Goal: Information Seeking & Learning: Learn about a topic

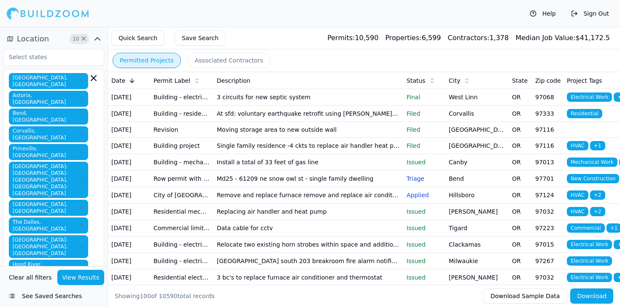
click at [289, 187] on td "Md25 - 61209 ne snow owl st - single family dwelling" at bounding box center [308, 178] width 190 height 16
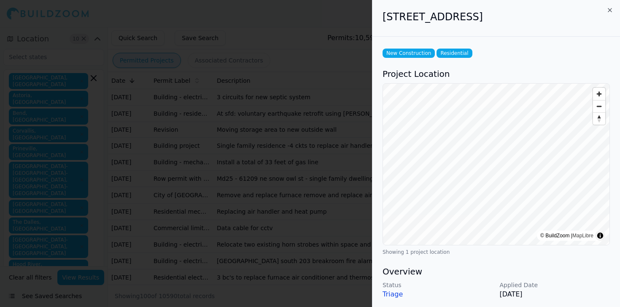
click at [222, 168] on div at bounding box center [310, 153] width 620 height 307
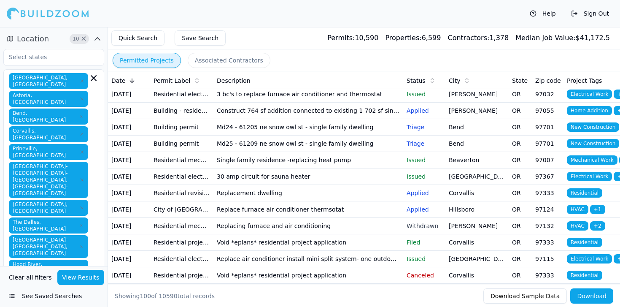
scroll to position [184, 0]
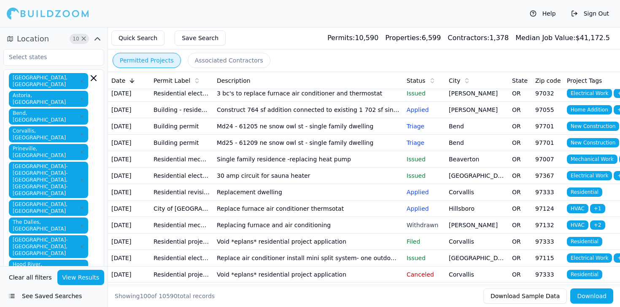
click at [294, 118] on td "Construct 764 sf addition connected to existing 1 702 sf single family residenc…" at bounding box center [308, 110] width 190 height 16
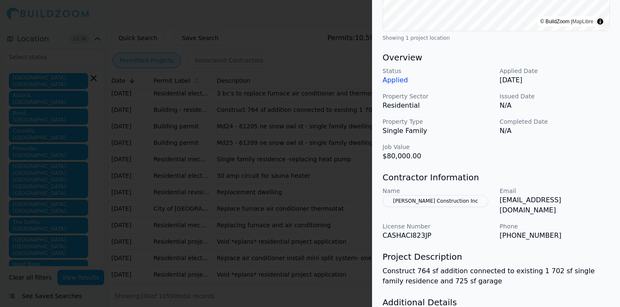
scroll to position [264, 0]
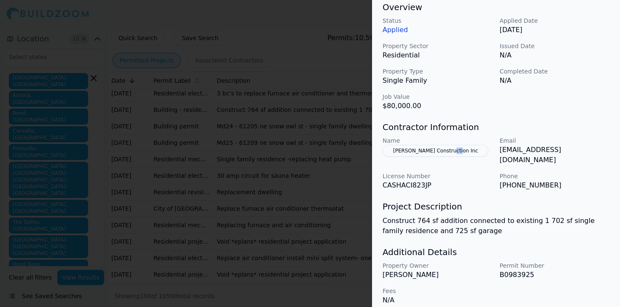
copy button "Inc"
click at [564, 90] on div "Status Applied Applied Date [DATE] Property Sector Residential Issued Date N/A …" at bounding box center [496, 63] width 227 height 95
click at [468, 172] on p "License Number" at bounding box center [438, 176] width 111 height 8
drag, startPoint x: 457, startPoint y: 147, endPoint x: 397, endPoint y: 155, distance: 60.9
click at [397, 155] on button "[PERSON_NAME] Construction Inc" at bounding box center [436, 151] width 106 height 12
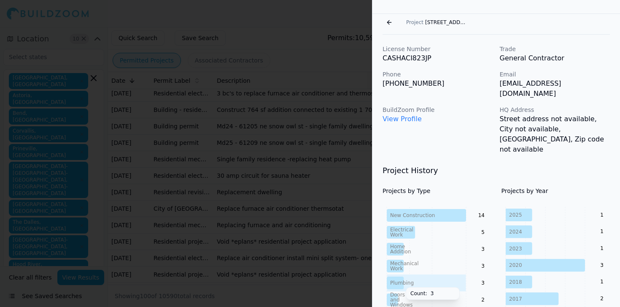
scroll to position [0, 0]
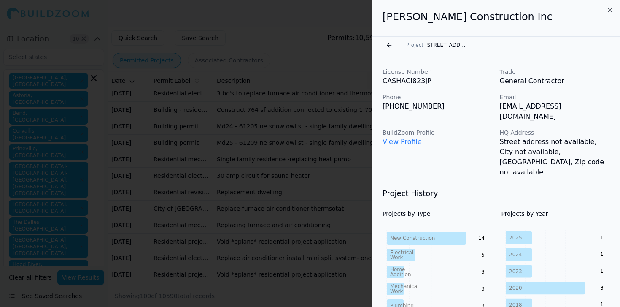
click at [390, 43] on button "Go back" at bounding box center [390, 45] width 14 height 14
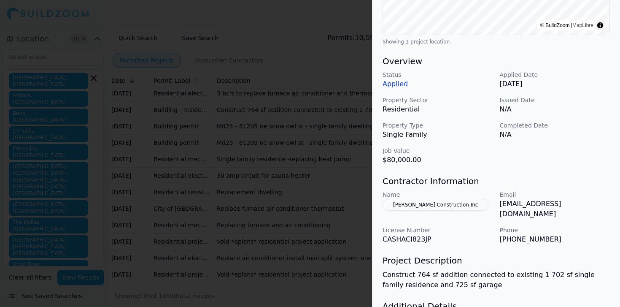
scroll to position [211, 0]
click at [315, 128] on div at bounding box center [310, 153] width 620 height 307
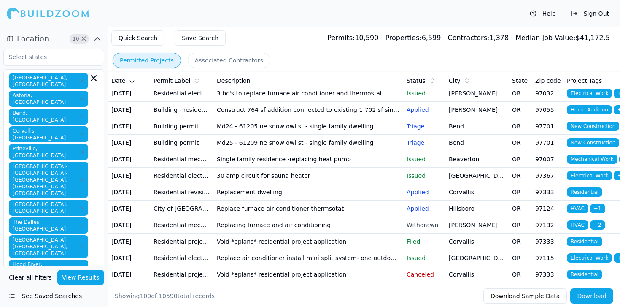
click at [337, 135] on td "Md24 - 61205 ne snow owl st - single family dwelling" at bounding box center [308, 126] width 190 height 16
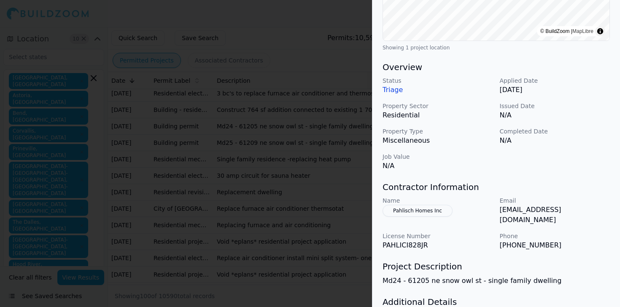
scroll to position [205, 0]
click at [292, 180] on div at bounding box center [310, 153] width 620 height 307
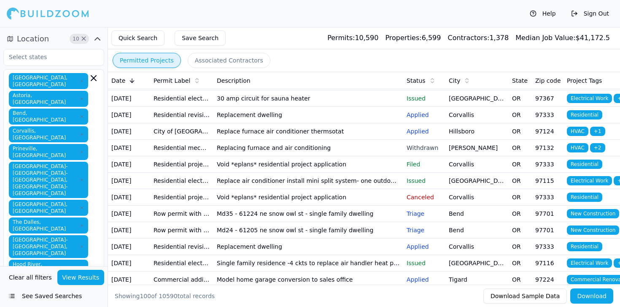
scroll to position [265, 0]
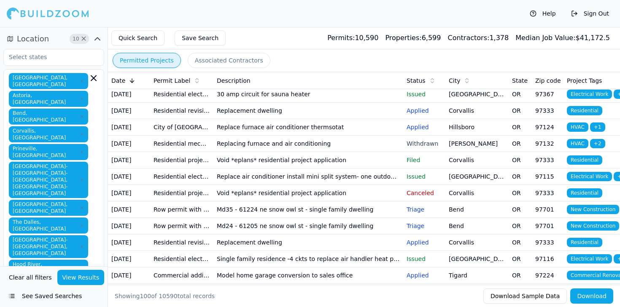
click at [315, 119] on td "Replacement dwelling" at bounding box center [308, 111] width 190 height 16
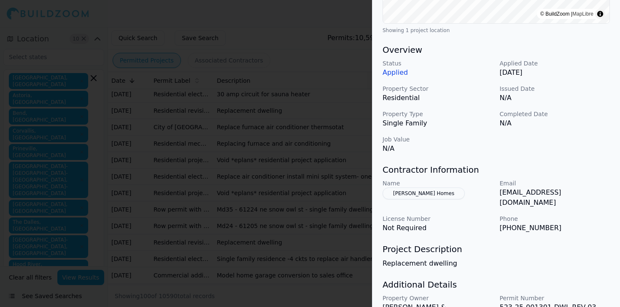
scroll to position [222, 0]
click at [303, 224] on div at bounding box center [310, 153] width 620 height 307
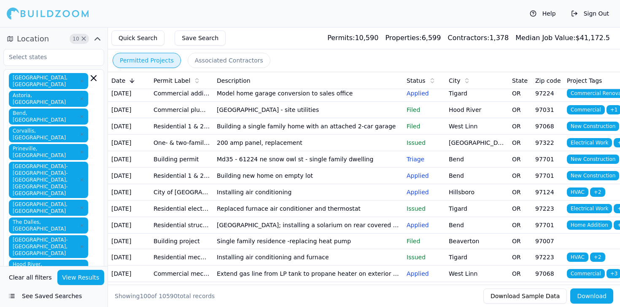
scroll to position [449, 0]
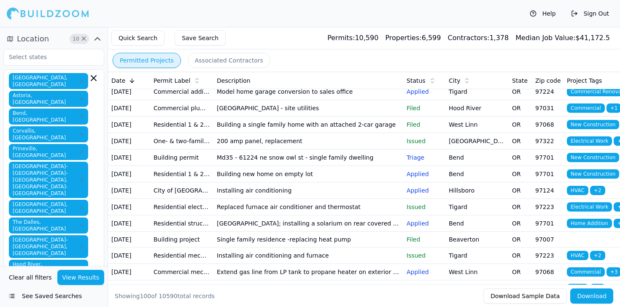
click at [290, 51] on td "Md24 - 61205 ne snow owl st - single family dwelling" at bounding box center [308, 42] width 190 height 16
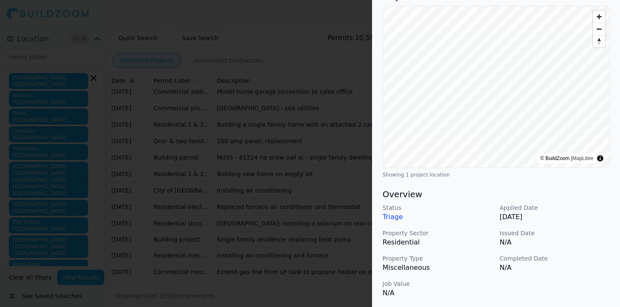
scroll to position [166, 0]
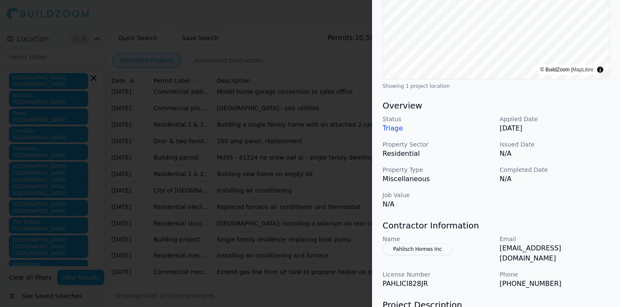
click at [331, 200] on div at bounding box center [310, 153] width 620 height 307
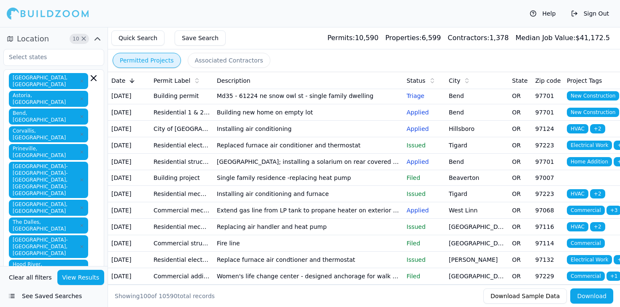
scroll to position [511, 0]
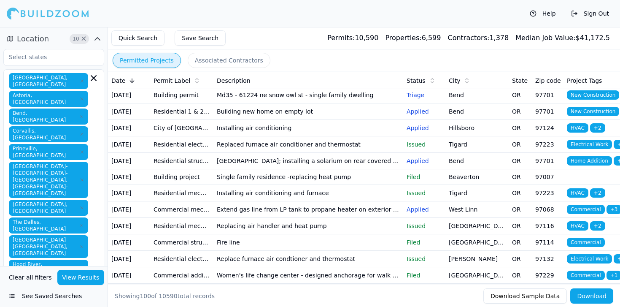
click at [298, 38] on td "Model home garage conversion to sales office" at bounding box center [308, 29] width 190 height 16
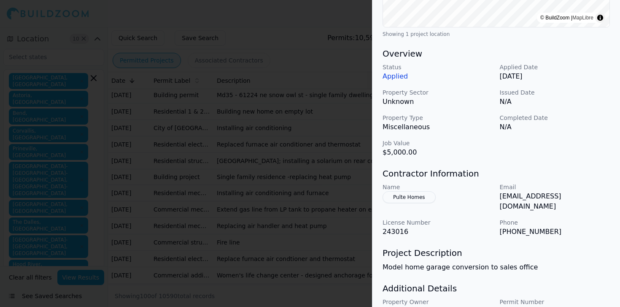
scroll to position [229, 0]
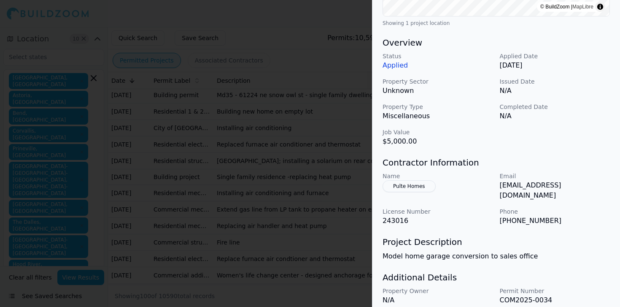
click at [334, 184] on div at bounding box center [310, 153] width 620 height 307
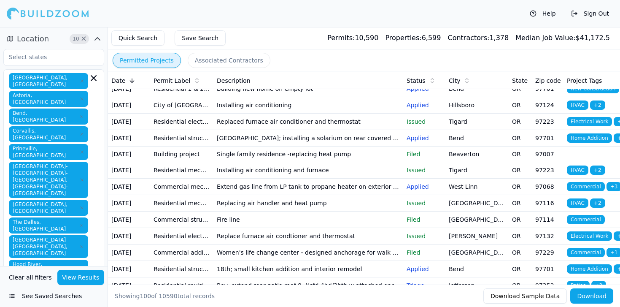
scroll to position [536, 0]
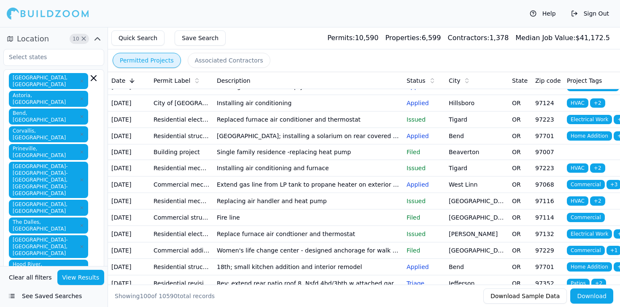
click at [307, 29] on td "[GEOGRAPHIC_DATA] - site utilities" at bounding box center [308, 21] width 190 height 16
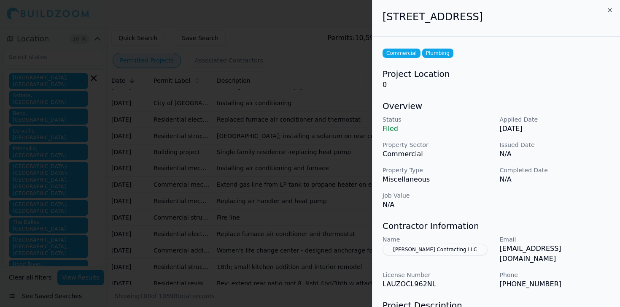
click at [307, 204] on div at bounding box center [310, 153] width 620 height 307
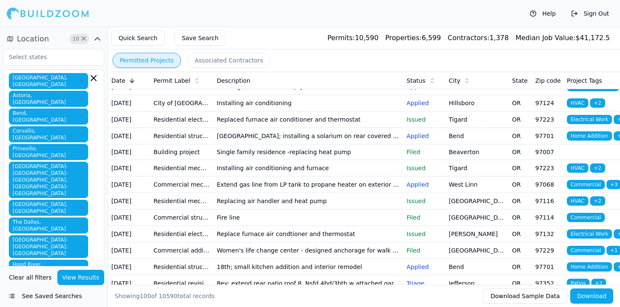
click at [319, 46] on td "Building a single family home with an attached 2-car garage" at bounding box center [308, 37] width 190 height 16
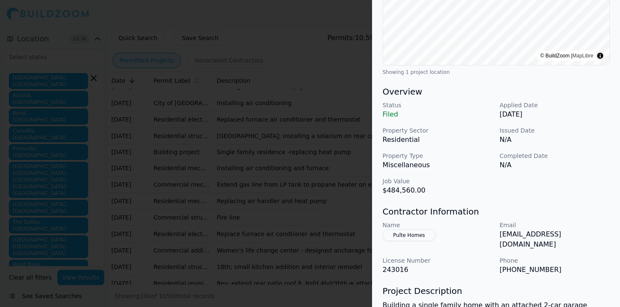
scroll to position [180, 0]
click at [322, 214] on div at bounding box center [310, 153] width 620 height 307
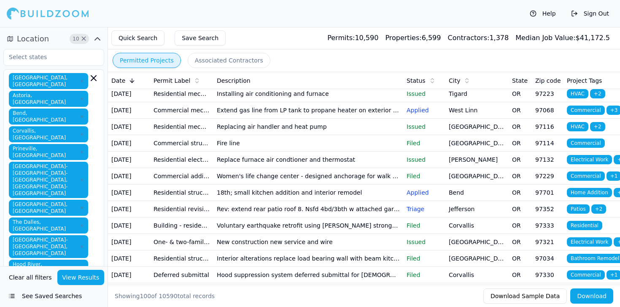
scroll to position [616, 0]
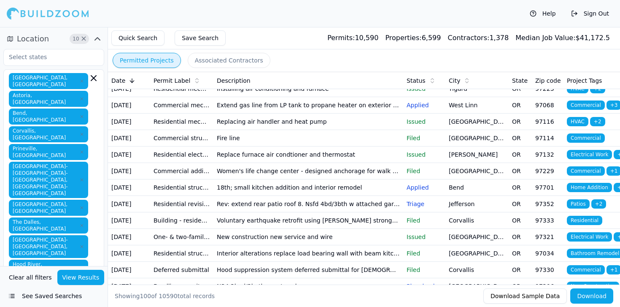
click at [324, 16] on td "Building new home on empty lot" at bounding box center [308, 7] width 190 height 16
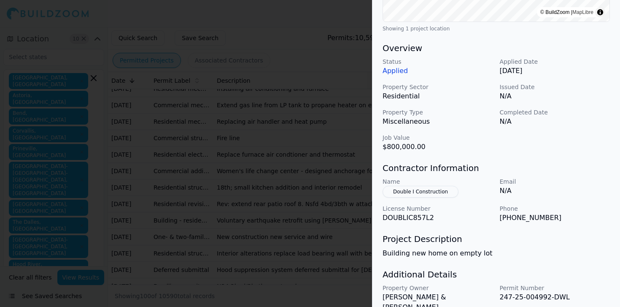
scroll to position [254, 0]
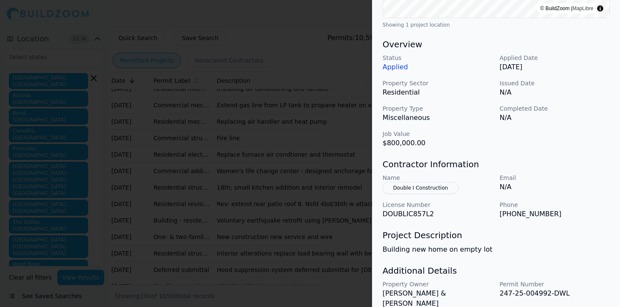
click at [346, 179] on div at bounding box center [310, 153] width 620 height 307
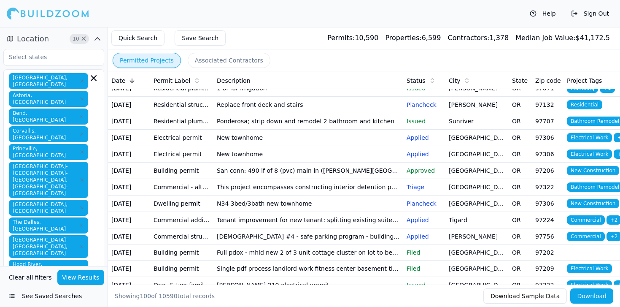
scroll to position [885, 0]
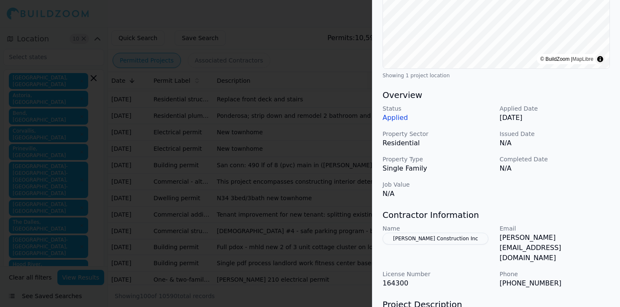
scroll to position [189, 0]
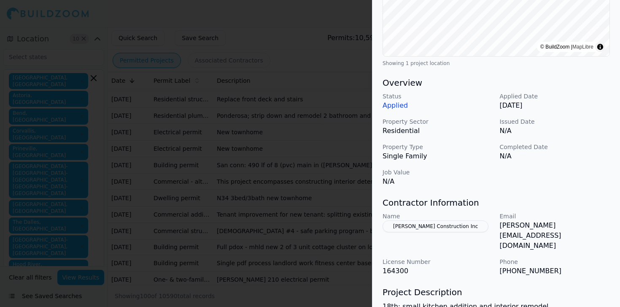
click at [355, 179] on div at bounding box center [310, 153] width 620 height 307
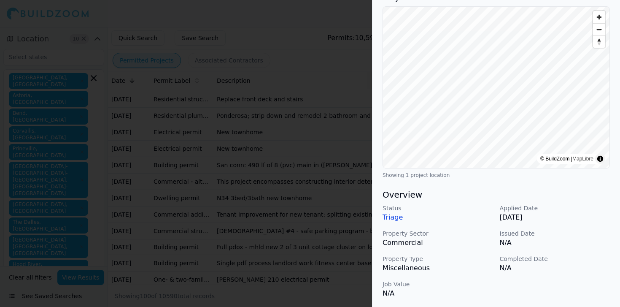
scroll to position [54, 0]
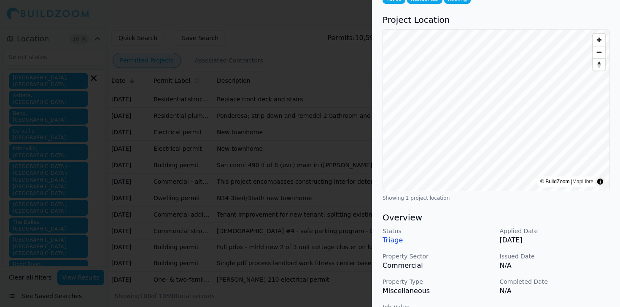
click at [268, 173] on div at bounding box center [310, 153] width 620 height 307
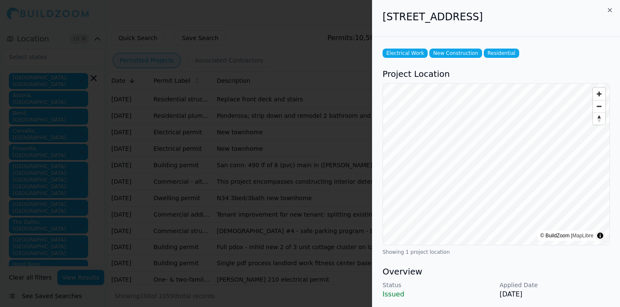
click at [289, 217] on div at bounding box center [310, 153] width 620 height 307
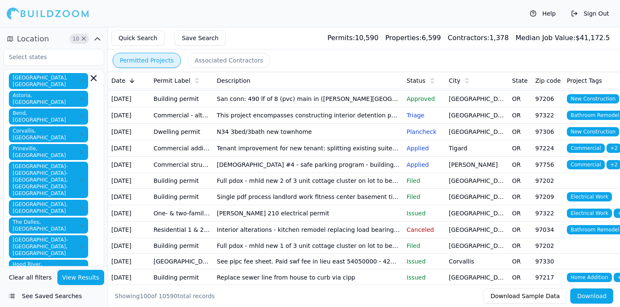
scroll to position [970, 0]
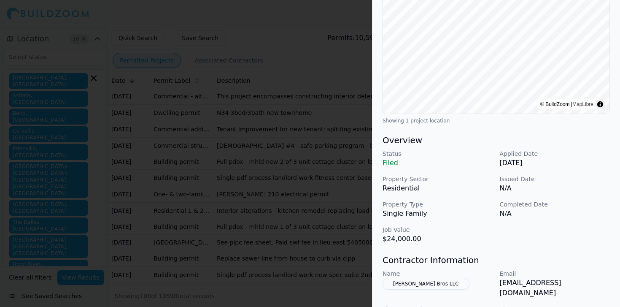
scroll to position [0, 0]
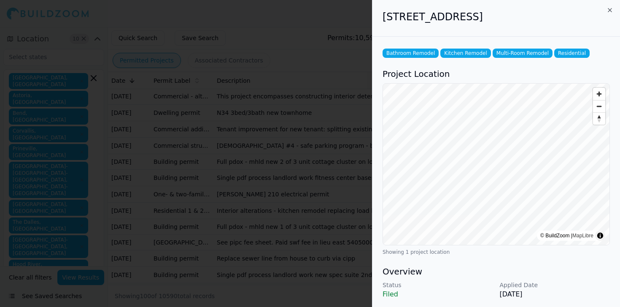
click at [313, 168] on div at bounding box center [310, 153] width 620 height 307
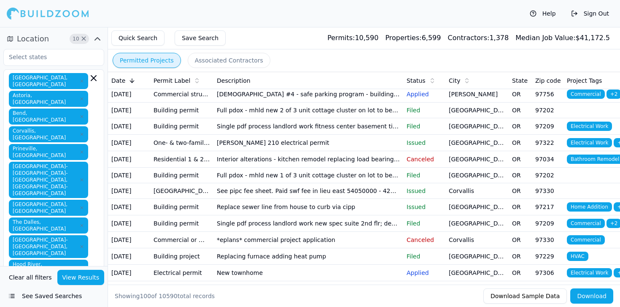
scroll to position [1022, 0]
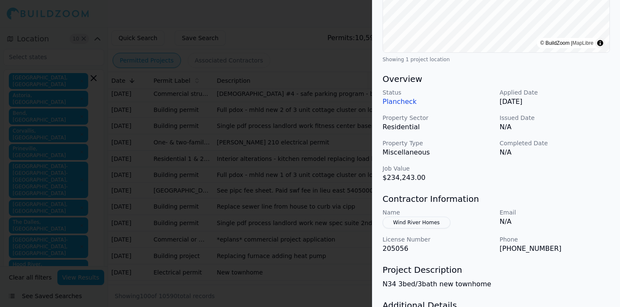
scroll to position [193, 0]
click at [282, 180] on div at bounding box center [310, 153] width 620 height 307
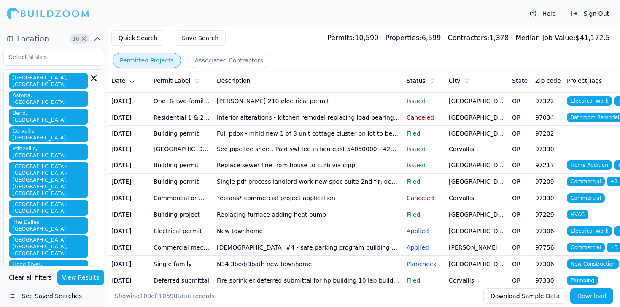
scroll to position [1068, 0]
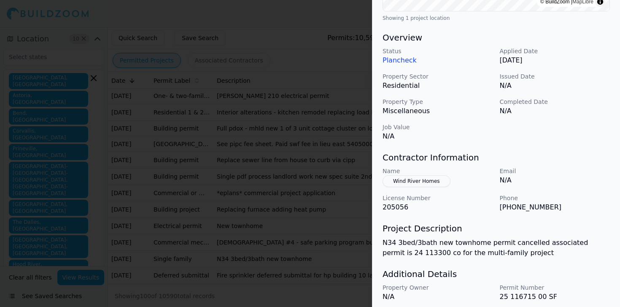
scroll to position [225, 0]
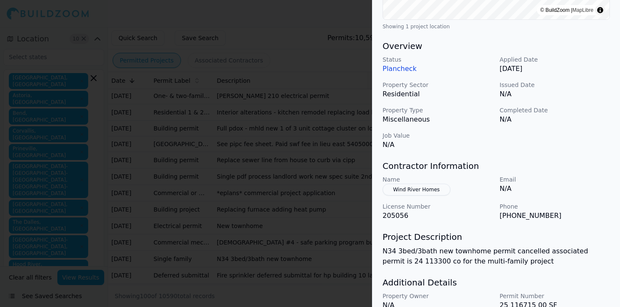
click at [298, 228] on div at bounding box center [310, 153] width 620 height 307
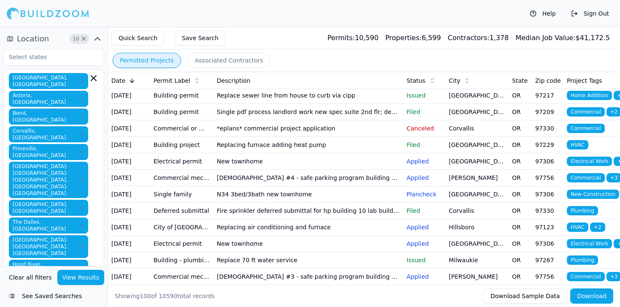
scroll to position [1138, 0]
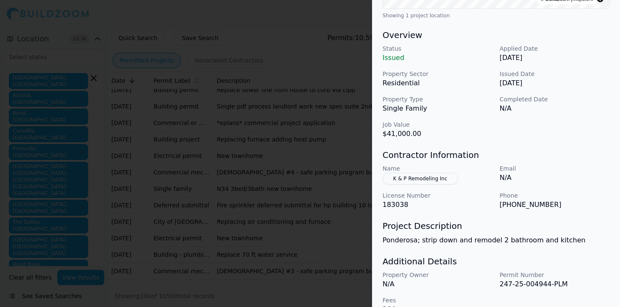
scroll to position [235, 0]
click at [304, 185] on div at bounding box center [310, 153] width 620 height 307
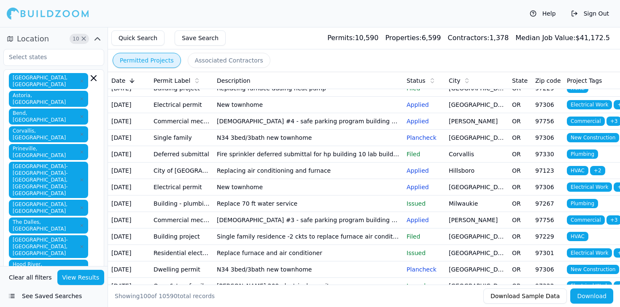
scroll to position [1190, 0]
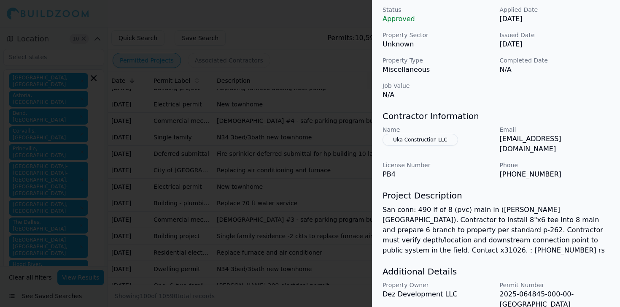
scroll to position [276, 0]
click at [304, 173] on div at bounding box center [310, 153] width 620 height 307
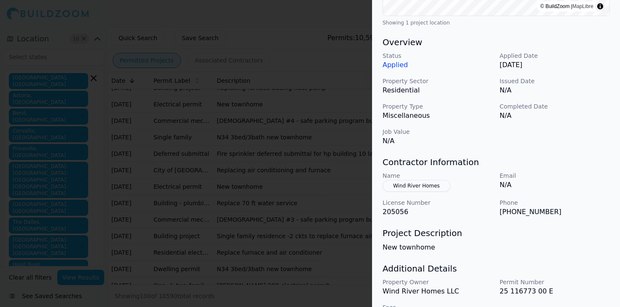
scroll to position [230, 0]
click at [300, 208] on div at bounding box center [310, 153] width 620 height 307
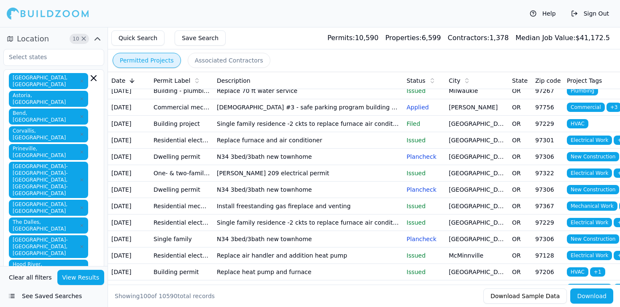
scroll to position [1302, 0]
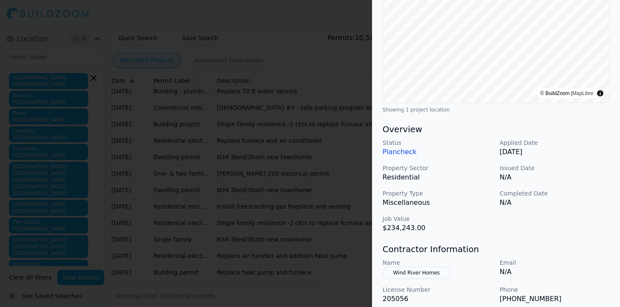
scroll to position [165, 0]
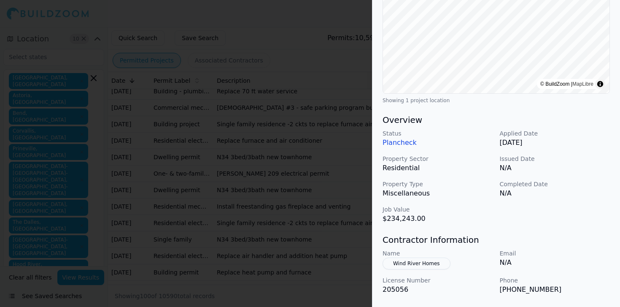
click at [291, 185] on div at bounding box center [310, 153] width 620 height 307
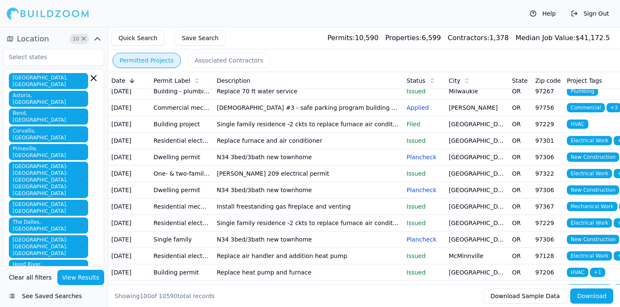
scroll to position [1324, 0]
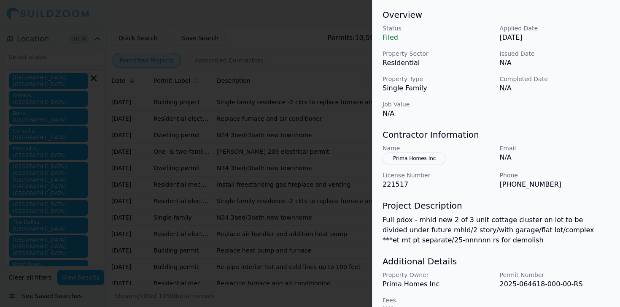
scroll to position [253, 0]
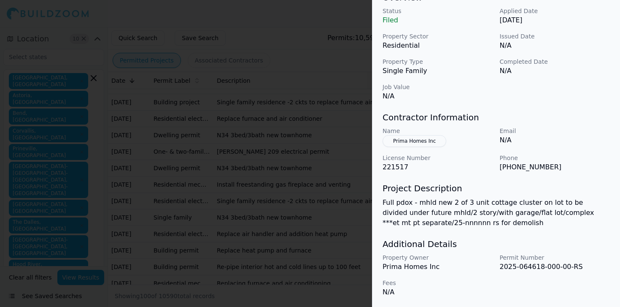
click at [334, 193] on div at bounding box center [310, 153] width 620 height 307
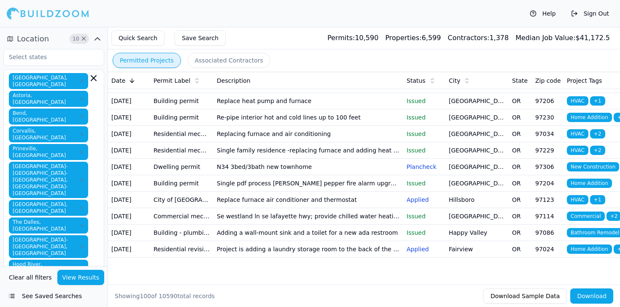
scroll to position [1522, 0]
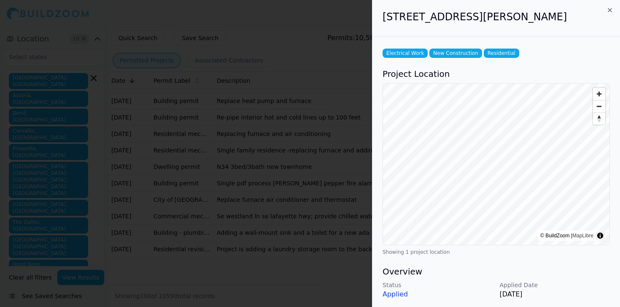
click at [342, 230] on div at bounding box center [310, 153] width 620 height 307
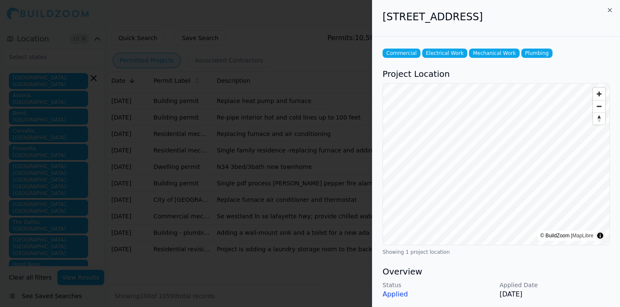
click at [345, 257] on div at bounding box center [310, 153] width 620 height 307
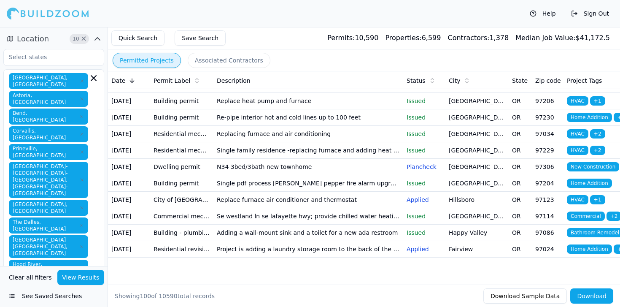
scroll to position [1580, 0]
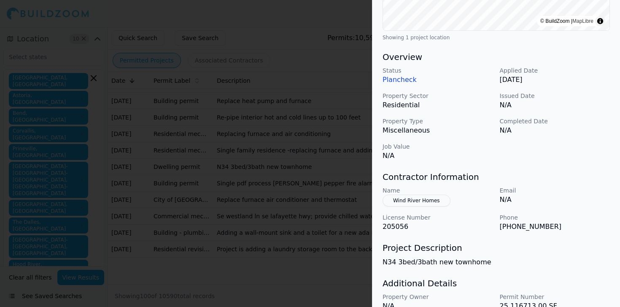
scroll to position [217, 0]
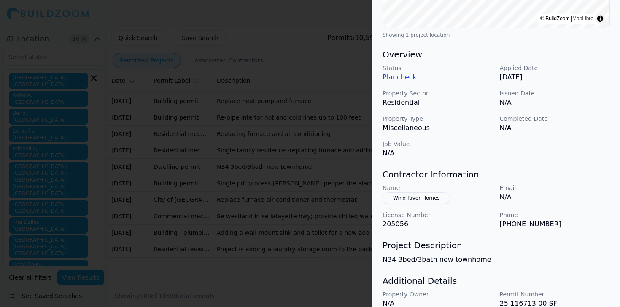
click at [327, 183] on div at bounding box center [310, 153] width 620 height 307
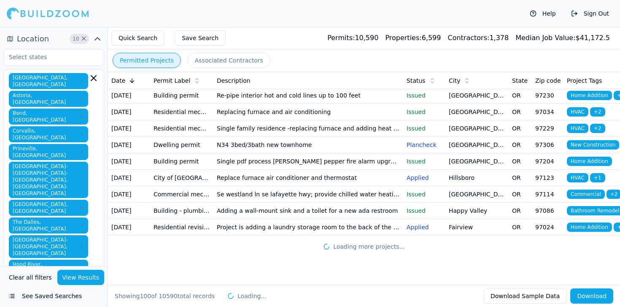
scroll to position [1808, 0]
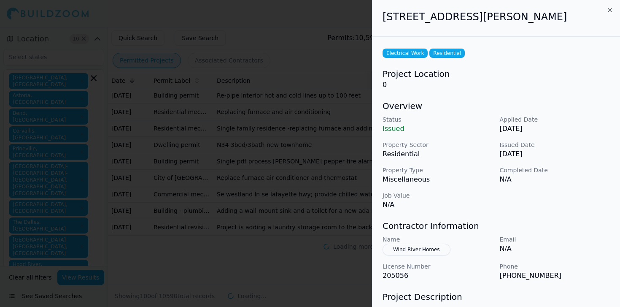
click at [322, 194] on div at bounding box center [310, 153] width 620 height 307
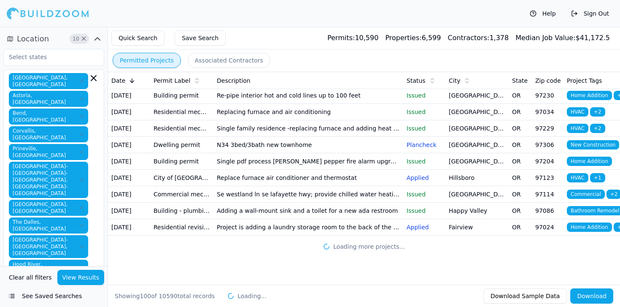
scroll to position [1868, 0]
click at [319, 38] on td "Single family residence -2 ckts to replace furnace air conditioner and thermsot…" at bounding box center [308, 30] width 190 height 16
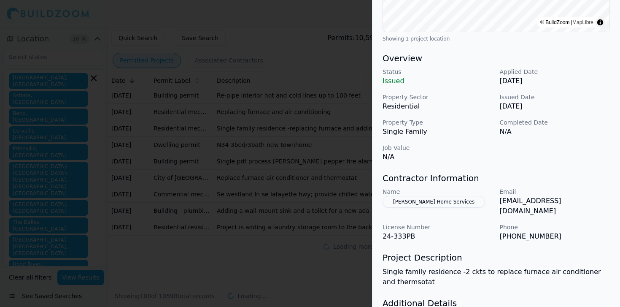
scroll to position [214, 0]
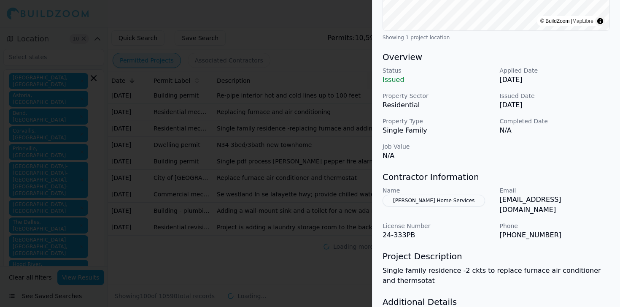
click at [311, 223] on div at bounding box center [310, 153] width 620 height 307
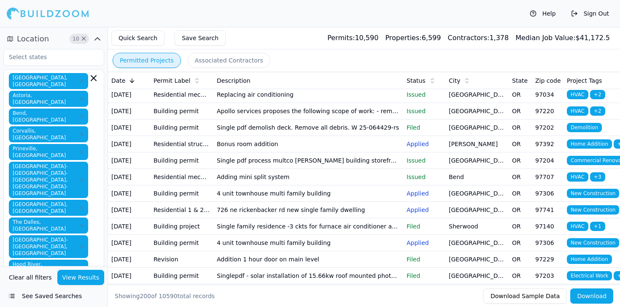
scroll to position [2401, 0]
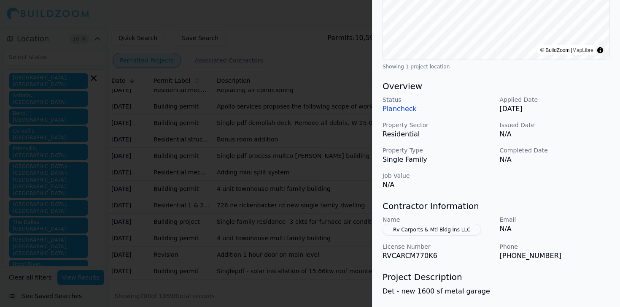
scroll to position [186, 0]
click at [340, 178] on div at bounding box center [310, 153] width 620 height 307
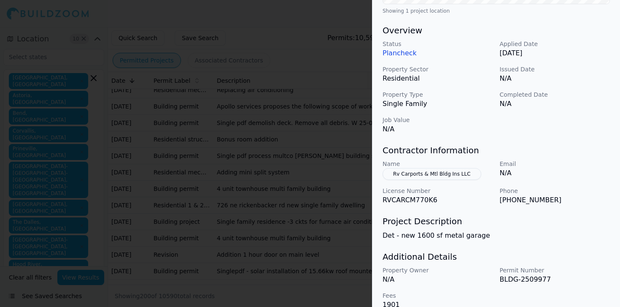
scroll to position [254, 0]
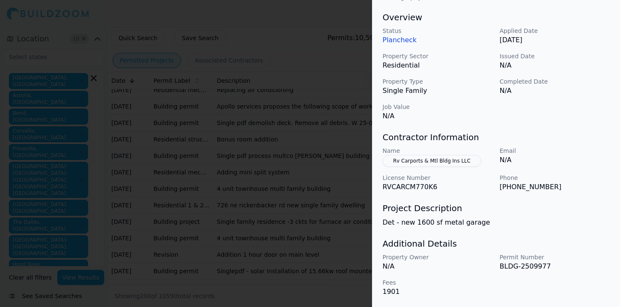
click at [466, 159] on button "Rv Carports & Mtl Bldg Ins LLC" at bounding box center [432, 161] width 99 height 12
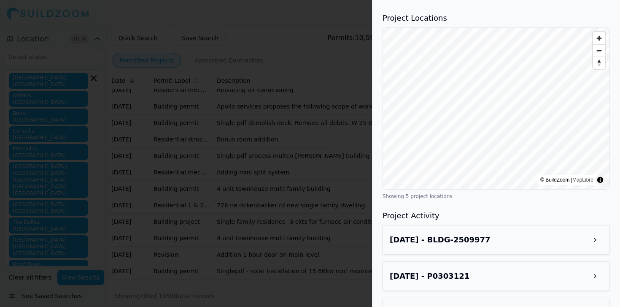
click at [322, 157] on div at bounding box center [310, 153] width 620 height 307
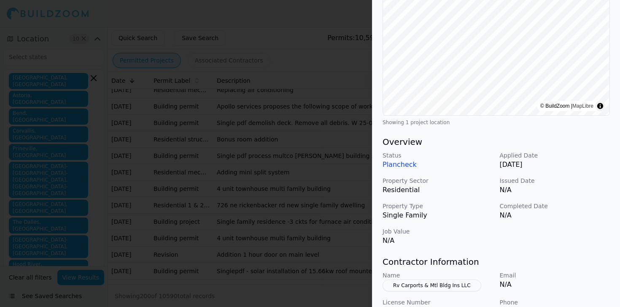
scroll to position [130, 0]
click at [444, 285] on button "Rv Carports & Mtl Bldg Ins LLC" at bounding box center [432, 285] width 99 height 12
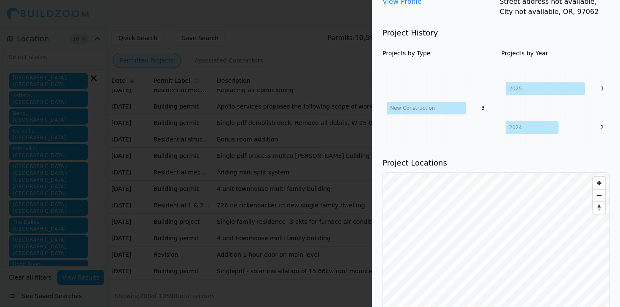
scroll to position [151, 0]
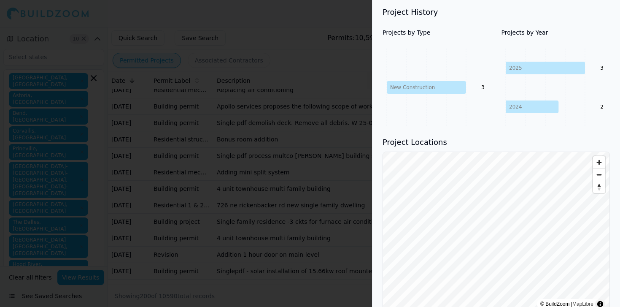
click at [340, 146] on div at bounding box center [310, 153] width 620 height 307
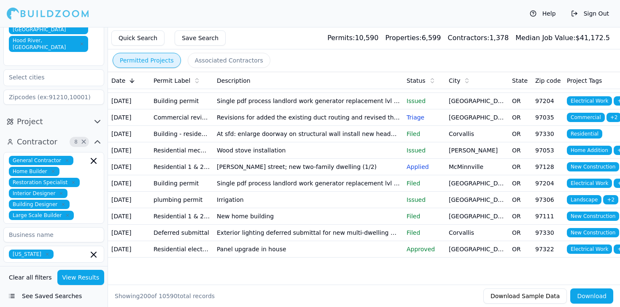
scroll to position [3291, 0]
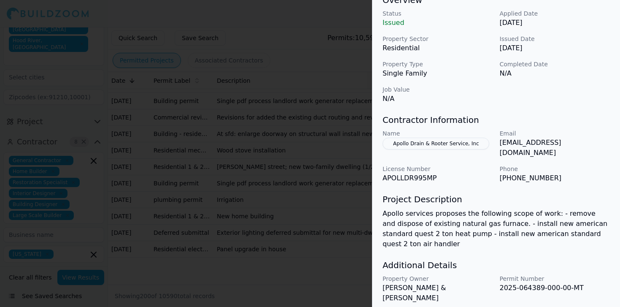
scroll to position [272, 0]
click at [282, 185] on div at bounding box center [310, 153] width 620 height 307
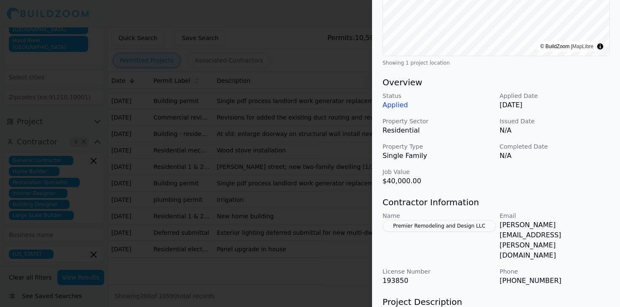
scroll to position [189, 0]
click at [289, 194] on div at bounding box center [310, 153] width 620 height 307
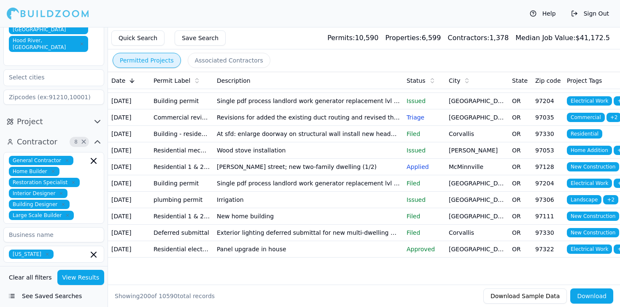
scroll to position [3333, 0]
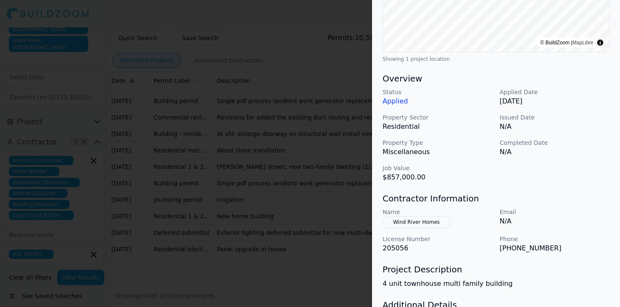
scroll to position [196, 0]
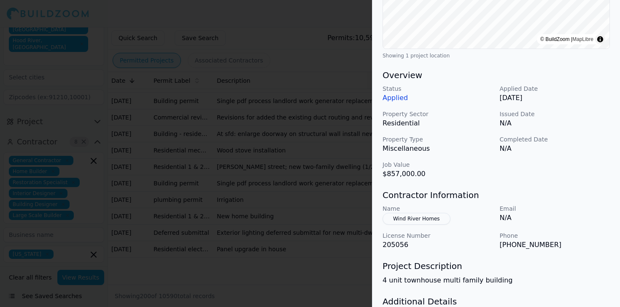
click at [270, 200] on div at bounding box center [310, 153] width 620 height 307
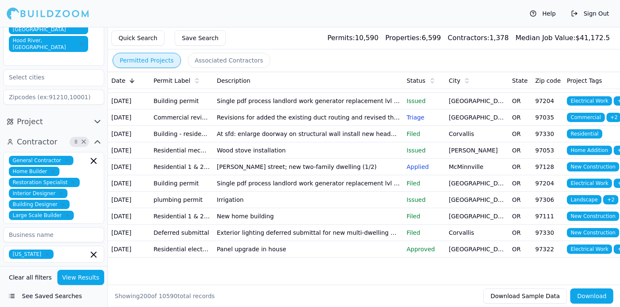
scroll to position [3395, 0]
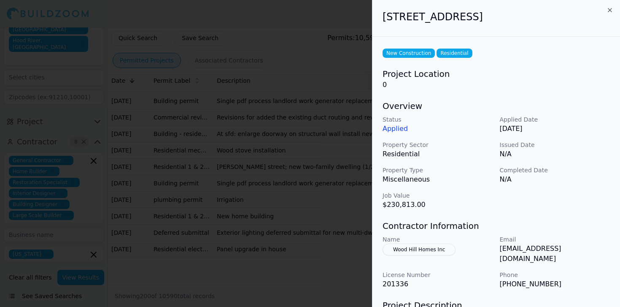
click at [278, 159] on div at bounding box center [310, 153] width 620 height 307
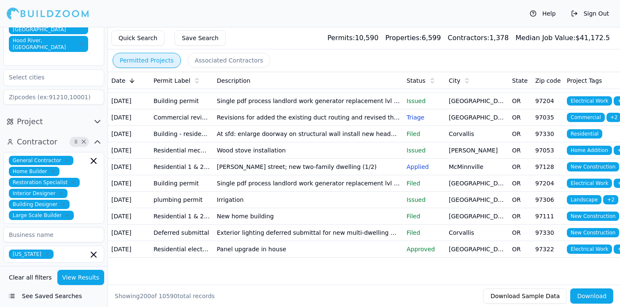
scroll to position [3453, 0]
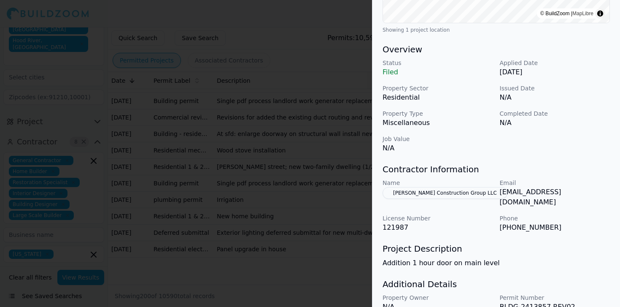
scroll to position [254, 0]
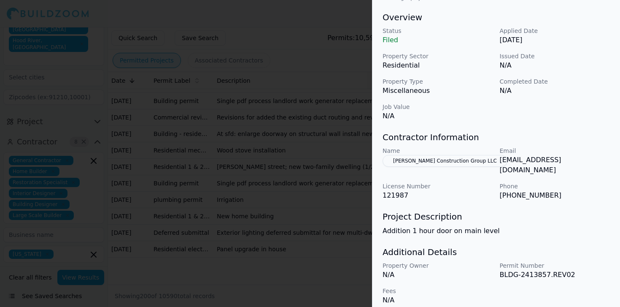
click at [311, 183] on div at bounding box center [310, 153] width 620 height 307
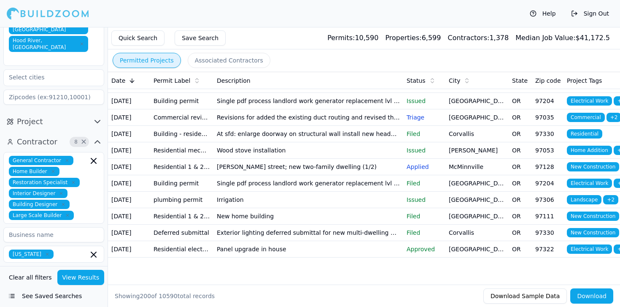
scroll to position [3569, 0]
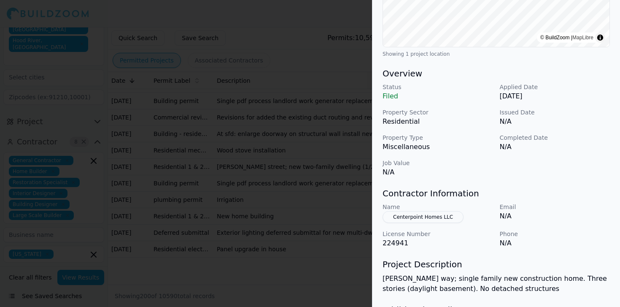
scroll to position [264, 0]
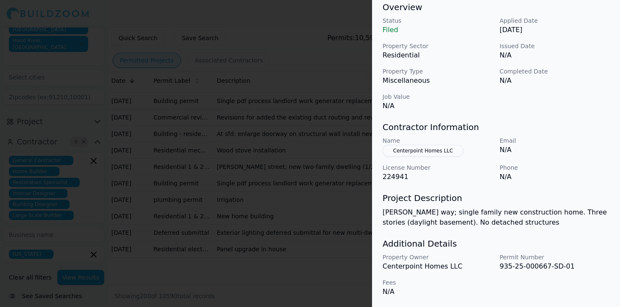
click at [356, 202] on div at bounding box center [310, 153] width 620 height 307
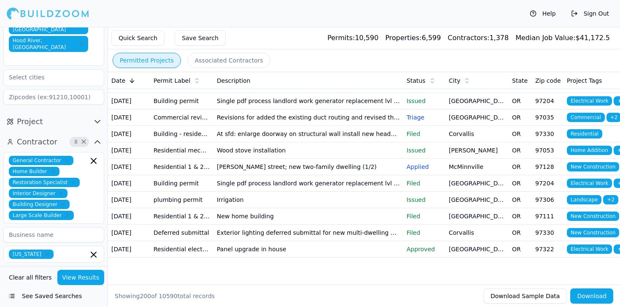
scroll to position [3613, 0]
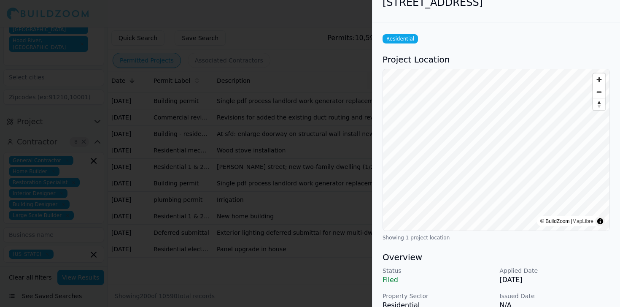
scroll to position [0, 0]
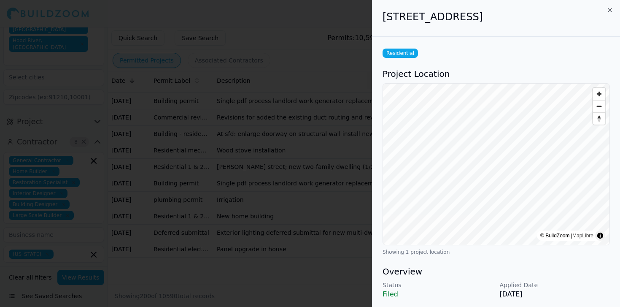
click at [306, 188] on div at bounding box center [310, 153] width 620 height 307
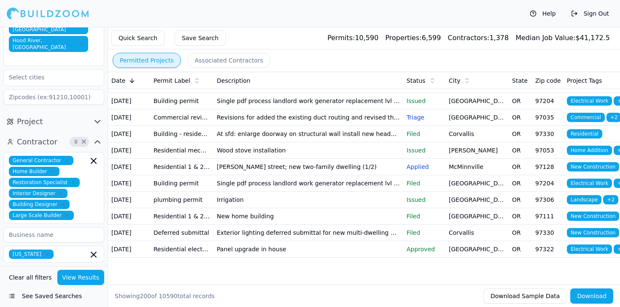
scroll to position [3656, 0]
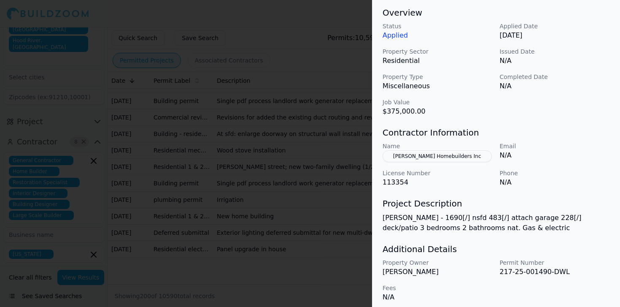
scroll to position [264, 0]
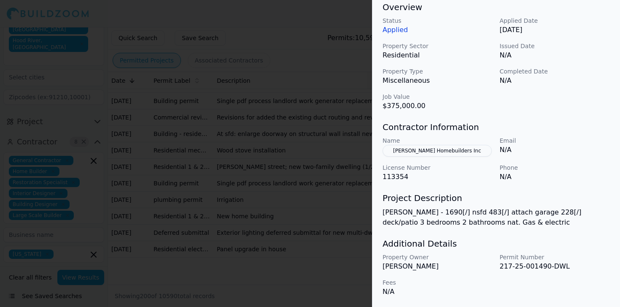
click at [264, 168] on div at bounding box center [310, 153] width 620 height 307
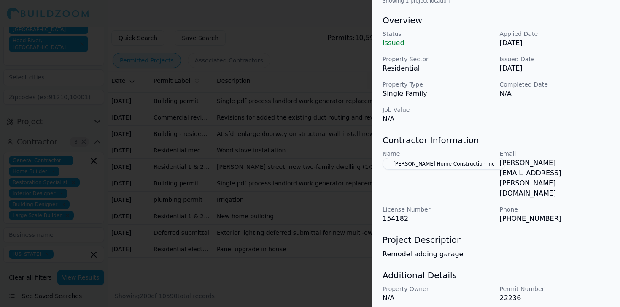
scroll to position [254, 0]
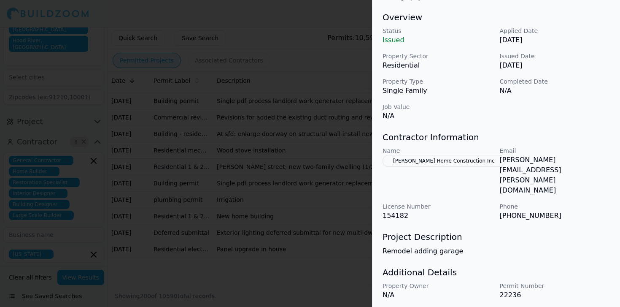
click at [467, 246] on p "Remodel adding garage" at bounding box center [496, 251] width 227 height 10
click at [324, 201] on div at bounding box center [310, 153] width 620 height 307
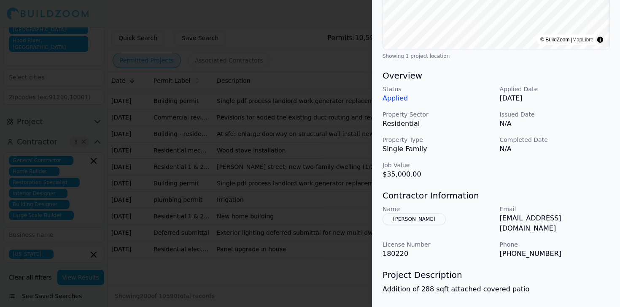
scroll to position [196, 0]
click at [255, 209] on div at bounding box center [310, 153] width 620 height 307
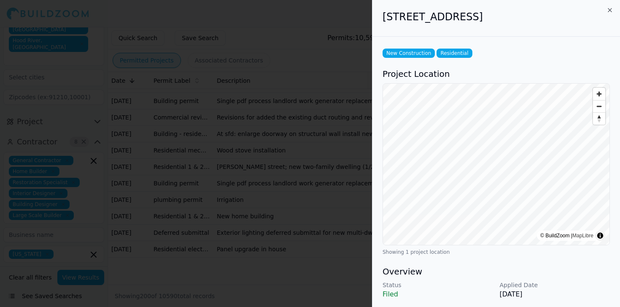
click at [259, 181] on div at bounding box center [310, 153] width 620 height 307
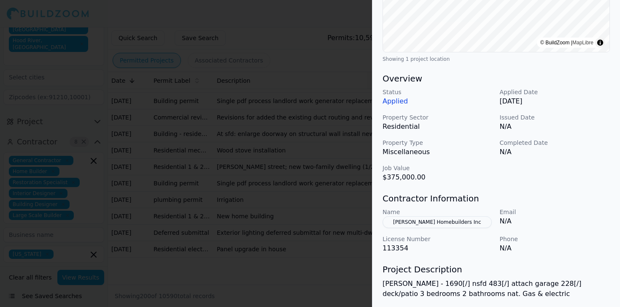
scroll to position [194, 0]
click at [309, 194] on div at bounding box center [310, 153] width 620 height 307
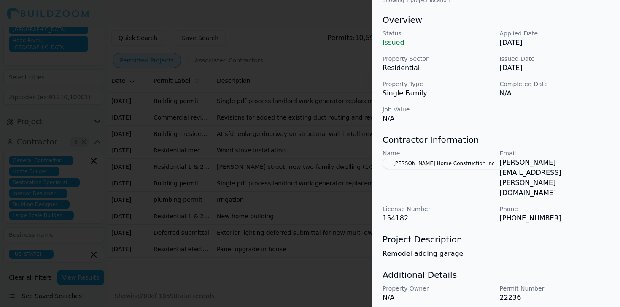
scroll to position [254, 0]
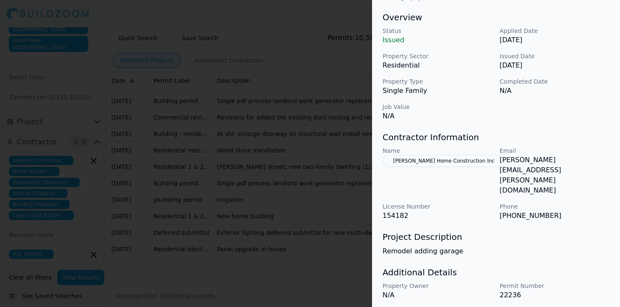
click at [358, 125] on div at bounding box center [310, 153] width 620 height 307
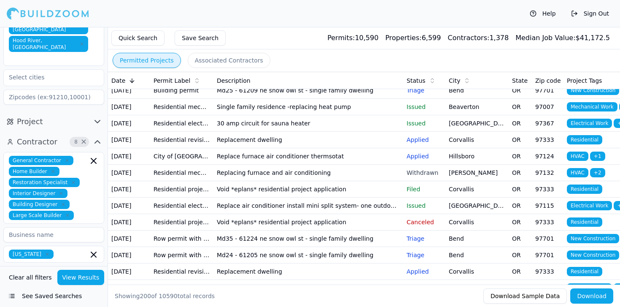
scroll to position [0, 0]
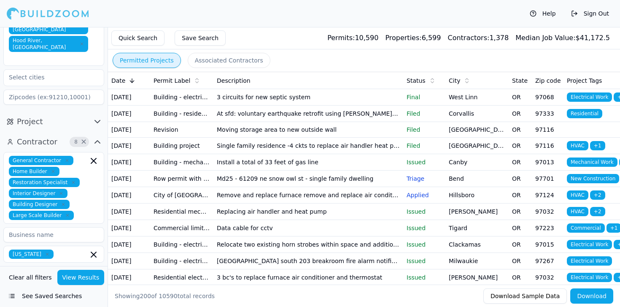
click at [326, 187] on td "Md25 - 61209 ne snow owl st - single family dwelling" at bounding box center [308, 178] width 190 height 16
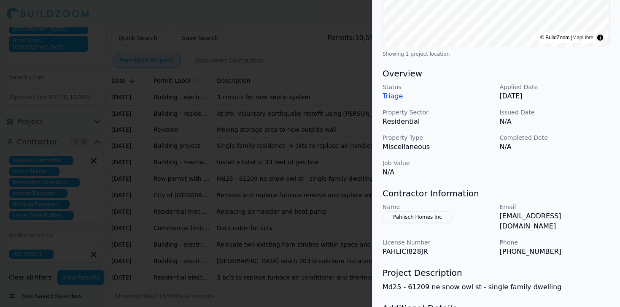
scroll to position [203, 0]
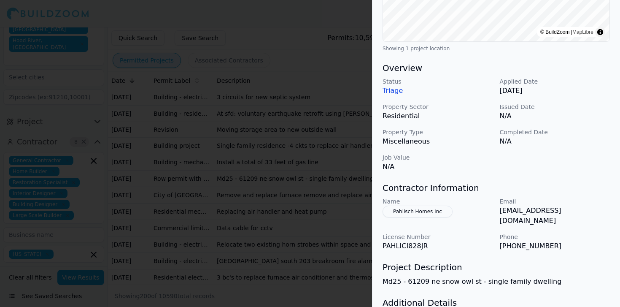
click at [294, 164] on div at bounding box center [310, 153] width 620 height 307
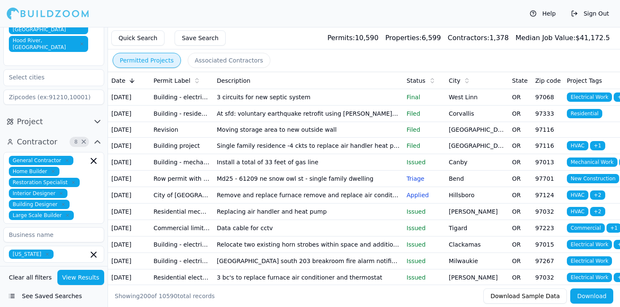
click at [350, 203] on td "Remove and replace furnace remove and replace air conditioning unit" at bounding box center [308, 195] width 190 height 16
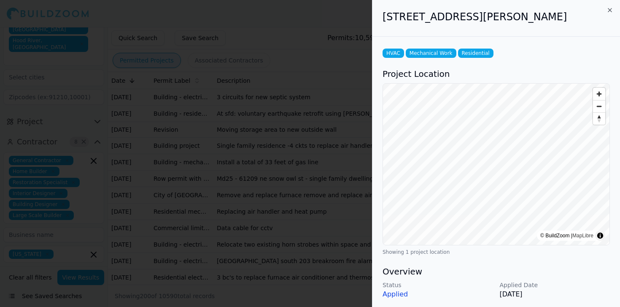
click at [337, 233] on div at bounding box center [310, 153] width 620 height 307
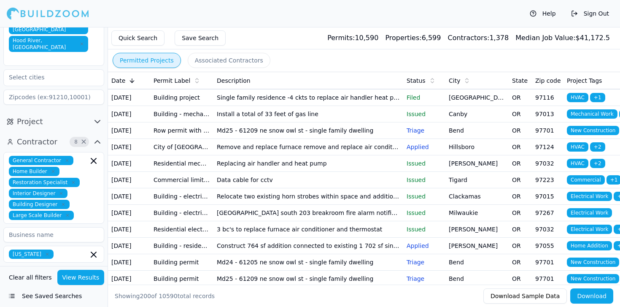
scroll to position [49, 0]
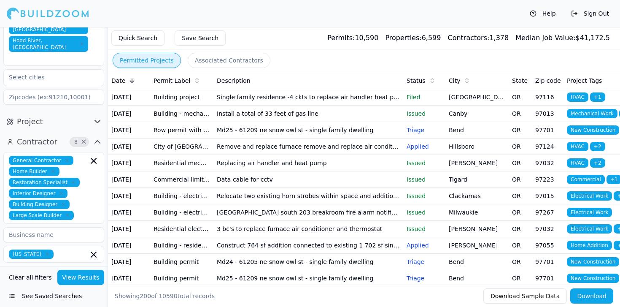
click at [328, 171] on td "Replacing air handler and heat pump" at bounding box center [308, 163] width 190 height 16
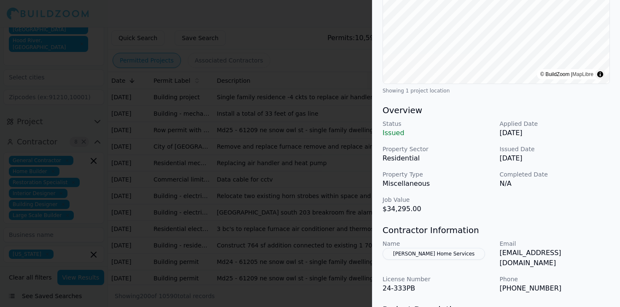
scroll to position [163, 0]
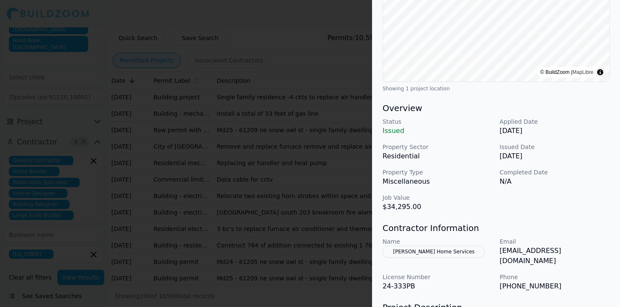
click at [311, 211] on div at bounding box center [310, 153] width 620 height 307
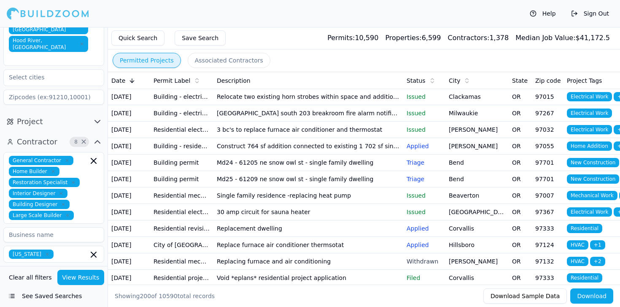
scroll to position [152, 0]
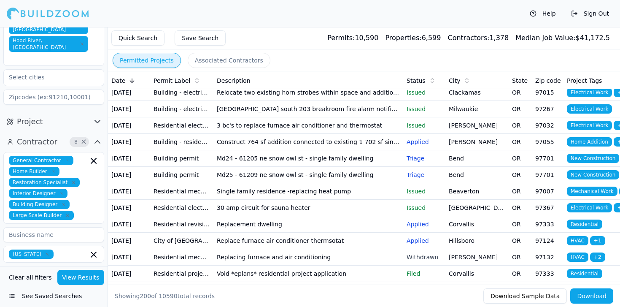
click at [322, 150] on td "Construct 764 sf addition connected to existing 1 702 sf single family residenc…" at bounding box center [308, 142] width 190 height 16
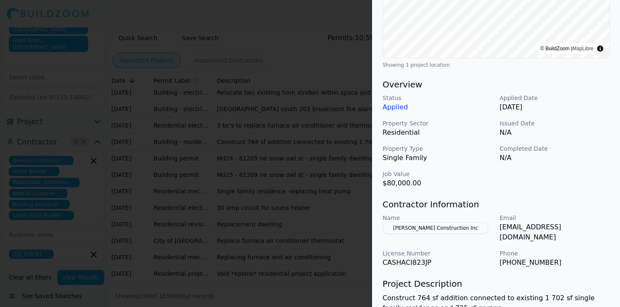
scroll to position [187, 0]
click at [327, 183] on div at bounding box center [310, 153] width 620 height 307
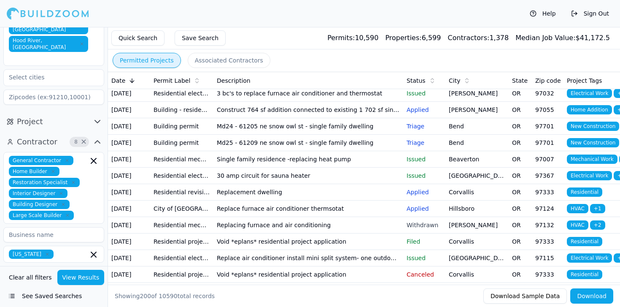
scroll to position [186, 0]
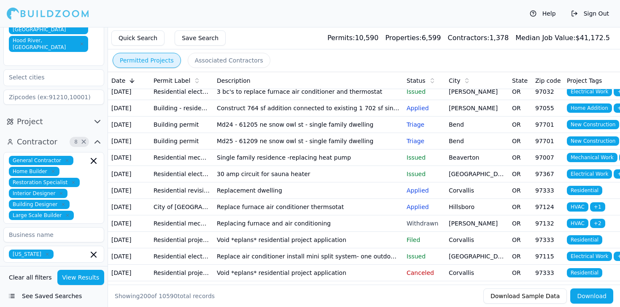
click at [305, 166] on td "Single family residence -replacing heat pump" at bounding box center [308, 157] width 190 height 16
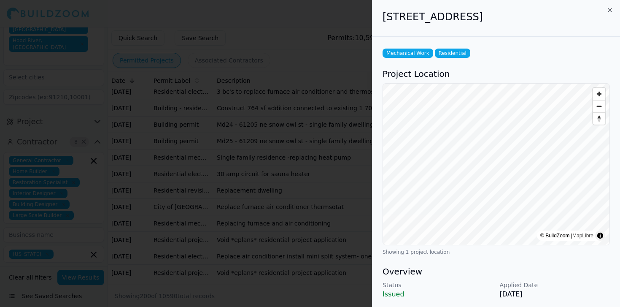
click at [299, 252] on div at bounding box center [310, 153] width 620 height 307
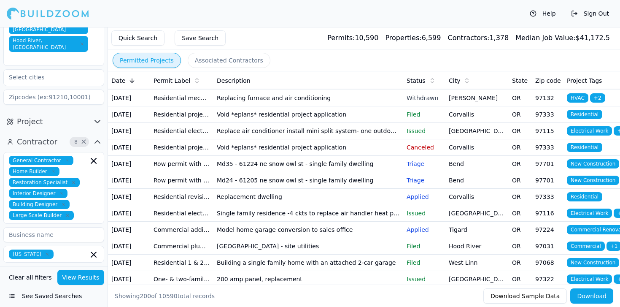
scroll to position [314, 0]
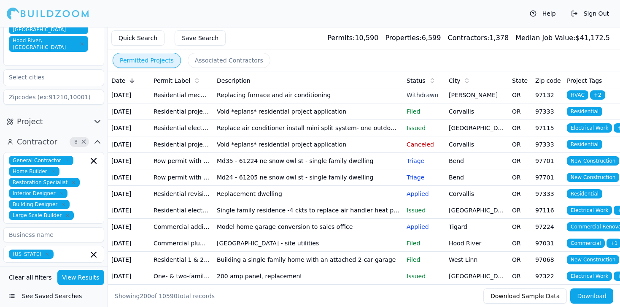
click at [297, 120] on td "Void *eplans* residential project application" at bounding box center [308, 111] width 190 height 16
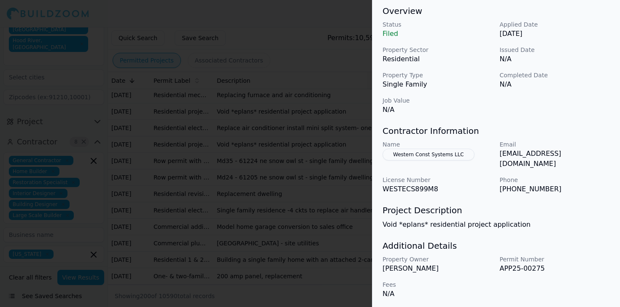
scroll to position [261, 0]
click at [310, 232] on div at bounding box center [310, 153] width 620 height 307
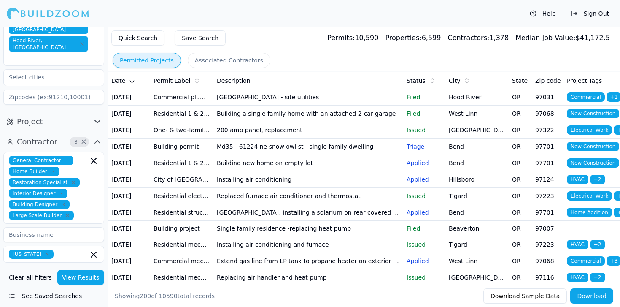
scroll to position [462, 0]
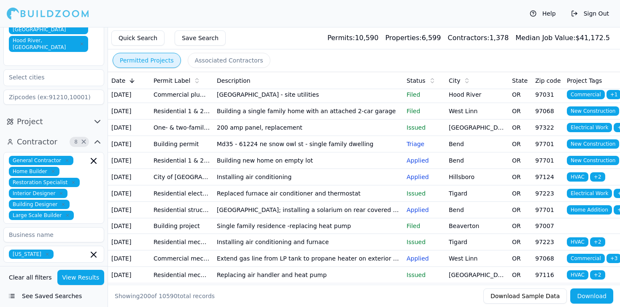
click at [301, 54] on td "Replacement dwelling" at bounding box center [308, 45] width 190 height 16
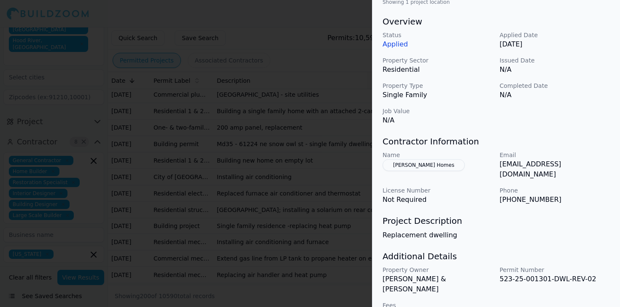
scroll to position [249, 0]
click at [317, 241] on div at bounding box center [310, 153] width 620 height 307
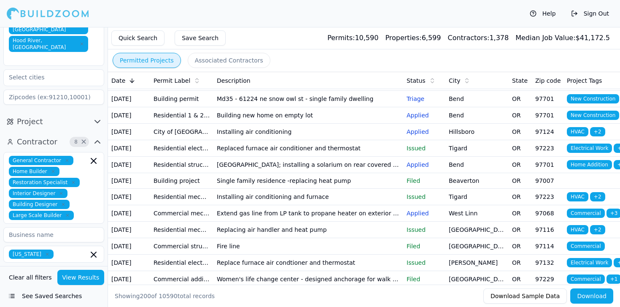
scroll to position [508, 0]
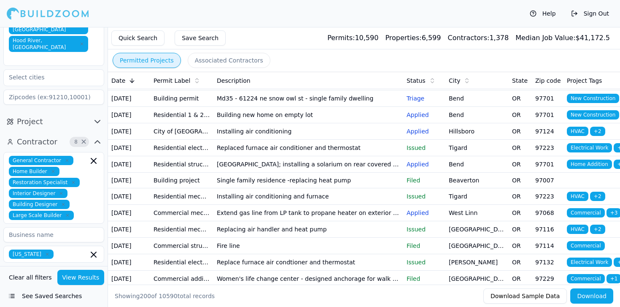
click at [319, 41] on td "Model home garage conversion to sales office" at bounding box center [308, 32] width 190 height 16
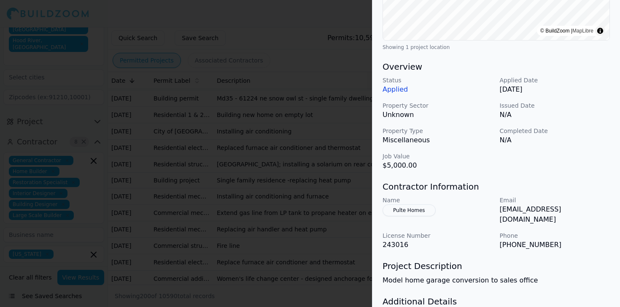
scroll to position [206, 0]
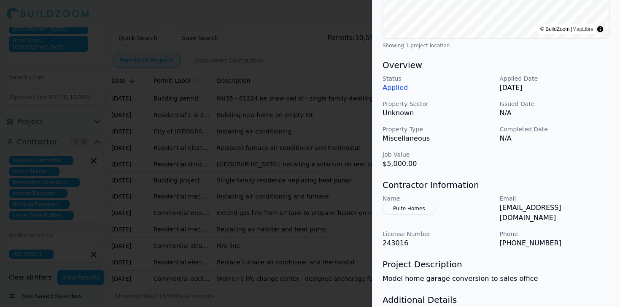
click at [324, 218] on div at bounding box center [310, 153] width 620 height 307
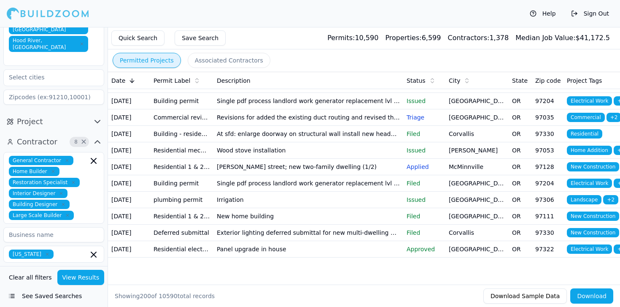
scroll to position [3604, 0]
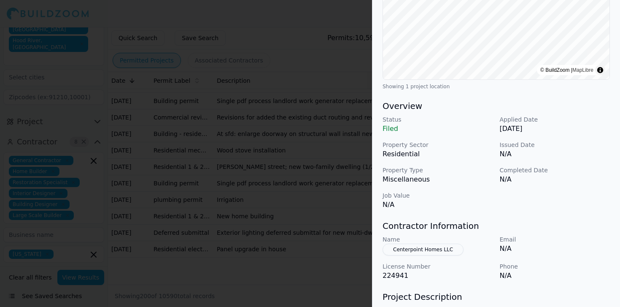
scroll to position [166, 0]
click at [308, 222] on div at bounding box center [310, 153] width 620 height 307
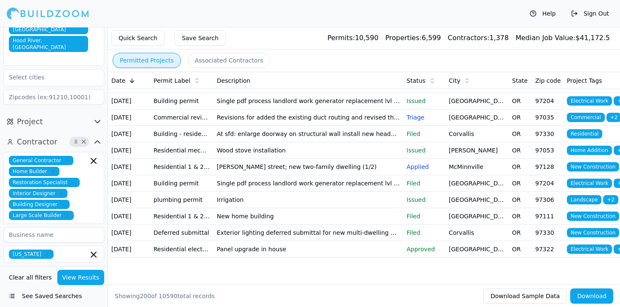
scroll to position [3653, 0]
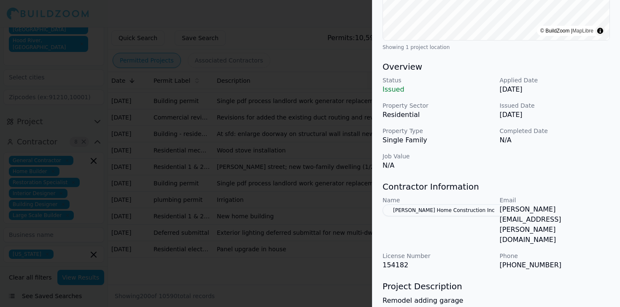
scroll to position [205, 0]
click at [328, 222] on div at bounding box center [310, 153] width 620 height 307
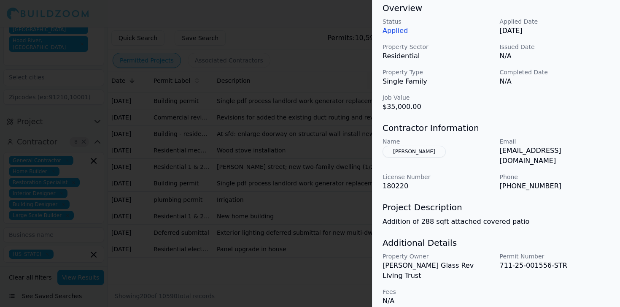
scroll to position [264, 0]
click at [430, 147] on button "[PERSON_NAME]" at bounding box center [414, 151] width 63 height 12
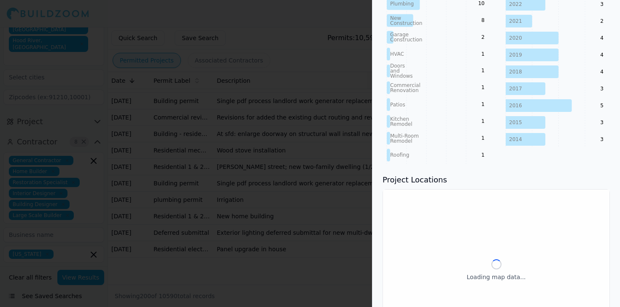
scroll to position [285, 0]
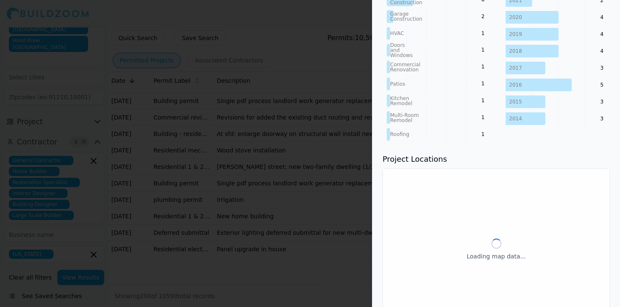
click at [431, 153] on h3 "Project Locations" at bounding box center [496, 159] width 227 height 12
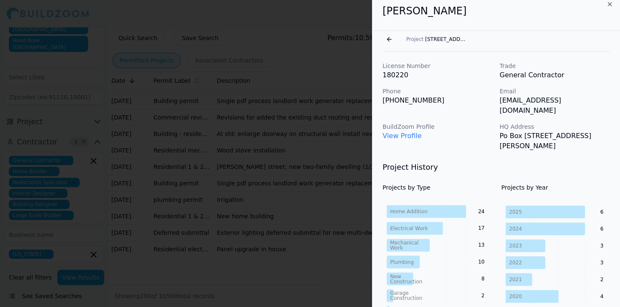
scroll to position [5, 0]
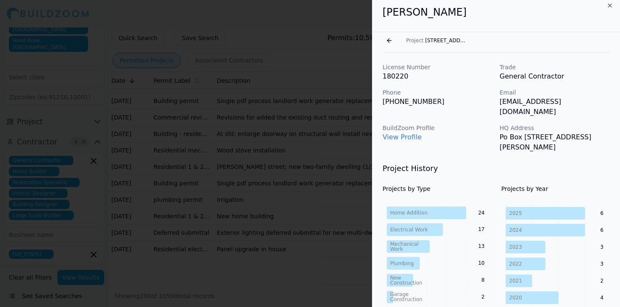
click at [388, 42] on button "Go back" at bounding box center [390, 41] width 14 height 14
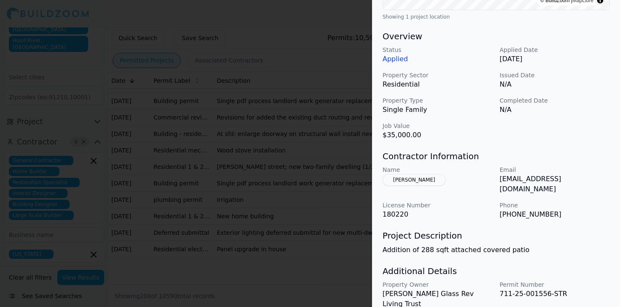
scroll to position [235, 0]
click at [278, 195] on div at bounding box center [310, 153] width 620 height 307
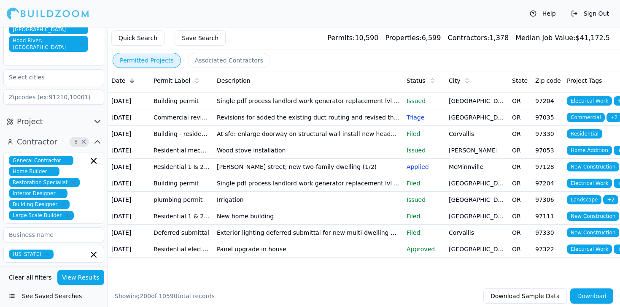
scroll to position [3782, 0]
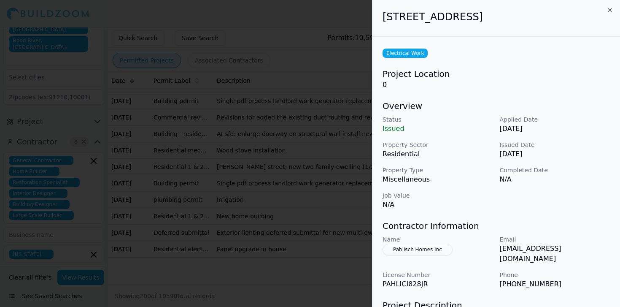
click at [281, 222] on div at bounding box center [310, 153] width 620 height 307
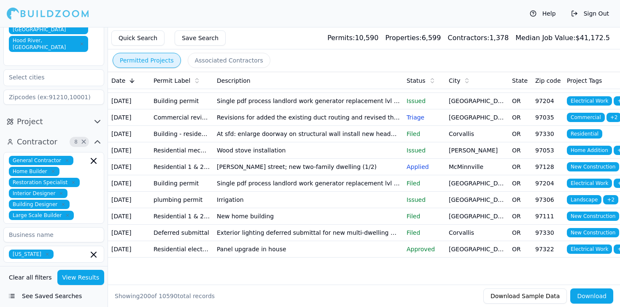
scroll to position [3816, 0]
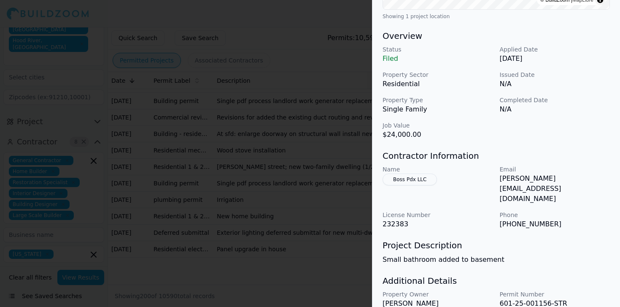
scroll to position [236, 0]
click at [413, 177] on button "Boss Pdx LLC" at bounding box center [410, 179] width 54 height 12
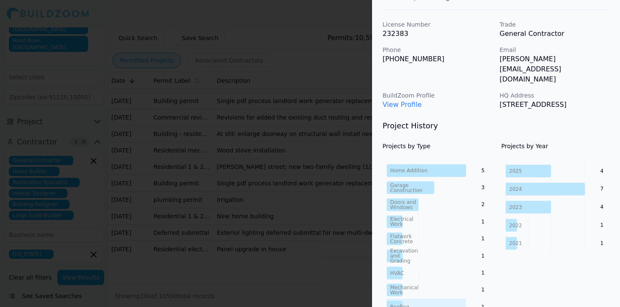
scroll to position [0, 0]
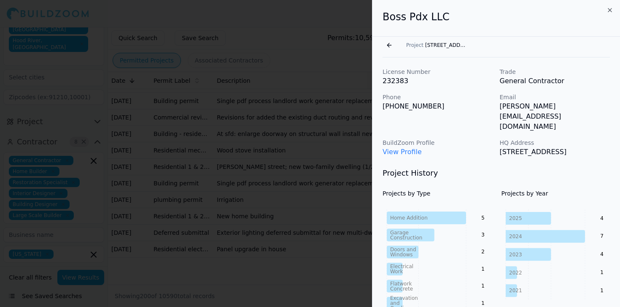
click at [389, 44] on button "Go back" at bounding box center [390, 45] width 14 height 14
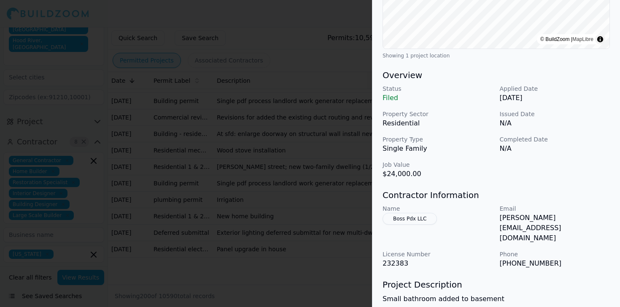
scroll to position [198, 0]
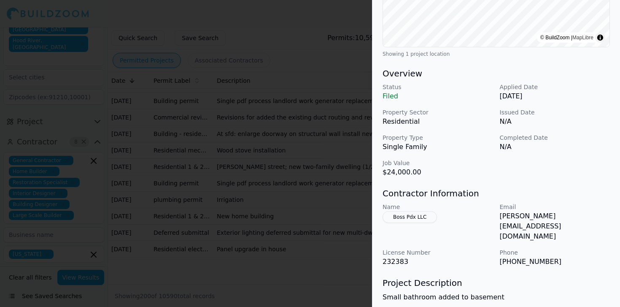
click at [301, 160] on div at bounding box center [310, 153] width 620 height 307
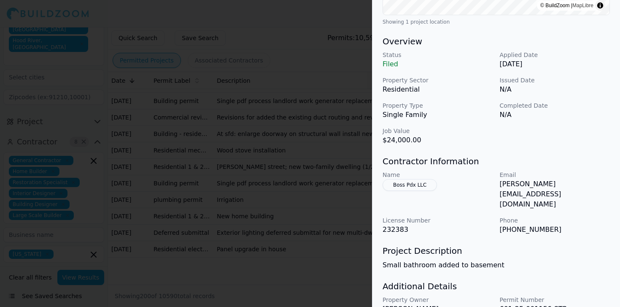
scroll to position [246, 0]
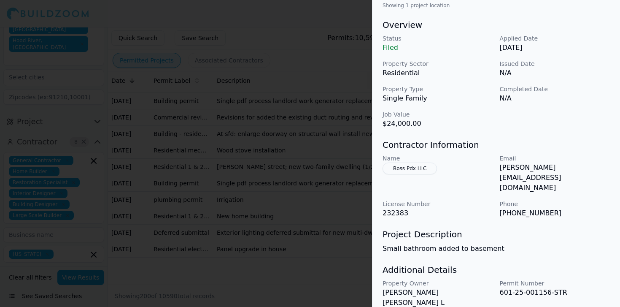
click at [262, 185] on div at bounding box center [310, 153] width 620 height 307
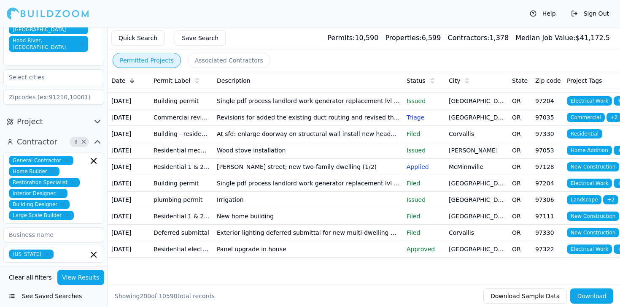
scroll to position [3850, 0]
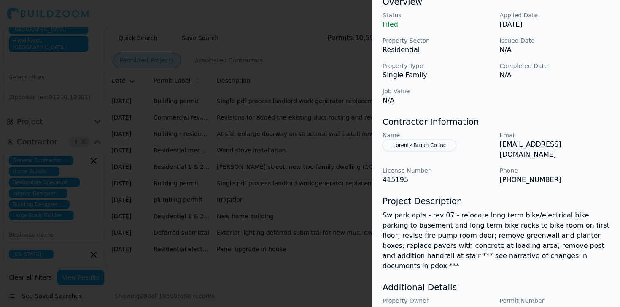
scroll to position [275, 0]
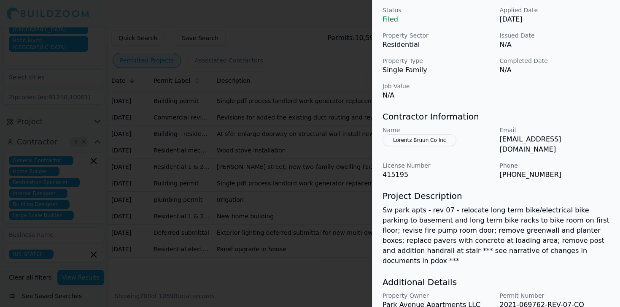
click at [313, 194] on div at bounding box center [310, 153] width 620 height 307
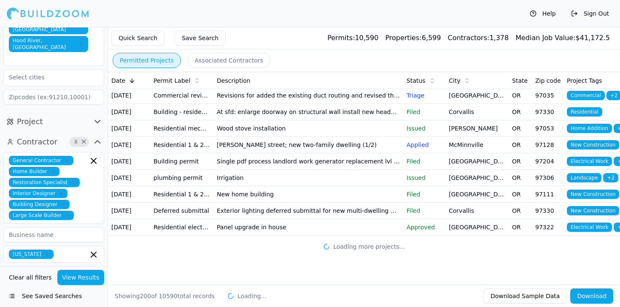
scroll to position [3974, 0]
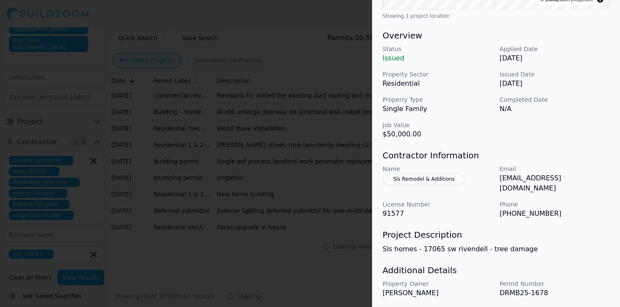
scroll to position [254, 0]
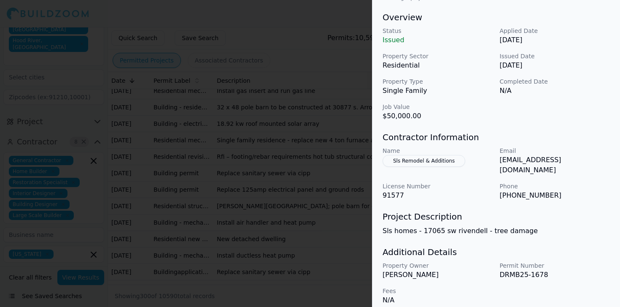
click at [353, 179] on div at bounding box center [310, 153] width 620 height 307
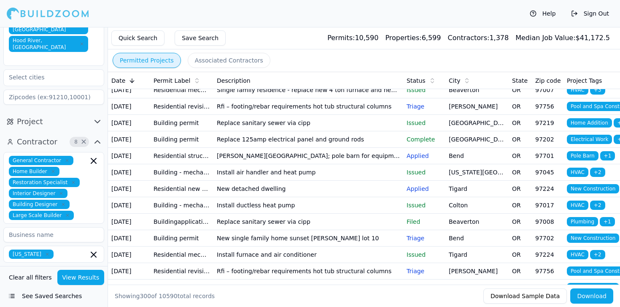
scroll to position [4025, 0]
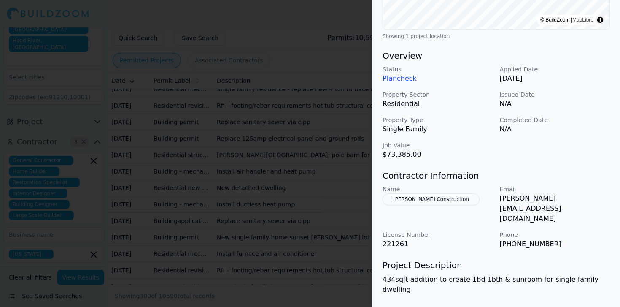
scroll to position [264, 0]
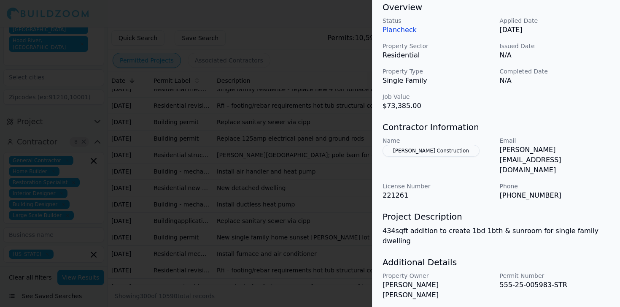
click at [332, 164] on div at bounding box center [310, 153] width 620 height 307
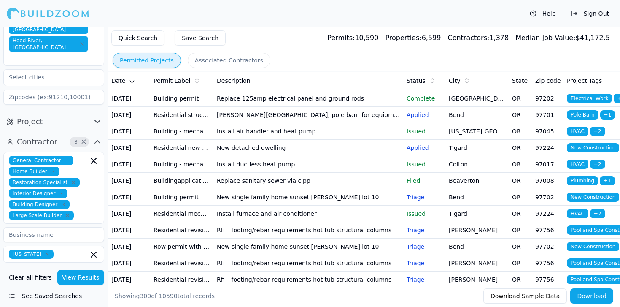
scroll to position [4070, 0]
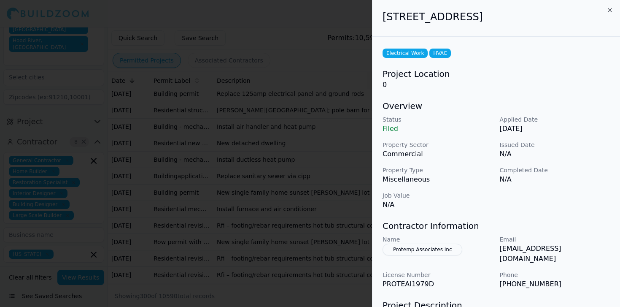
click at [283, 228] on div at bounding box center [310, 153] width 620 height 307
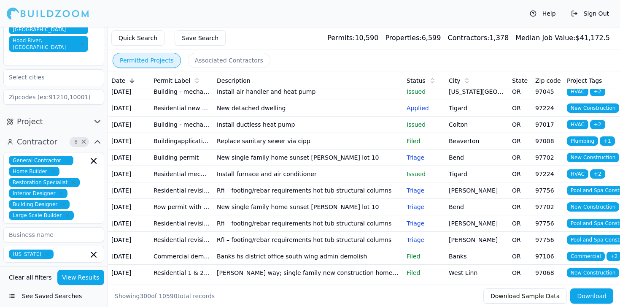
scroll to position [4109, 0]
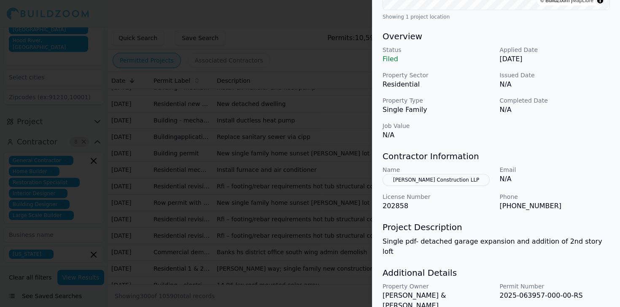
scroll to position [236, 0]
click at [442, 183] on button "[PERSON_NAME] Construction LLP" at bounding box center [436, 179] width 107 height 12
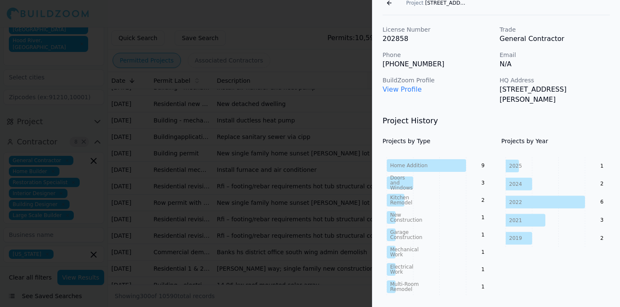
scroll to position [0, 0]
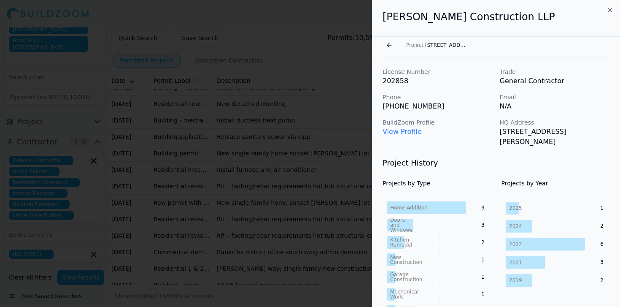
click at [389, 45] on button "Go back" at bounding box center [390, 45] width 14 height 14
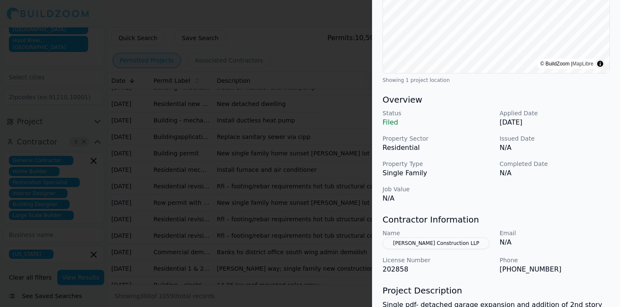
scroll to position [178, 0]
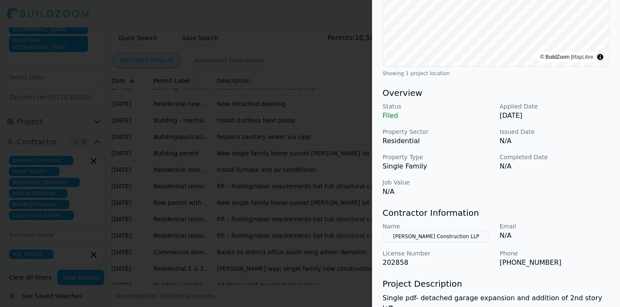
click at [243, 228] on div at bounding box center [310, 153] width 620 height 307
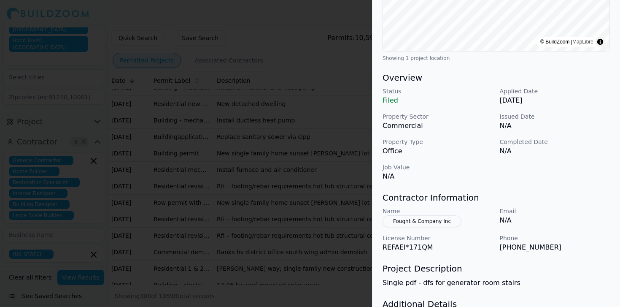
scroll to position [233, 0]
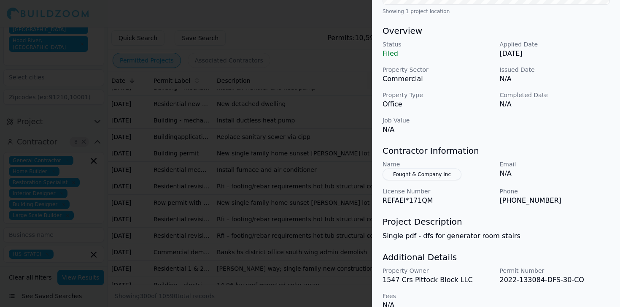
click at [419, 168] on button "Fought & Company Inc" at bounding box center [422, 174] width 79 height 12
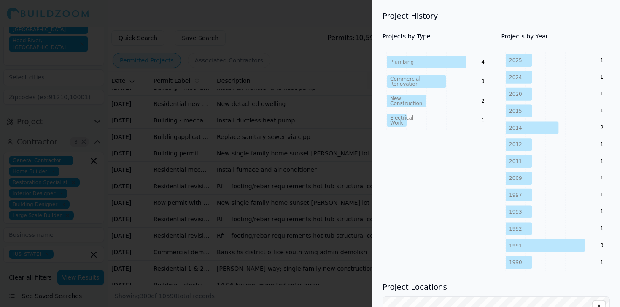
scroll to position [106, 0]
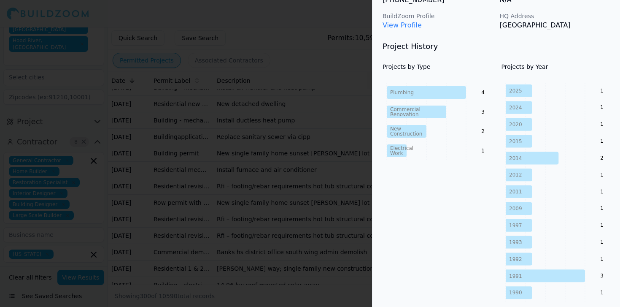
click at [348, 194] on div at bounding box center [310, 153] width 620 height 307
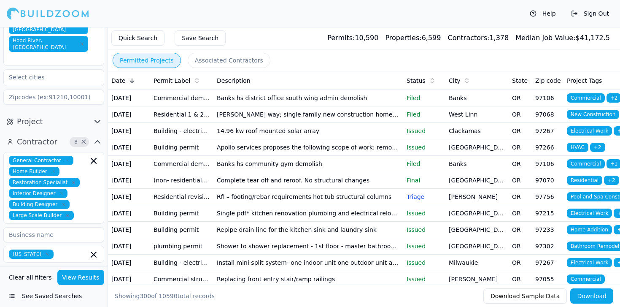
scroll to position [4264, 0]
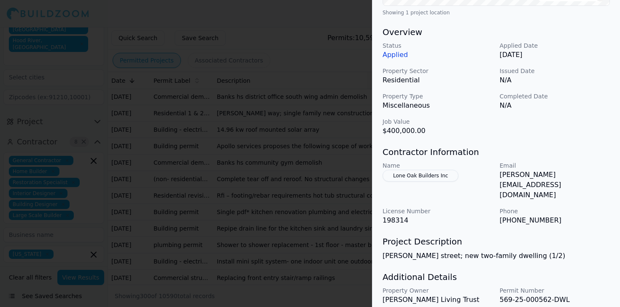
scroll to position [246, 0]
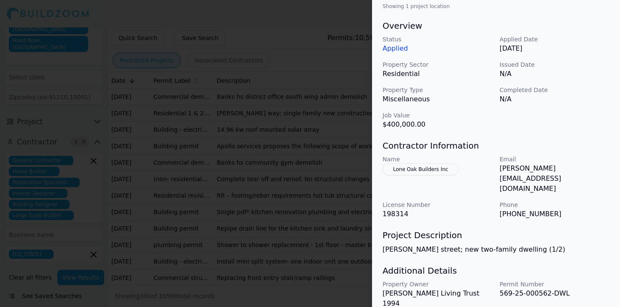
click at [257, 186] on div at bounding box center [310, 153] width 620 height 307
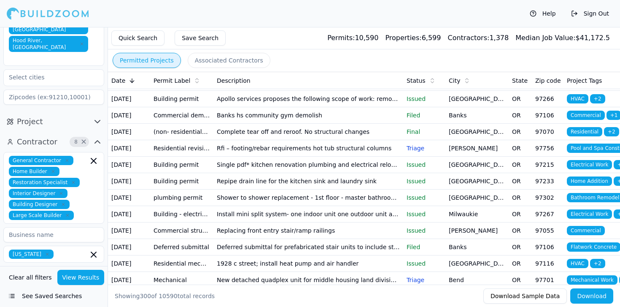
scroll to position [4314, 0]
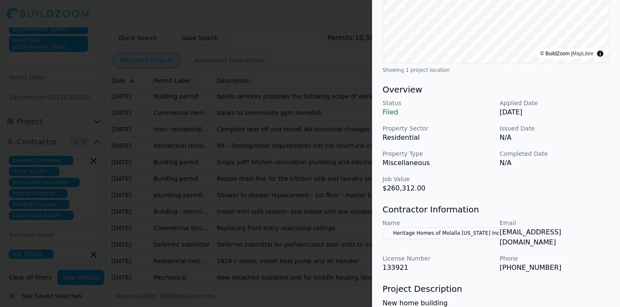
scroll to position [204, 0]
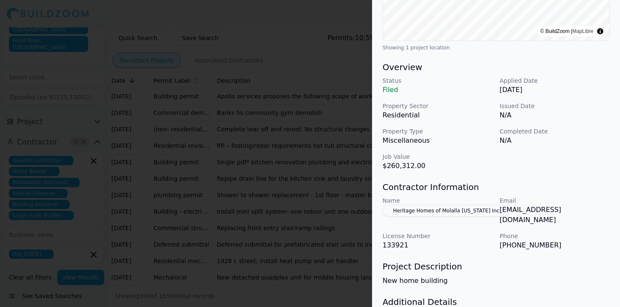
click at [308, 213] on div at bounding box center [310, 153] width 620 height 307
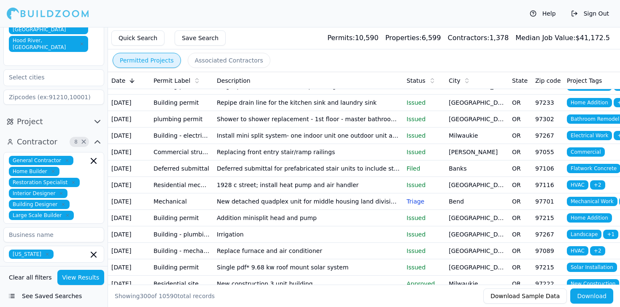
scroll to position [4392, 0]
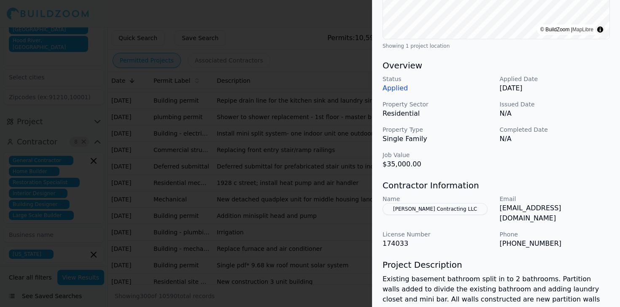
scroll to position [244, 0]
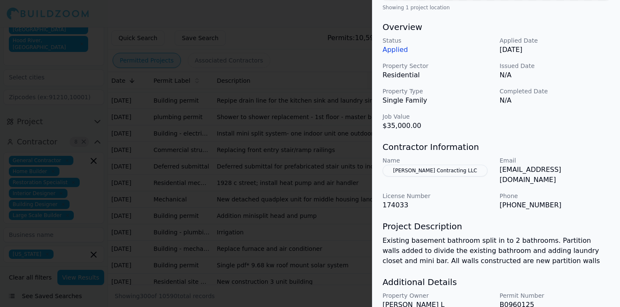
click at [317, 199] on div at bounding box center [310, 153] width 620 height 307
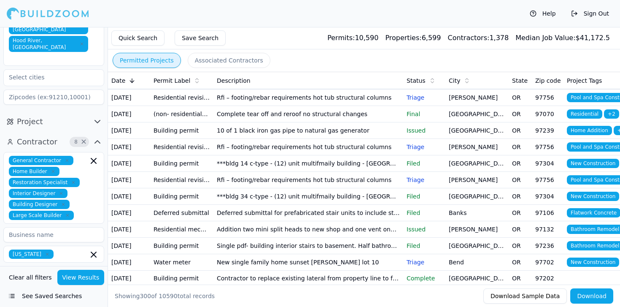
scroll to position [4611, 0]
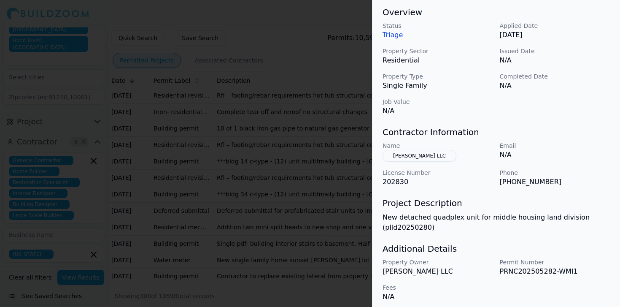
scroll to position [243, 0]
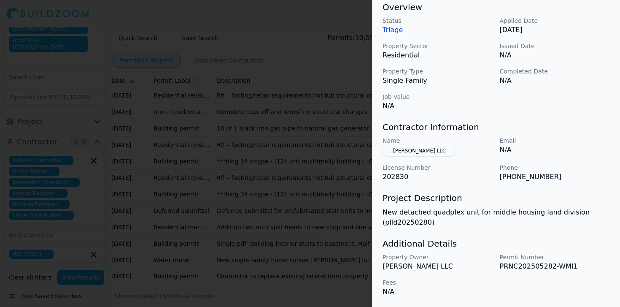
click at [283, 170] on div at bounding box center [310, 153] width 620 height 307
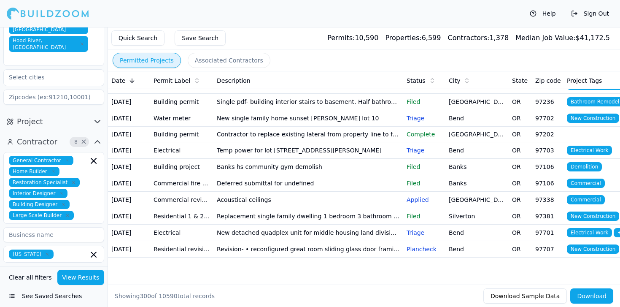
scroll to position [4877, 0]
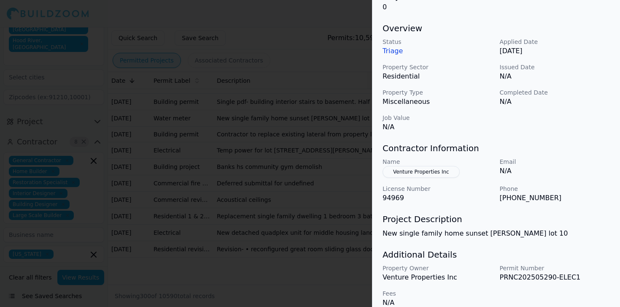
scroll to position [89, 0]
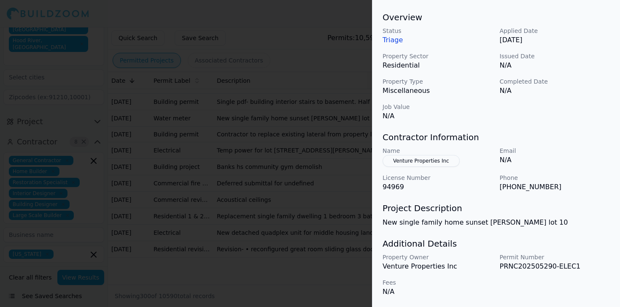
click at [310, 192] on div at bounding box center [310, 153] width 620 height 307
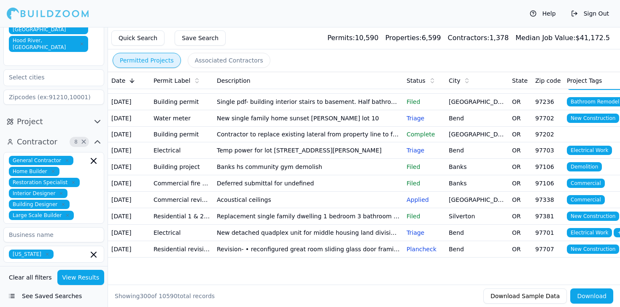
scroll to position [4943, 0]
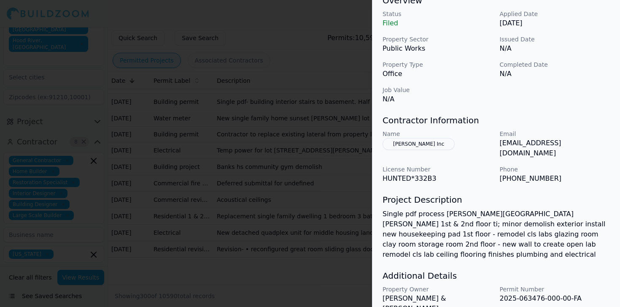
scroll to position [284, 0]
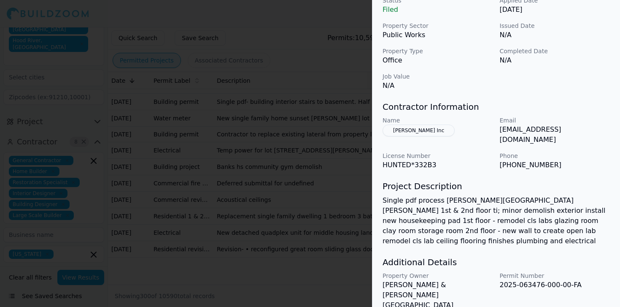
click at [277, 226] on div at bounding box center [310, 153] width 620 height 307
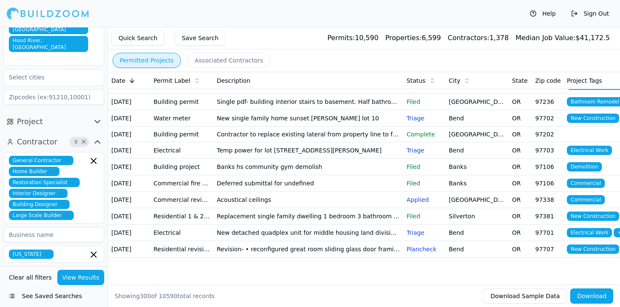
scroll to position [5003, 0]
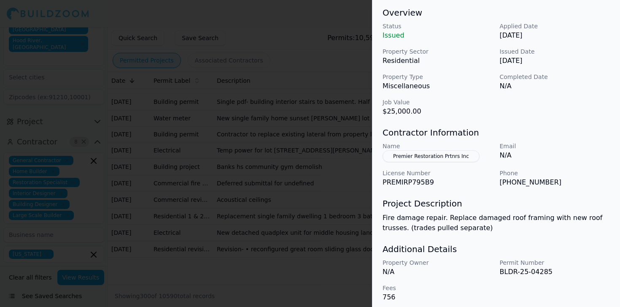
scroll to position [264, 0]
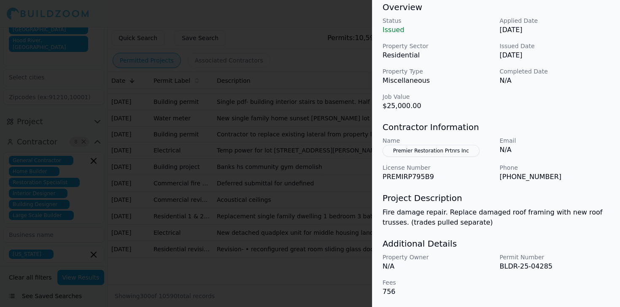
click at [250, 189] on div at bounding box center [310, 153] width 620 height 307
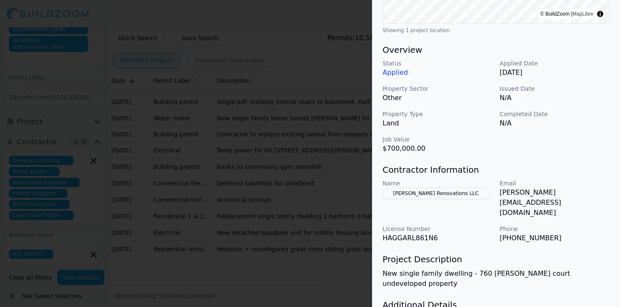
scroll to position [254, 0]
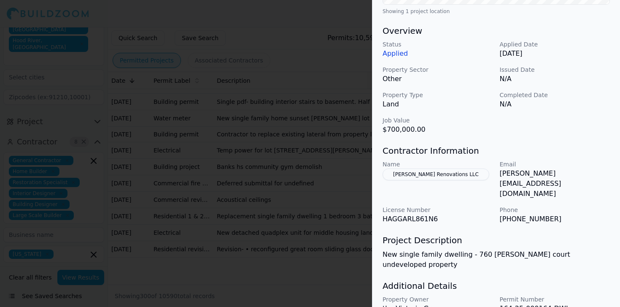
click at [346, 205] on div at bounding box center [310, 153] width 620 height 307
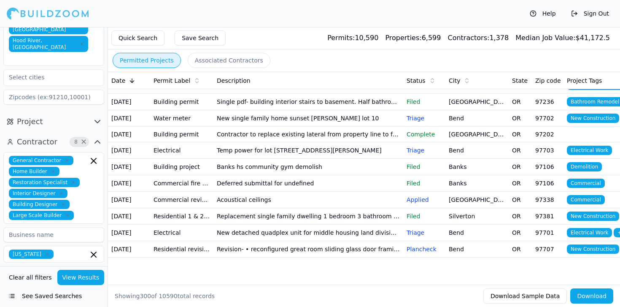
scroll to position [5093, 0]
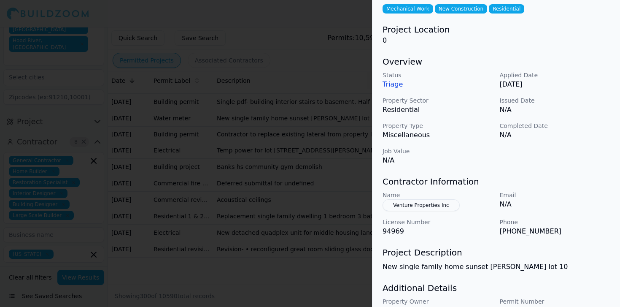
scroll to position [45, 0]
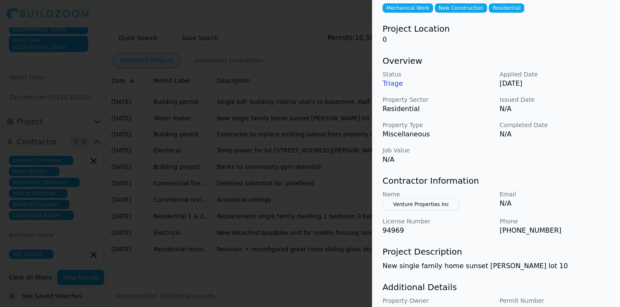
click at [261, 205] on div at bounding box center [310, 153] width 620 height 307
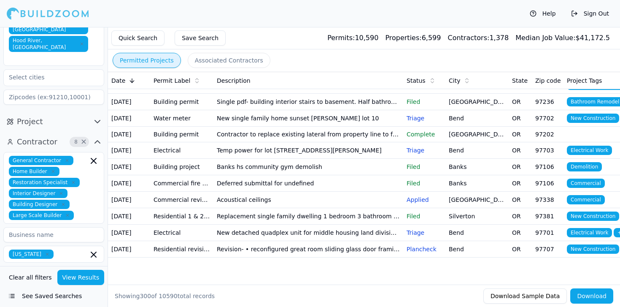
scroll to position [5201, 0]
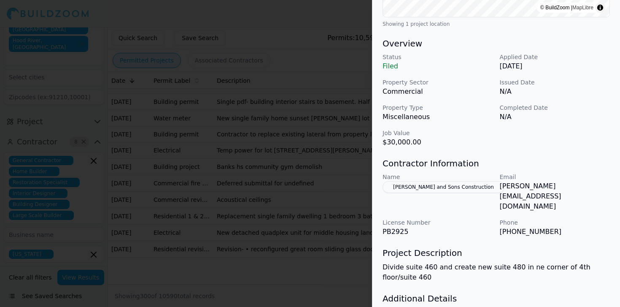
scroll to position [264, 0]
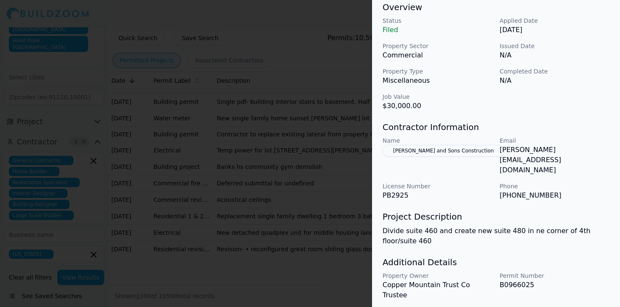
click at [313, 168] on div at bounding box center [310, 153] width 620 height 307
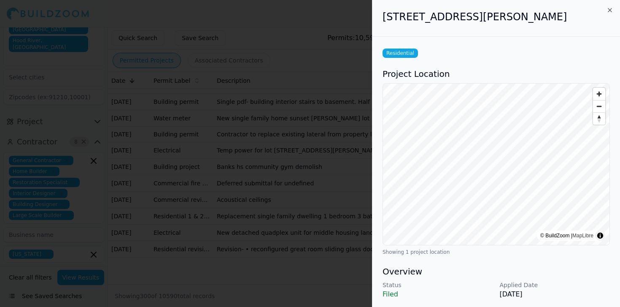
click at [307, 224] on div at bounding box center [310, 153] width 620 height 307
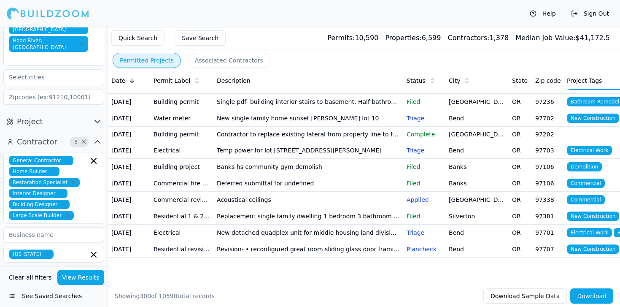
scroll to position [5220, 0]
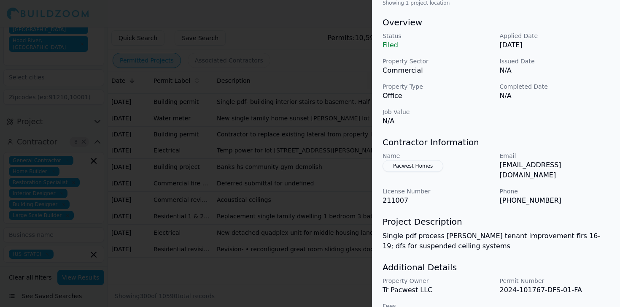
scroll to position [249, 0]
click at [308, 235] on div at bounding box center [310, 153] width 620 height 307
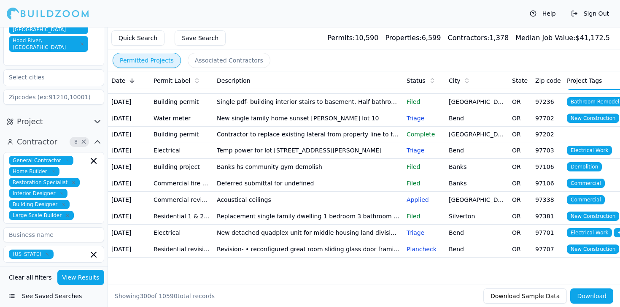
scroll to position [5328, 0]
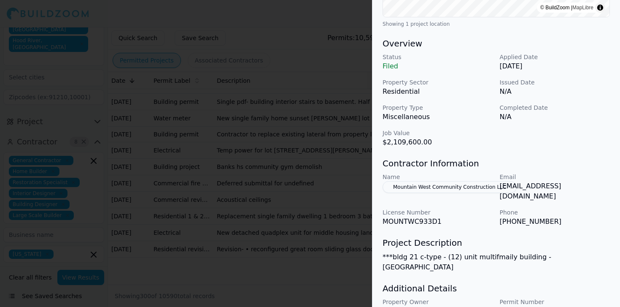
scroll to position [254, 0]
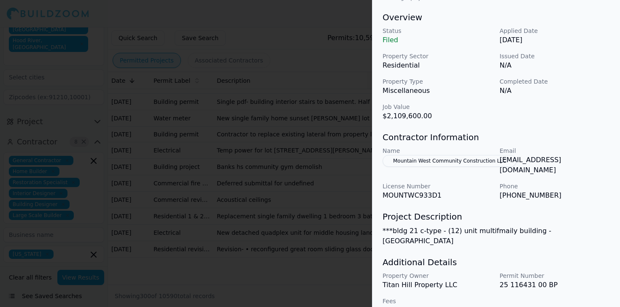
click at [210, 238] on div at bounding box center [310, 153] width 620 height 307
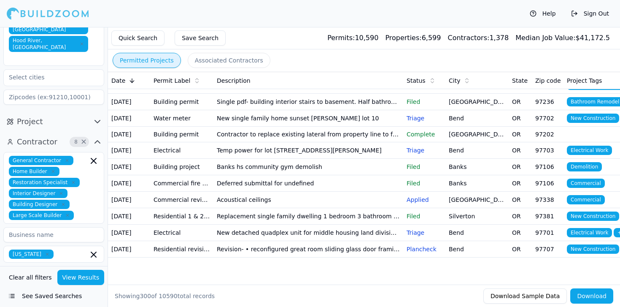
scroll to position [5399, 0]
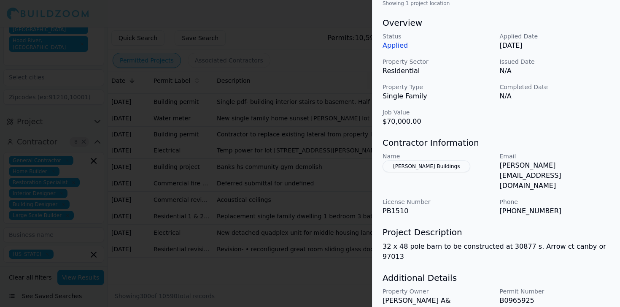
scroll to position [253, 0]
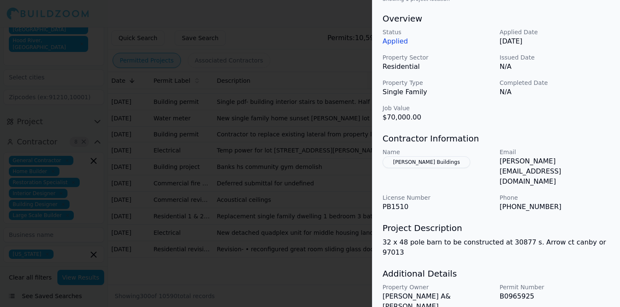
click at [326, 213] on div at bounding box center [310, 153] width 620 height 307
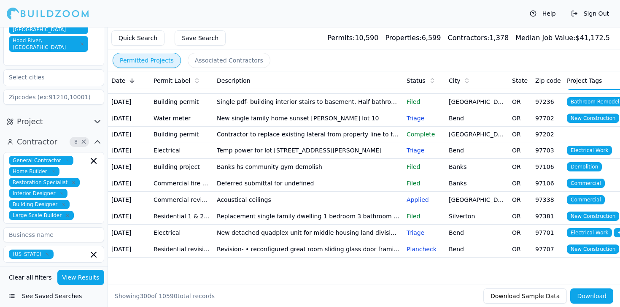
scroll to position [5526, 0]
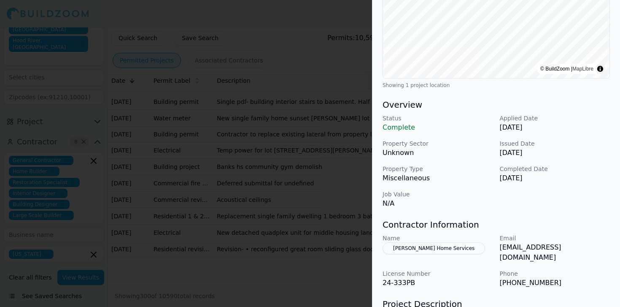
scroll to position [168, 0]
click at [348, 206] on div at bounding box center [310, 153] width 620 height 307
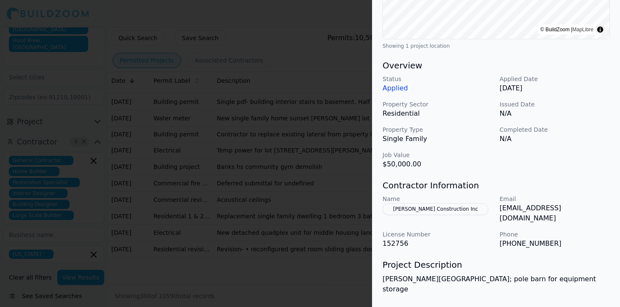
scroll to position [229, 0]
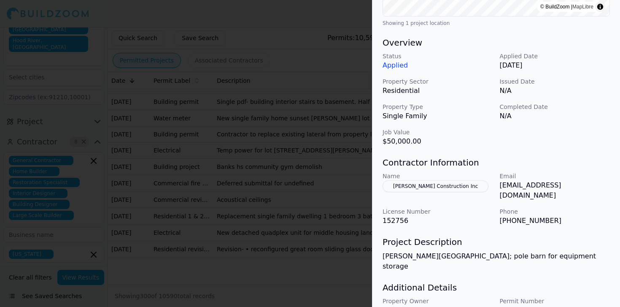
click at [313, 216] on div at bounding box center [310, 153] width 620 height 307
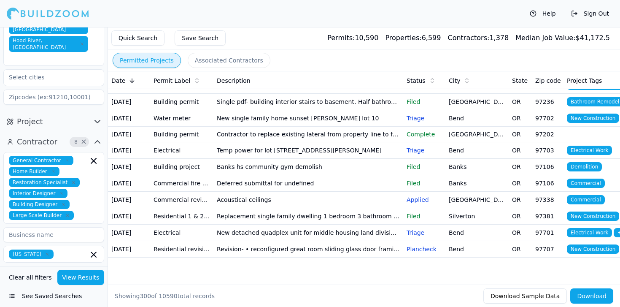
scroll to position [5572, 0]
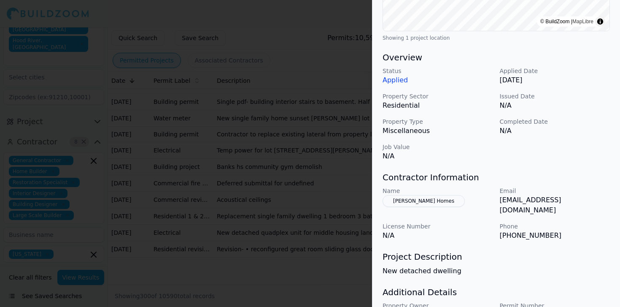
scroll to position [214, 0]
click at [333, 213] on div at bounding box center [310, 153] width 620 height 307
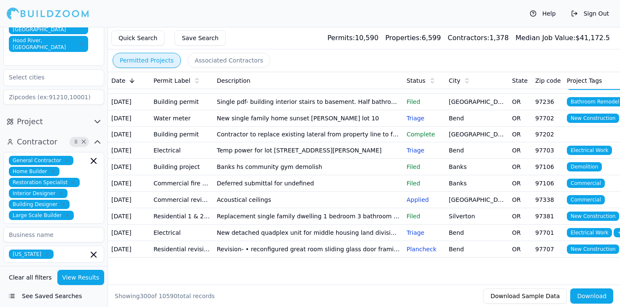
scroll to position [5620, 0]
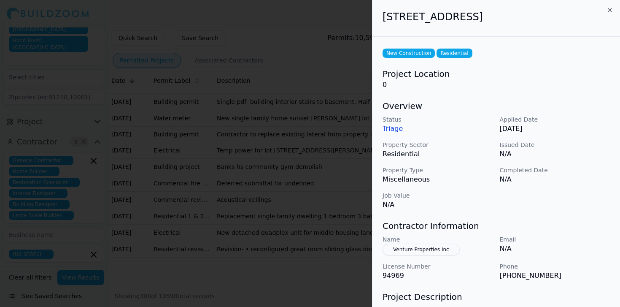
click at [286, 249] on div at bounding box center [310, 153] width 620 height 307
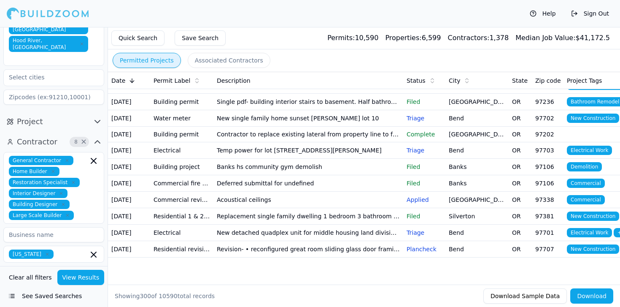
scroll to position [5715, 0]
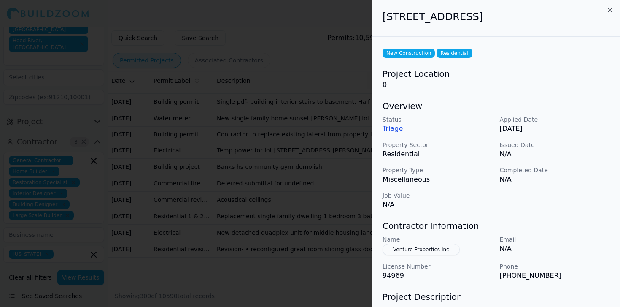
click at [312, 216] on div at bounding box center [310, 153] width 620 height 307
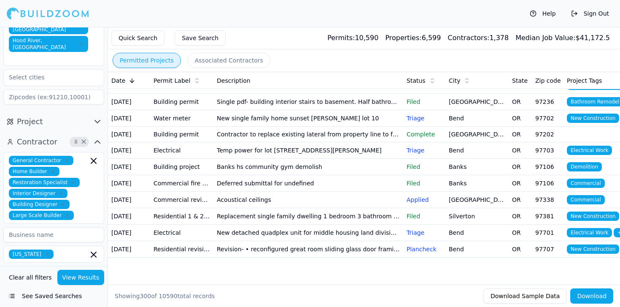
scroll to position [5792, 0]
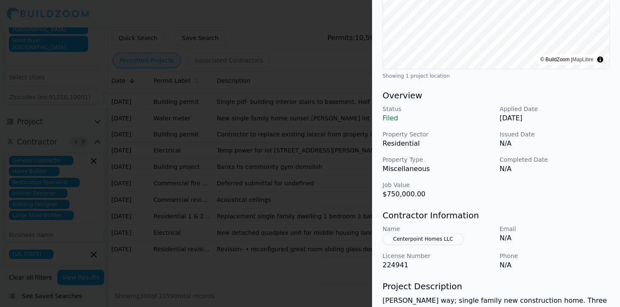
scroll to position [177, 0]
click at [271, 212] on div at bounding box center [310, 153] width 620 height 307
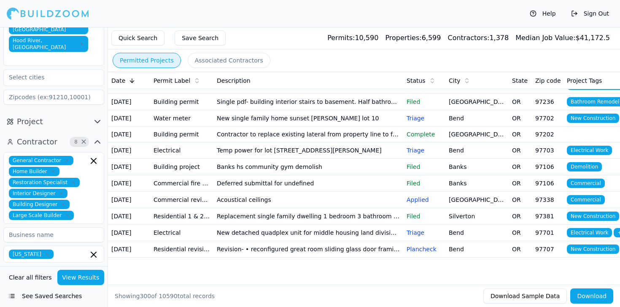
scroll to position [5960, 0]
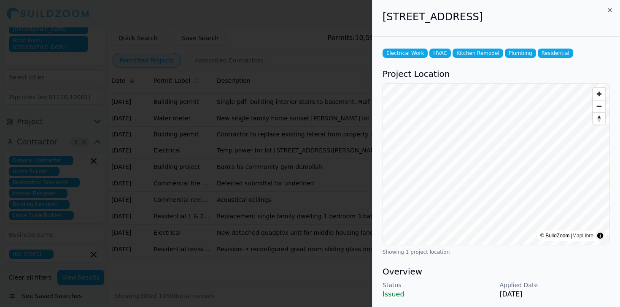
click at [301, 208] on div at bounding box center [310, 153] width 620 height 307
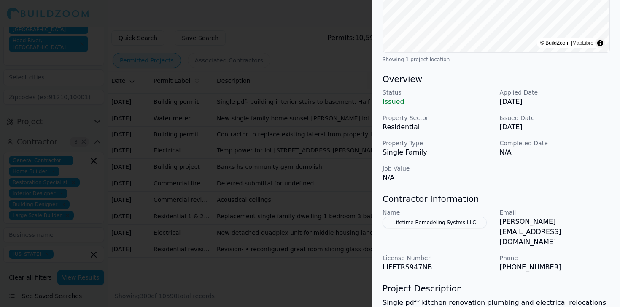
scroll to position [264, 0]
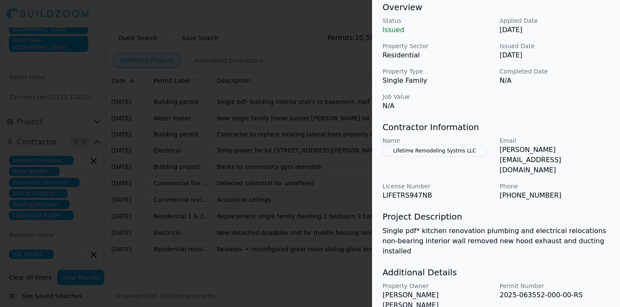
click at [264, 169] on div at bounding box center [310, 153] width 620 height 307
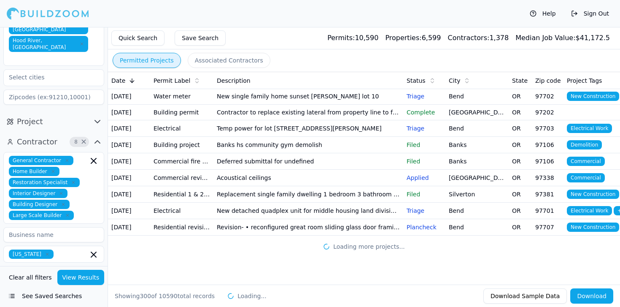
scroll to position [6264, 0]
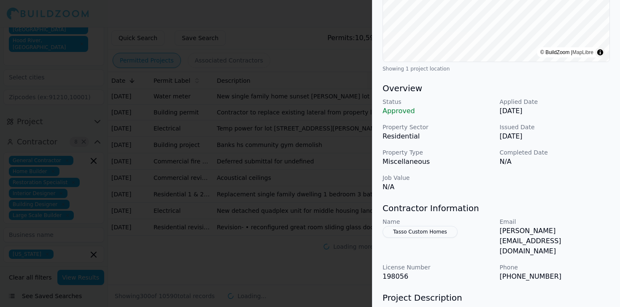
scroll to position [184, 0]
click at [287, 220] on div at bounding box center [310, 153] width 620 height 307
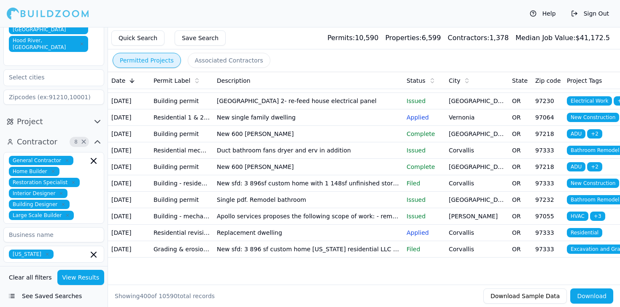
scroll to position [6707, 0]
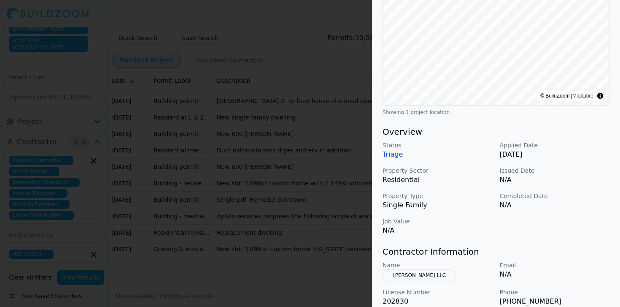
scroll to position [141, 0]
click at [311, 218] on div at bounding box center [310, 153] width 620 height 307
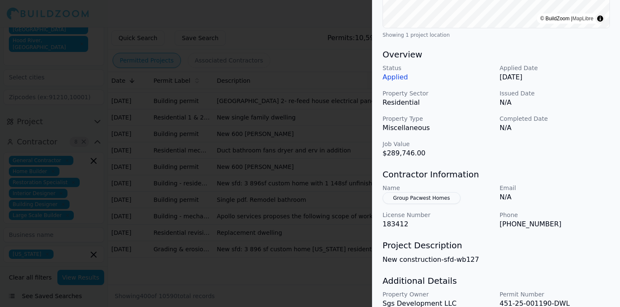
scroll to position [218, 0]
click at [266, 190] on div at bounding box center [310, 153] width 620 height 307
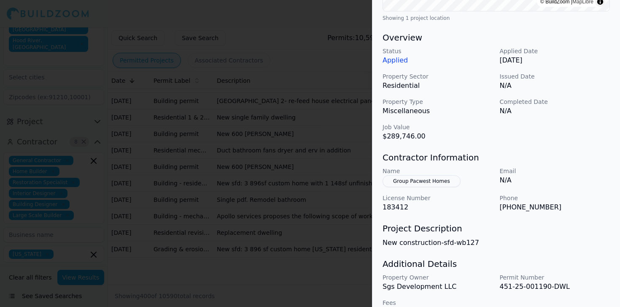
scroll to position [254, 0]
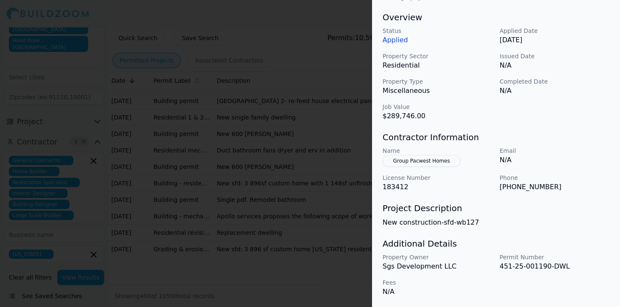
click at [300, 125] on div at bounding box center [310, 153] width 620 height 307
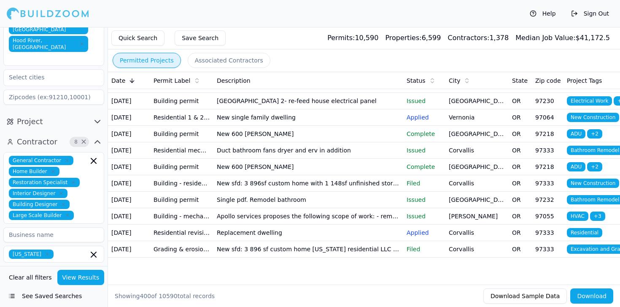
scroll to position [6744, 0]
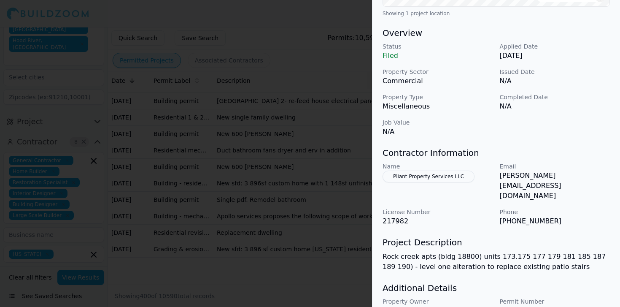
scroll to position [264, 0]
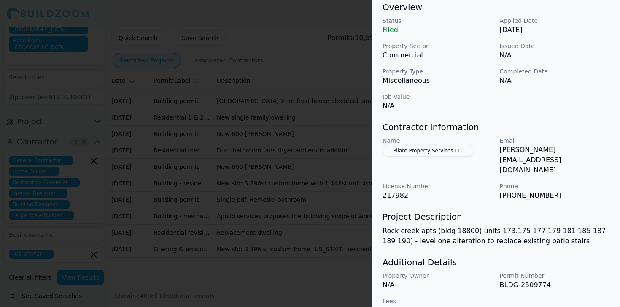
click at [268, 209] on div at bounding box center [310, 153] width 620 height 307
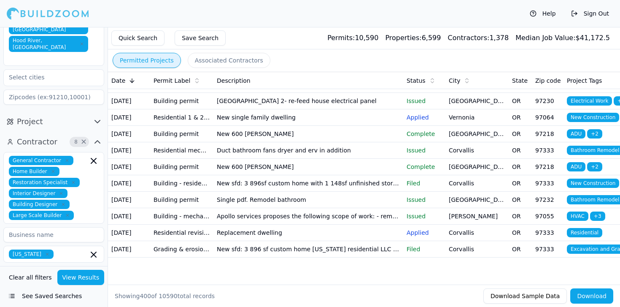
scroll to position [6896, 0]
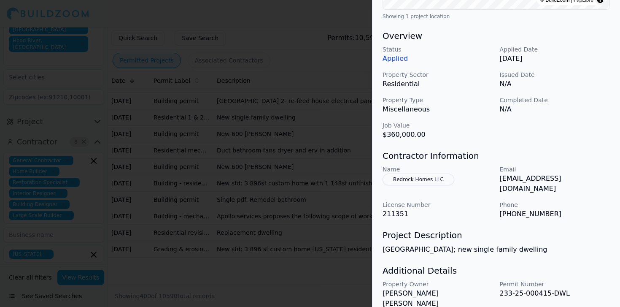
scroll to position [254, 0]
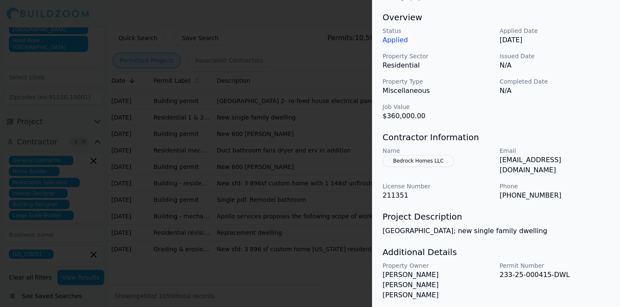
click at [307, 171] on div at bounding box center [310, 153] width 620 height 307
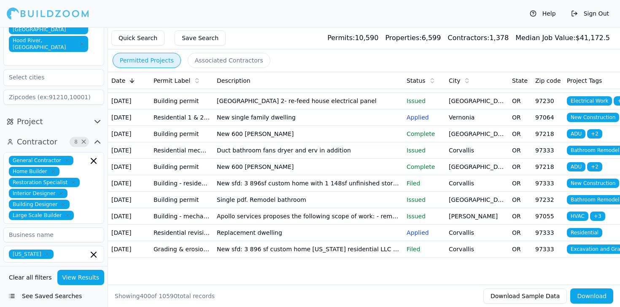
scroll to position [7043, 0]
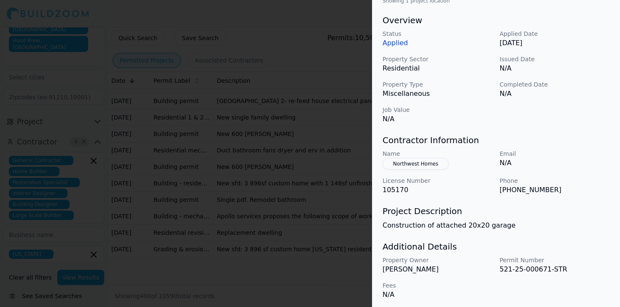
scroll to position [254, 0]
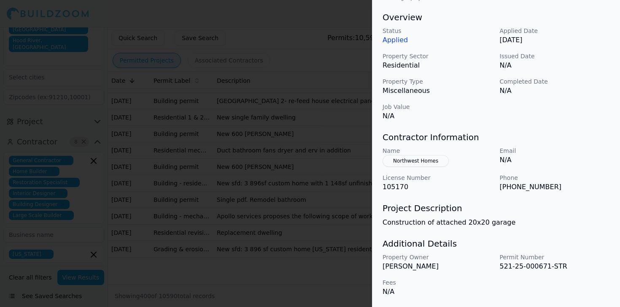
click at [413, 162] on button "Northwest Homes" at bounding box center [416, 161] width 66 height 12
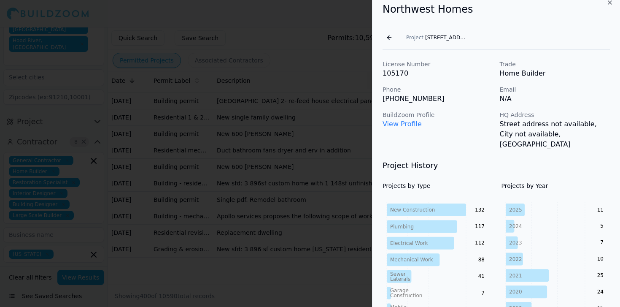
scroll to position [0, 0]
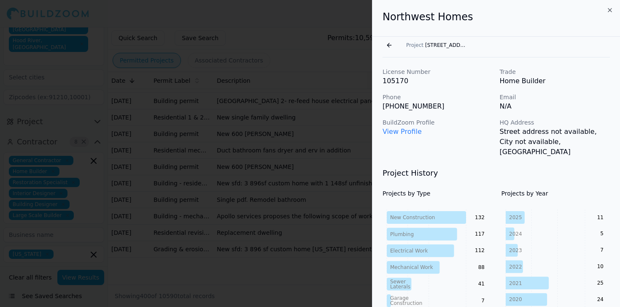
click at [392, 48] on button "Go back" at bounding box center [390, 45] width 14 height 14
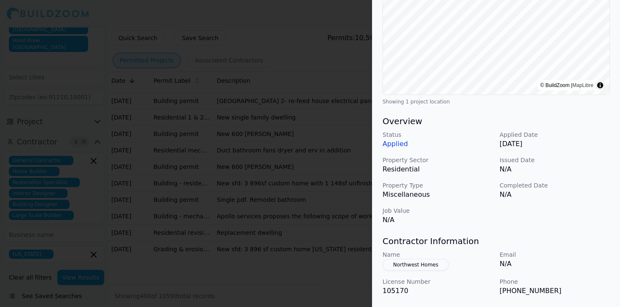
scroll to position [153, 0]
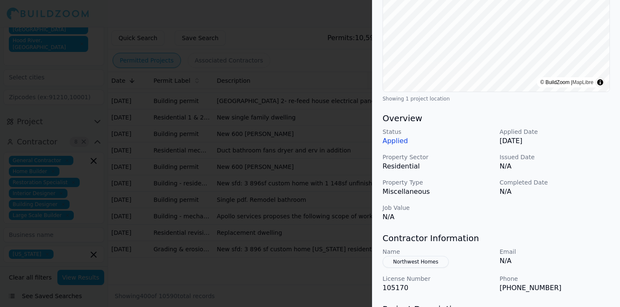
click at [321, 219] on div at bounding box center [310, 153] width 620 height 307
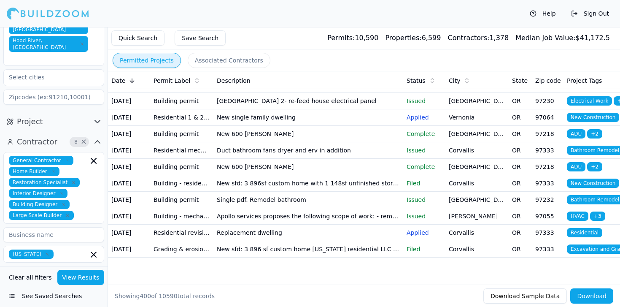
scroll to position [7119, 0]
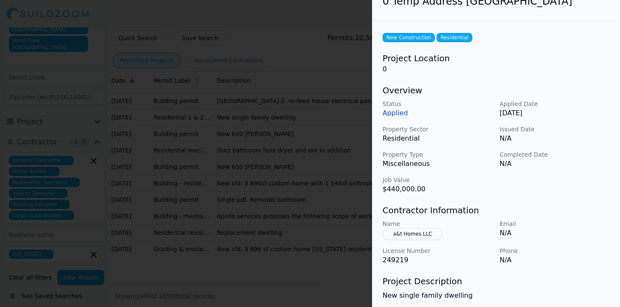
scroll to position [89, 0]
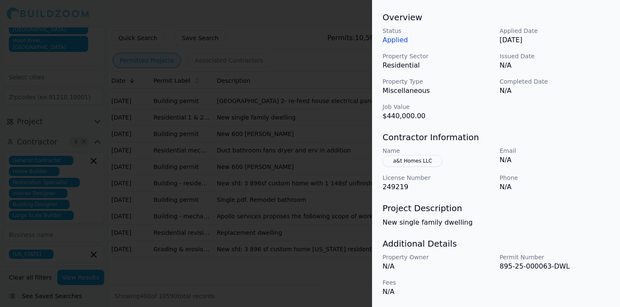
click at [273, 193] on div at bounding box center [310, 153] width 620 height 307
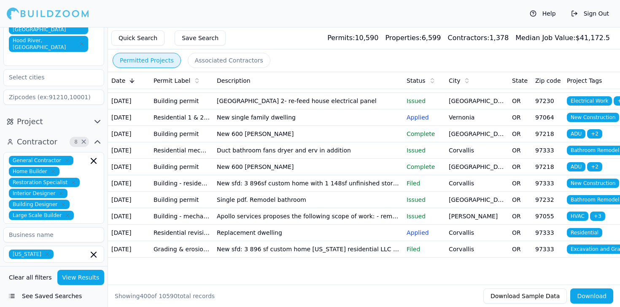
scroll to position [7174, 0]
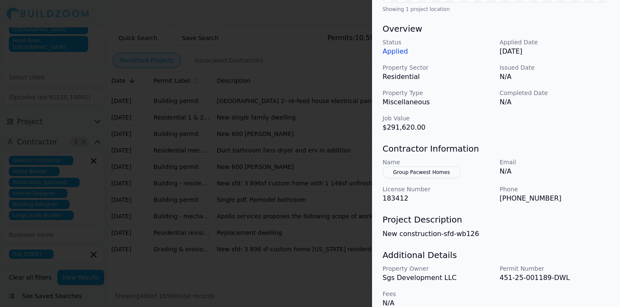
scroll to position [254, 0]
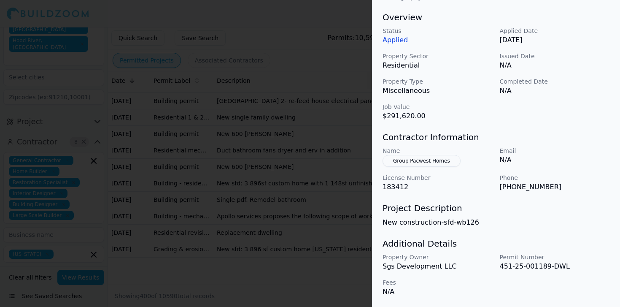
click at [303, 178] on div at bounding box center [310, 153] width 620 height 307
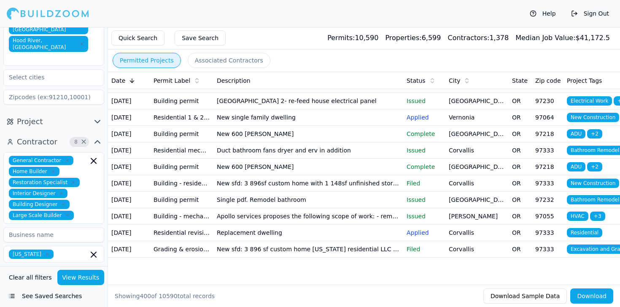
scroll to position [7241, 0]
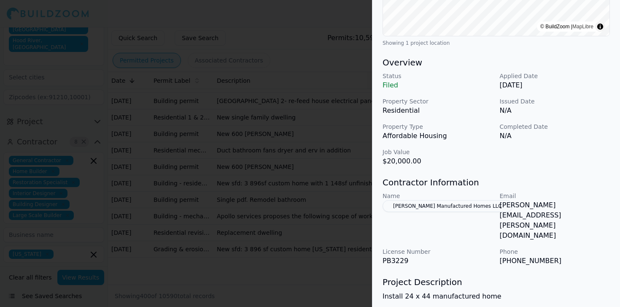
scroll to position [254, 0]
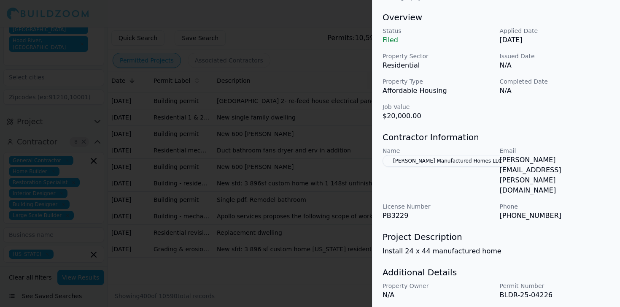
click at [264, 205] on div at bounding box center [310, 153] width 620 height 307
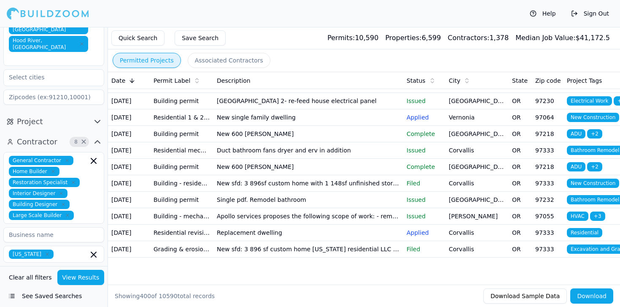
scroll to position [7339, 0]
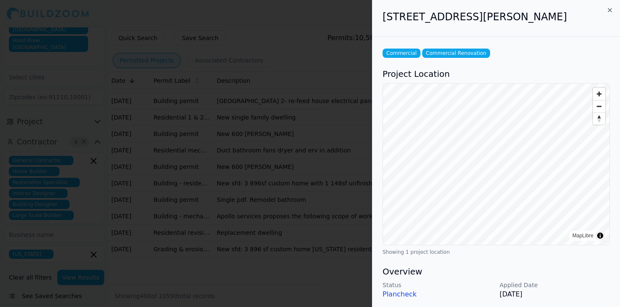
click at [263, 154] on div at bounding box center [310, 153] width 620 height 307
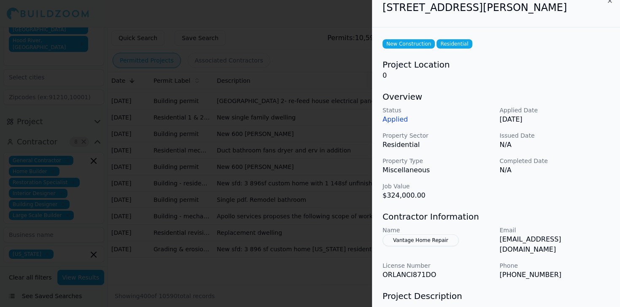
scroll to position [2, 0]
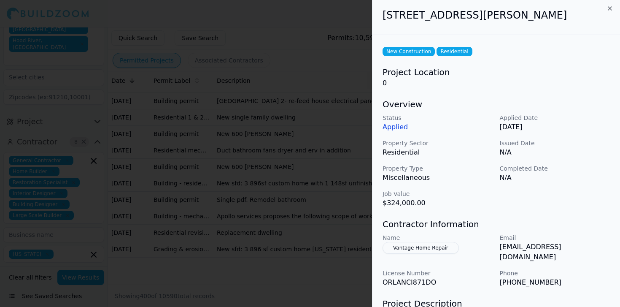
click at [276, 194] on div at bounding box center [310, 153] width 620 height 307
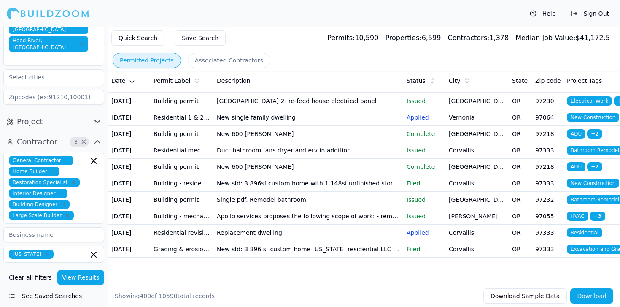
scroll to position [7401, 0]
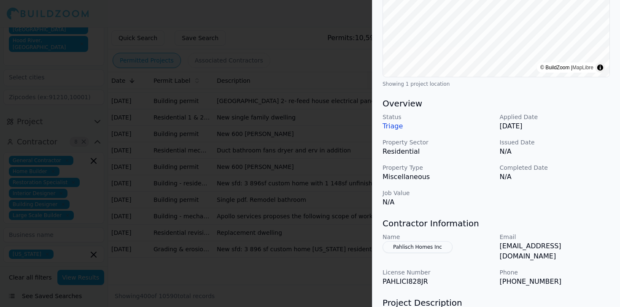
scroll to position [170, 0]
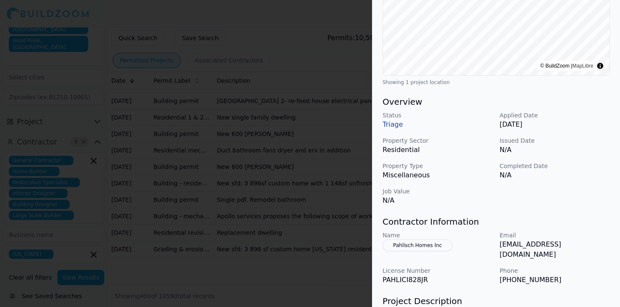
click at [262, 177] on div at bounding box center [310, 153] width 620 height 307
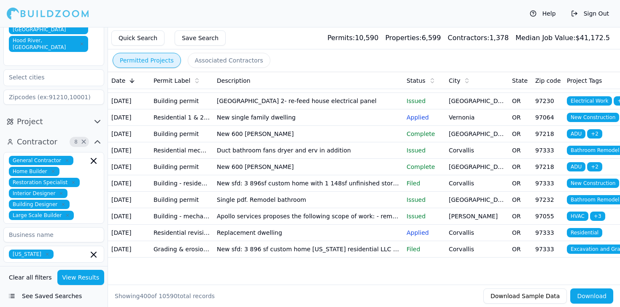
scroll to position [7439, 0]
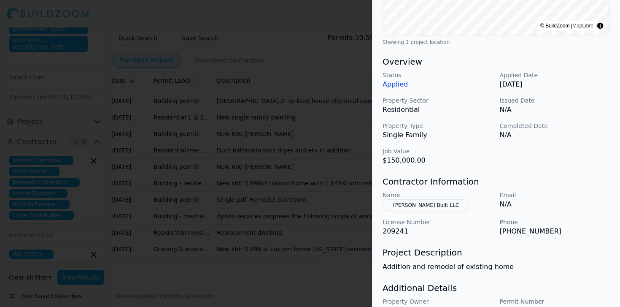
scroll to position [211, 0]
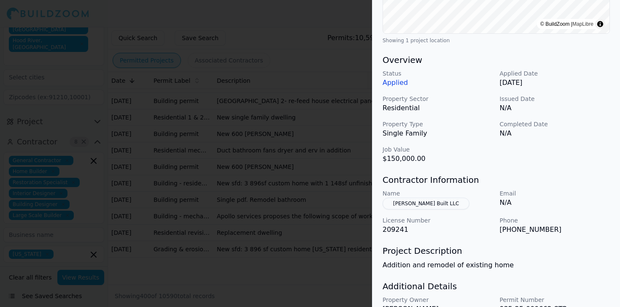
click at [343, 227] on div at bounding box center [310, 153] width 620 height 307
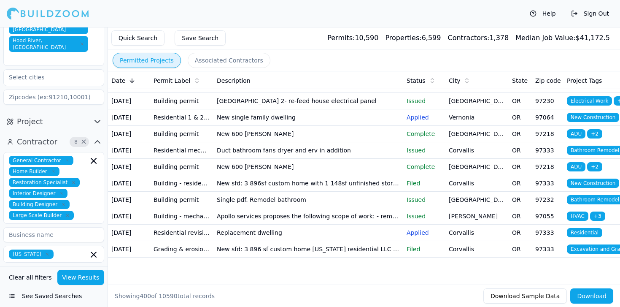
scroll to position [7534, 0]
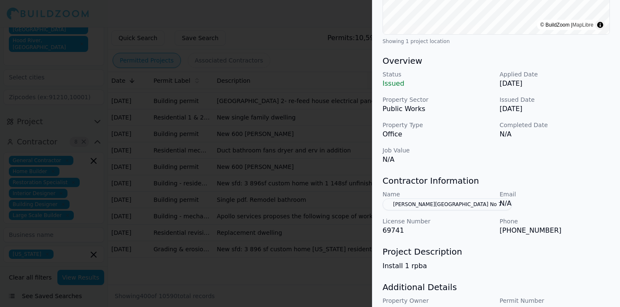
scroll to position [194, 0]
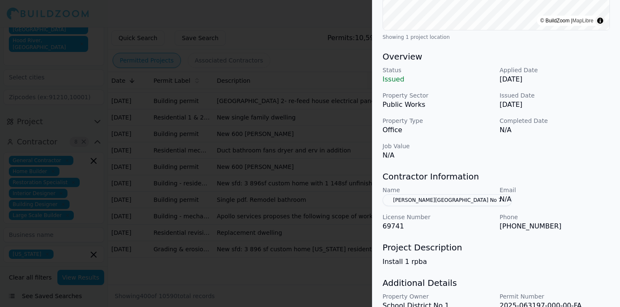
click at [285, 183] on div at bounding box center [310, 153] width 620 height 307
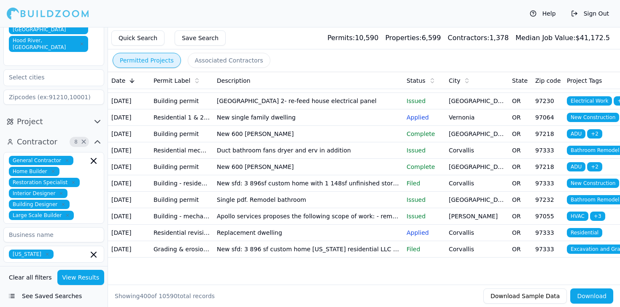
scroll to position [7618, 0]
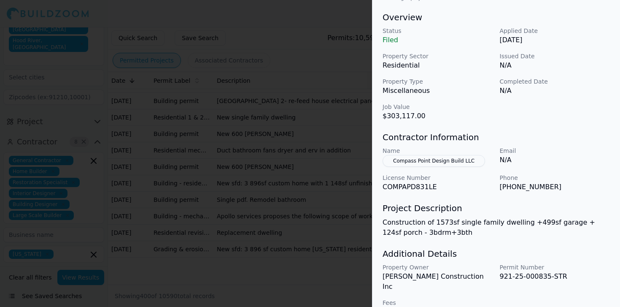
scroll to position [264, 0]
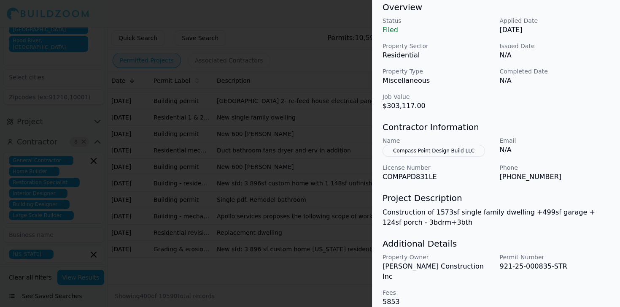
click at [278, 207] on div at bounding box center [310, 153] width 620 height 307
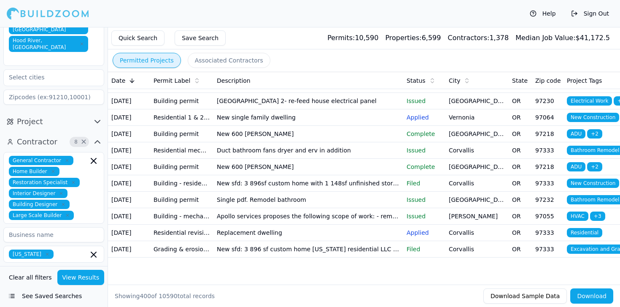
scroll to position [7752, 0]
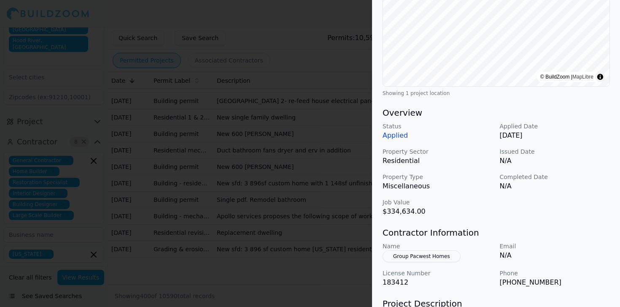
scroll to position [160, 0]
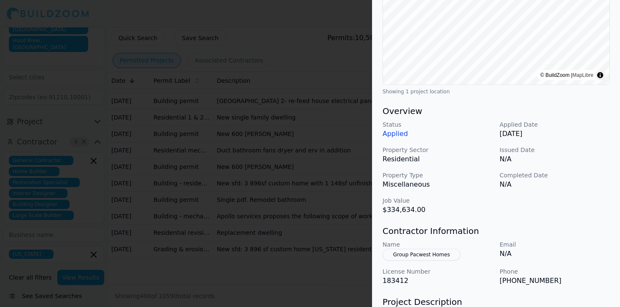
click at [314, 223] on div at bounding box center [310, 153] width 620 height 307
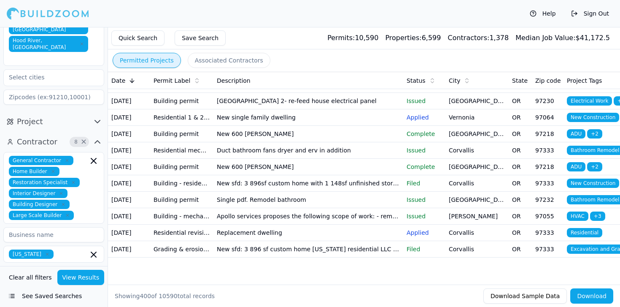
scroll to position [7894, 0]
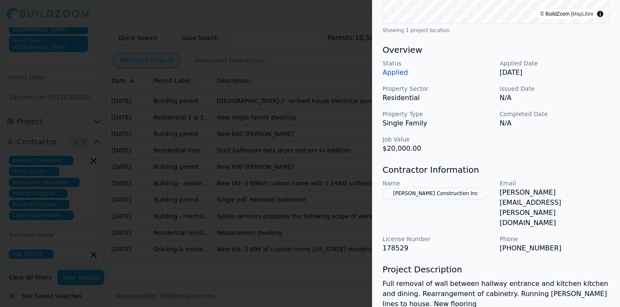
scroll to position [274, 0]
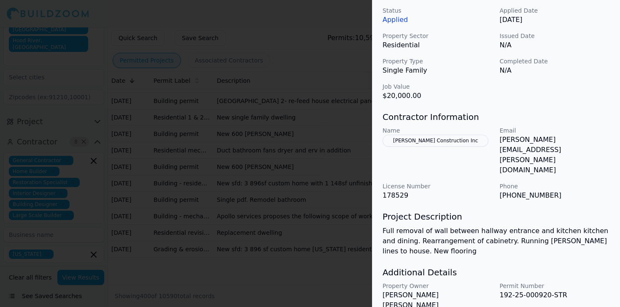
click at [326, 221] on div at bounding box center [310, 153] width 620 height 307
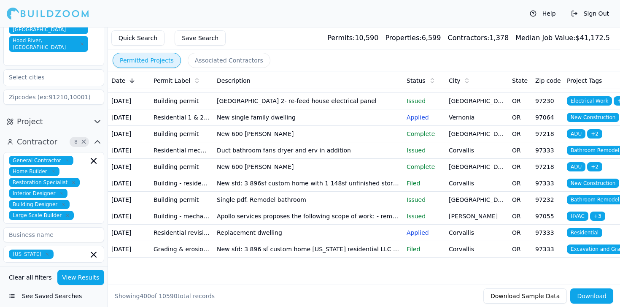
scroll to position [7934, 0]
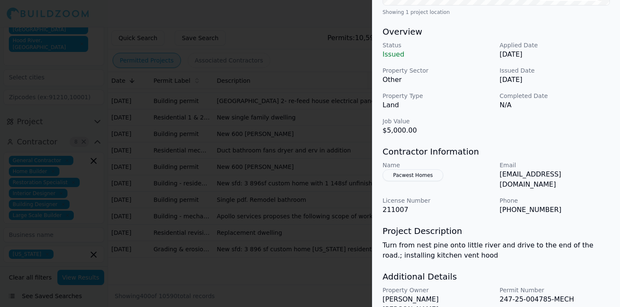
scroll to position [240, 0]
click at [313, 203] on div at bounding box center [310, 153] width 620 height 307
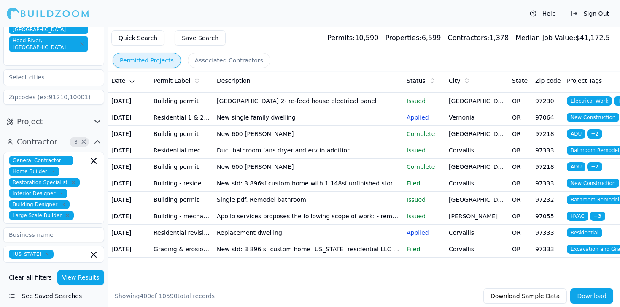
scroll to position [8016, 0]
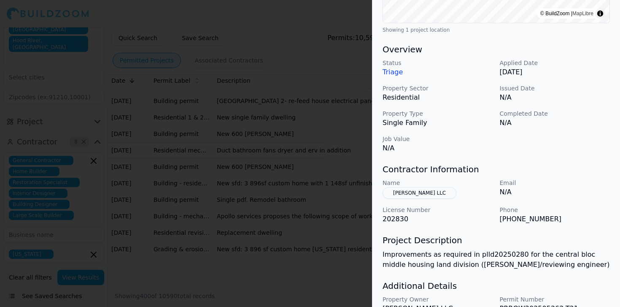
scroll to position [228, 0]
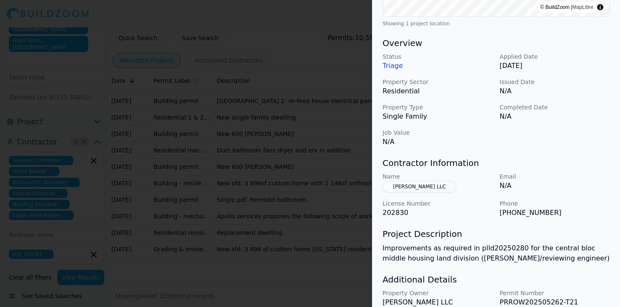
click at [273, 178] on div at bounding box center [310, 153] width 620 height 307
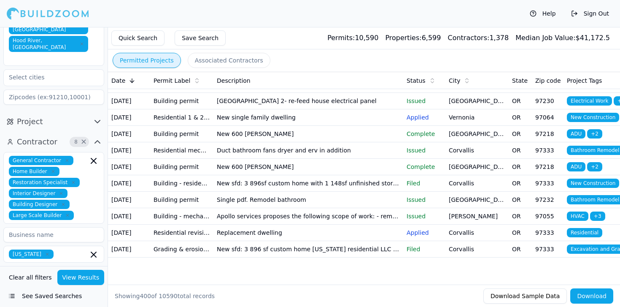
scroll to position [8043, 0]
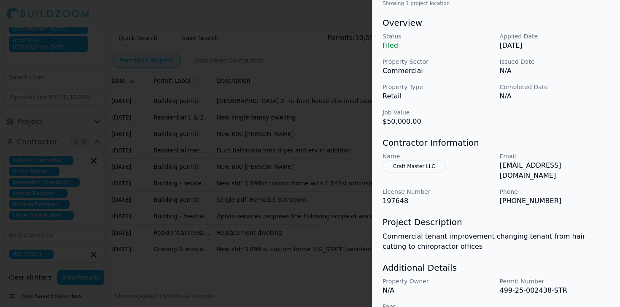
scroll to position [250, 0]
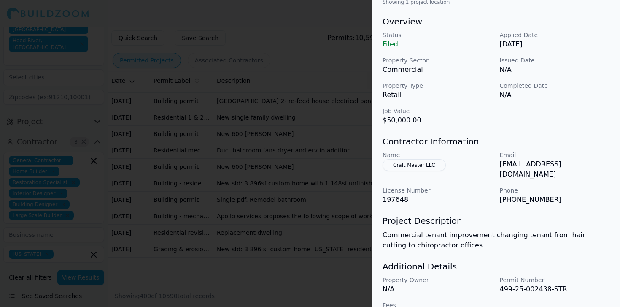
click at [327, 225] on div at bounding box center [310, 153] width 620 height 307
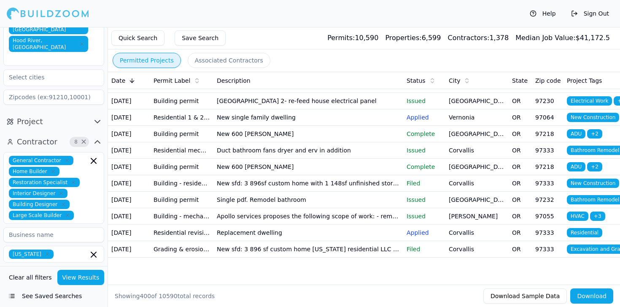
scroll to position [8078, 0]
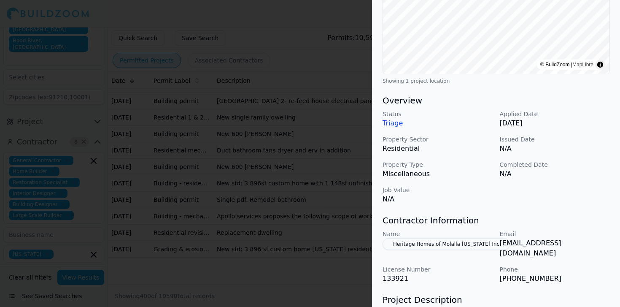
scroll to position [172, 0]
click at [312, 219] on div at bounding box center [310, 153] width 620 height 307
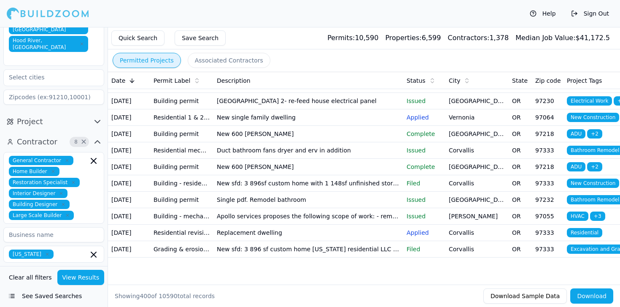
scroll to position [8136, 0]
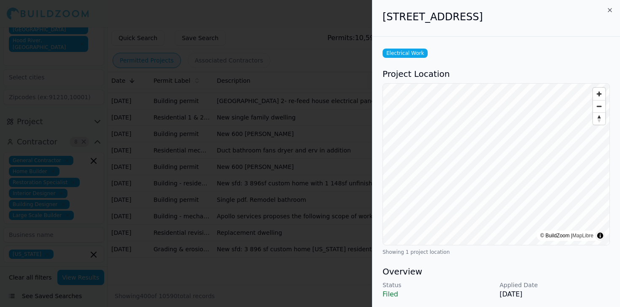
click at [302, 212] on div at bounding box center [310, 153] width 620 height 307
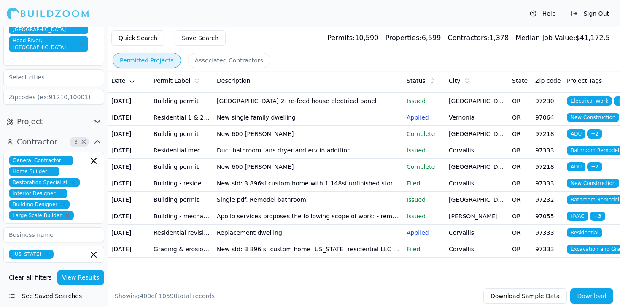
scroll to position [8174, 0]
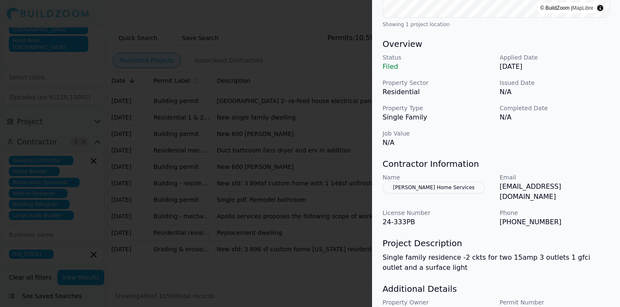
scroll to position [240, 0]
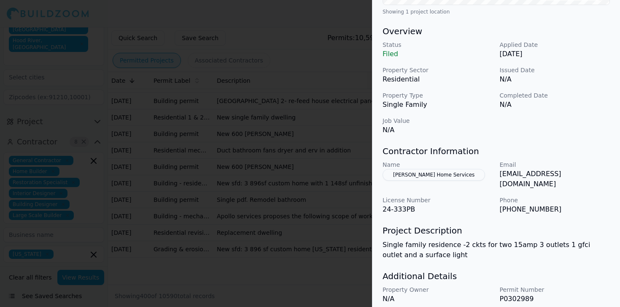
click at [297, 240] on div at bounding box center [310, 153] width 620 height 307
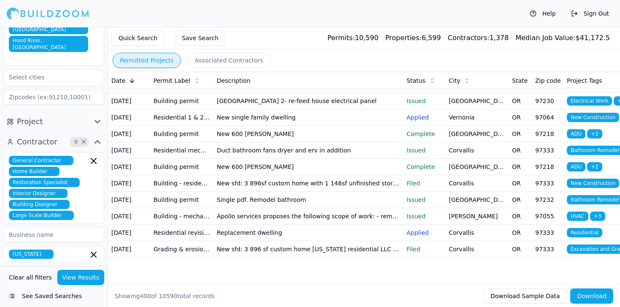
scroll to position [8390, 0]
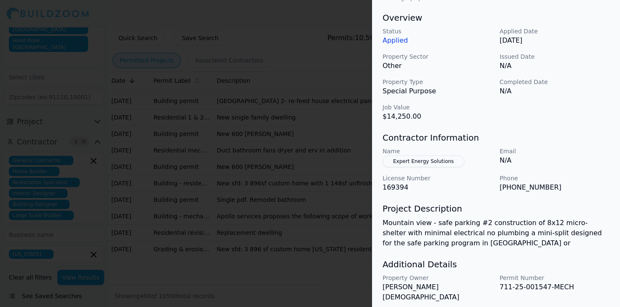
scroll to position [256, 0]
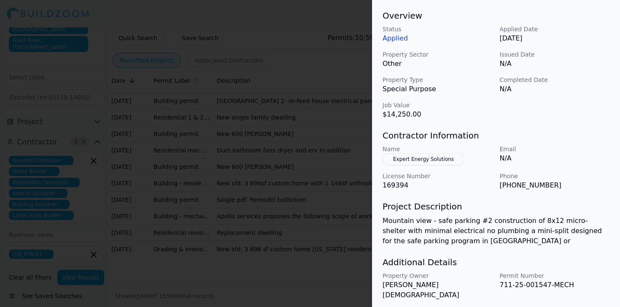
click at [279, 192] on div at bounding box center [310, 153] width 620 height 307
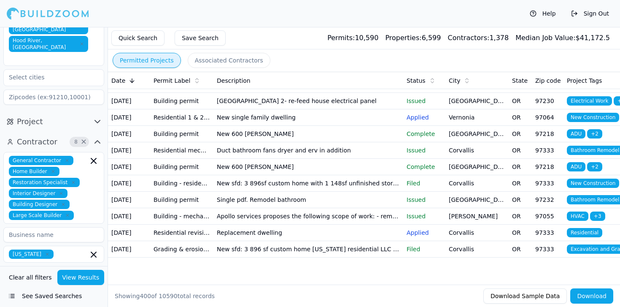
scroll to position [8455, 0]
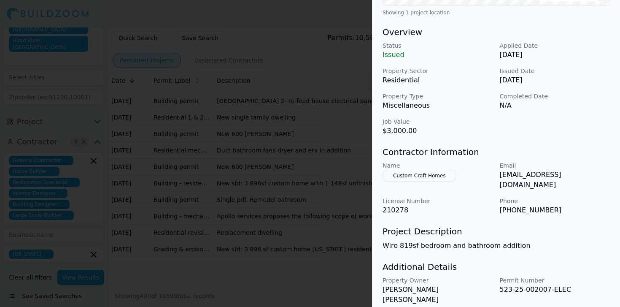
scroll to position [254, 0]
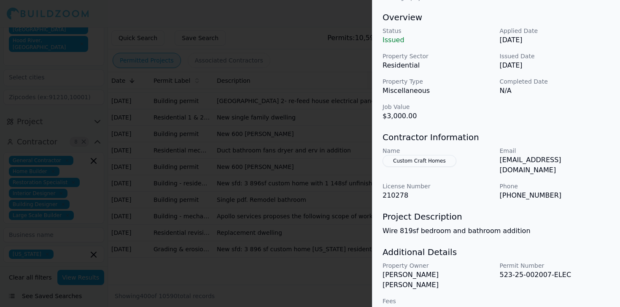
click at [310, 204] on div at bounding box center [310, 153] width 620 height 307
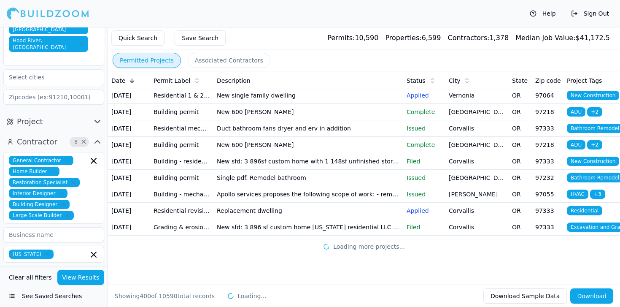
scroll to position [8544, 0]
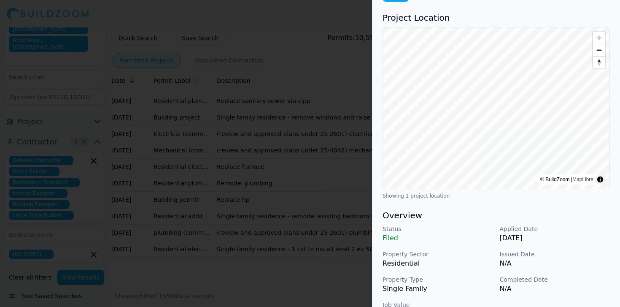
scroll to position [0, 0]
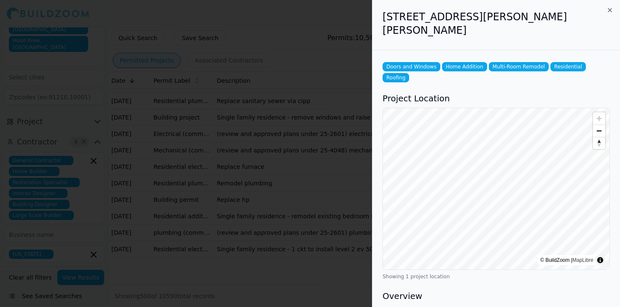
click at [280, 165] on div at bounding box center [310, 153] width 620 height 307
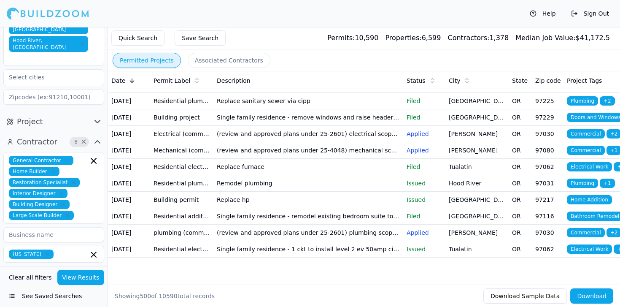
scroll to position [8623, 0]
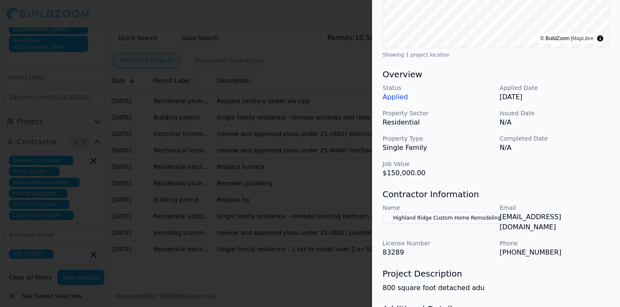
scroll to position [199, 0]
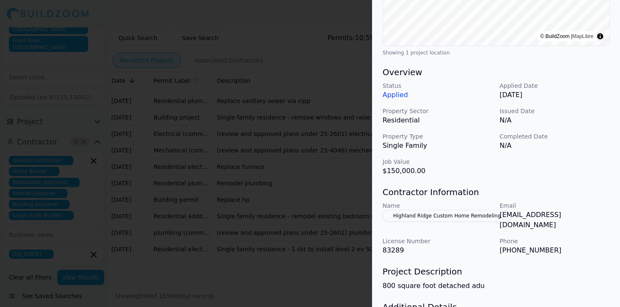
click at [308, 196] on div at bounding box center [310, 153] width 620 height 307
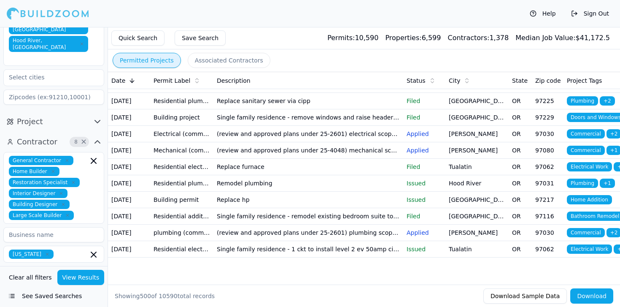
scroll to position [8685, 0]
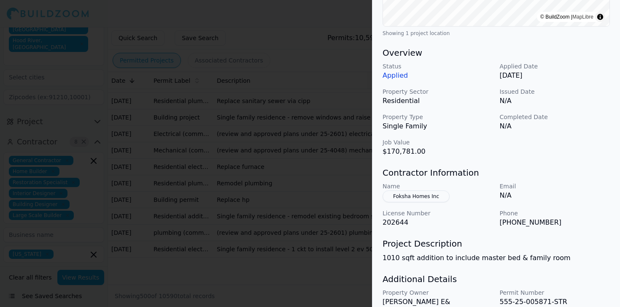
scroll to position [264, 0]
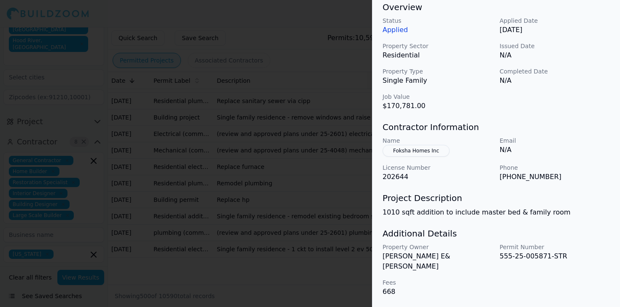
click at [302, 180] on div at bounding box center [310, 153] width 620 height 307
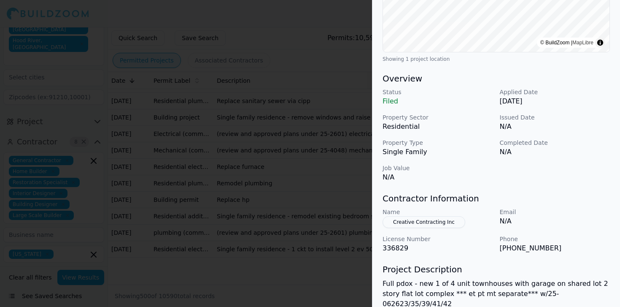
scroll to position [218, 0]
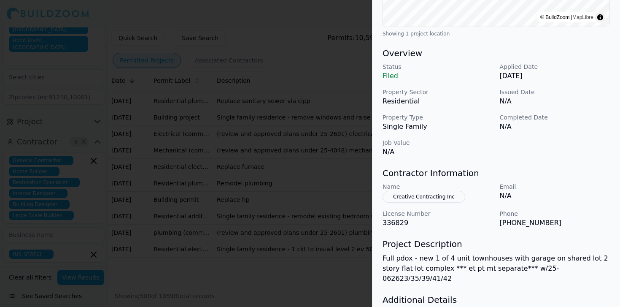
click at [315, 178] on div at bounding box center [310, 153] width 620 height 307
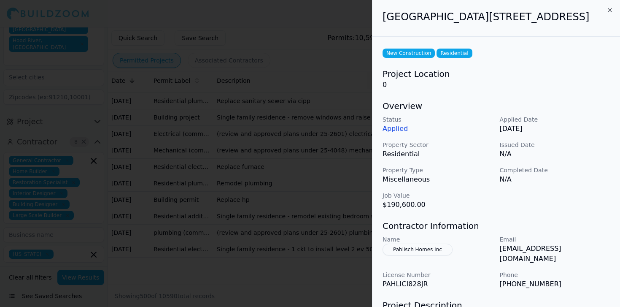
click at [313, 182] on div at bounding box center [310, 153] width 620 height 307
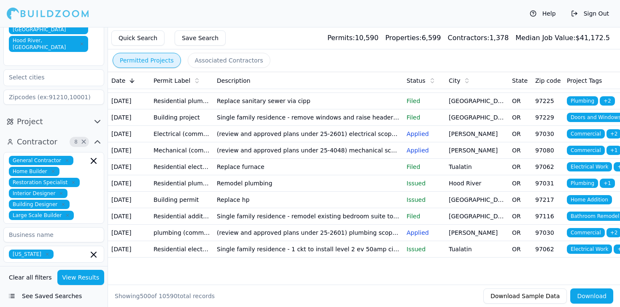
scroll to position [8748, 0]
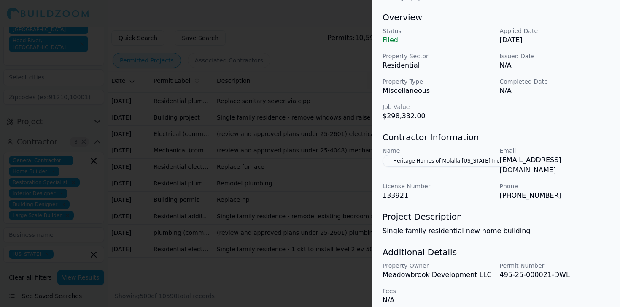
scroll to position [247, 0]
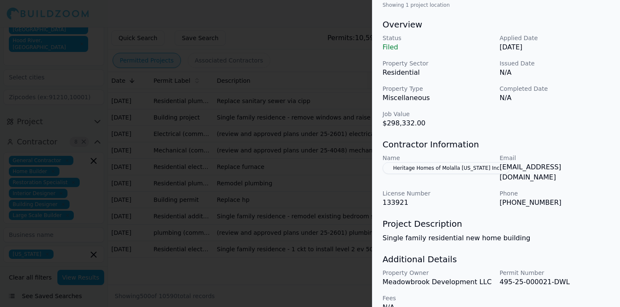
click at [309, 221] on div at bounding box center [310, 153] width 620 height 307
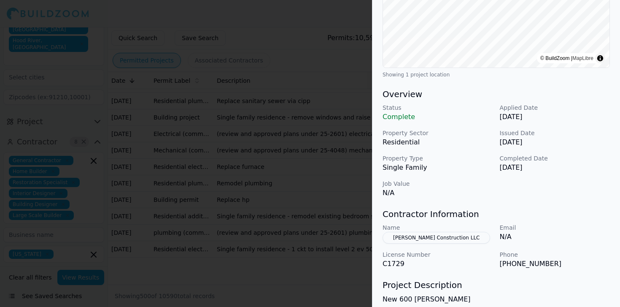
scroll to position [254, 0]
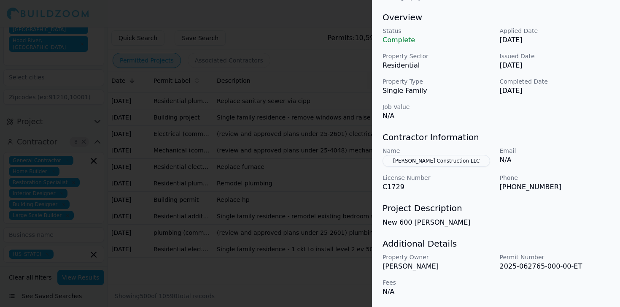
click at [289, 231] on div at bounding box center [310, 153] width 620 height 307
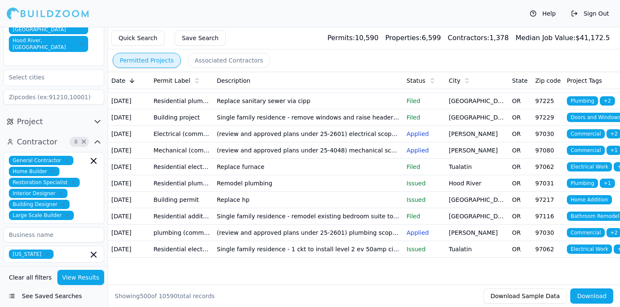
scroll to position [8864, 0]
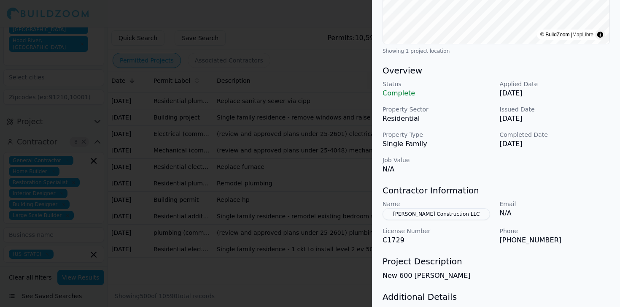
scroll to position [208, 0]
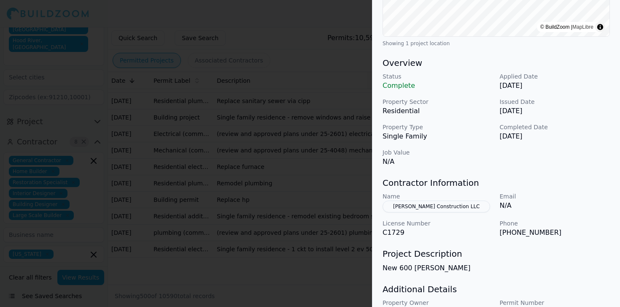
click at [300, 216] on div at bounding box center [310, 153] width 620 height 307
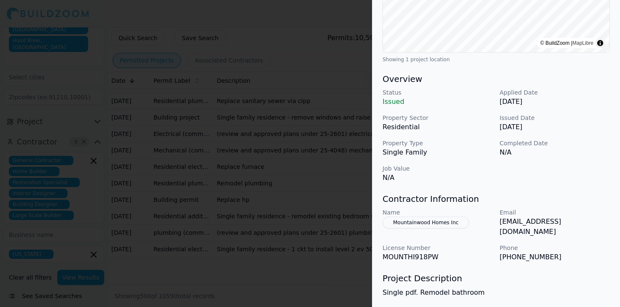
scroll to position [193, 0]
click at [279, 222] on div at bounding box center [310, 153] width 620 height 307
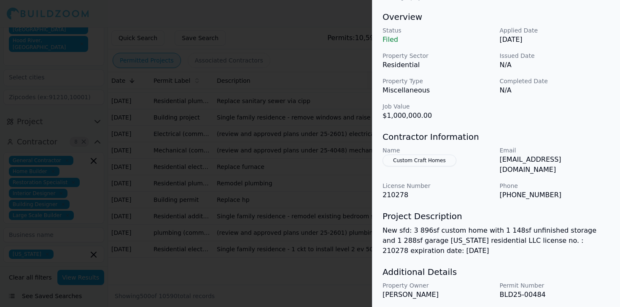
scroll to position [274, 0]
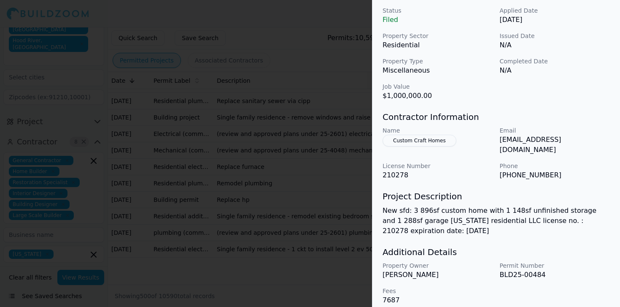
click at [301, 231] on div at bounding box center [310, 153] width 620 height 307
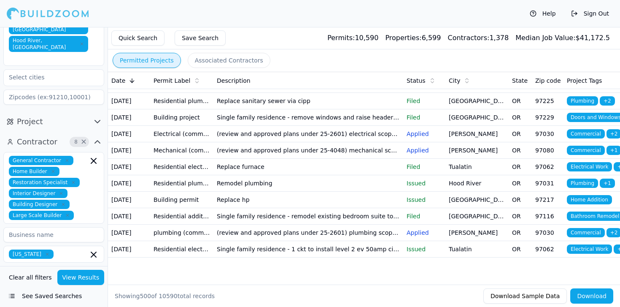
scroll to position [9074, 0]
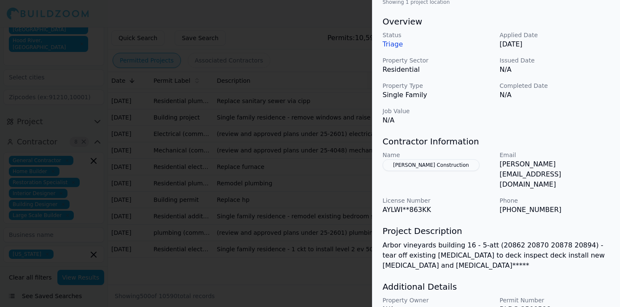
scroll to position [274, 0]
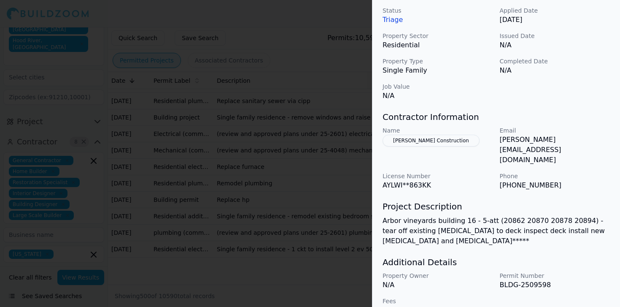
click at [271, 163] on div at bounding box center [310, 153] width 620 height 307
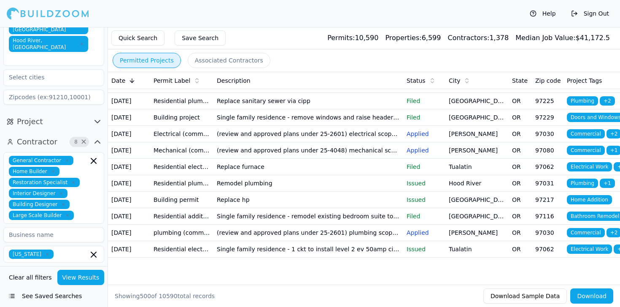
scroll to position [9111, 0]
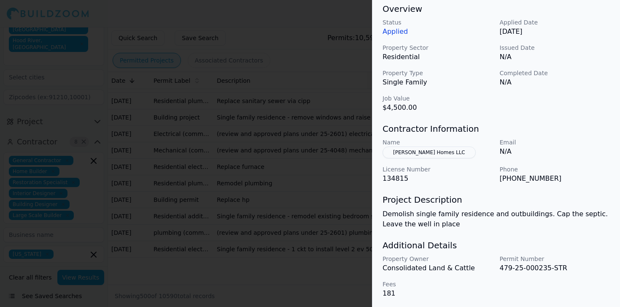
scroll to position [264, 0]
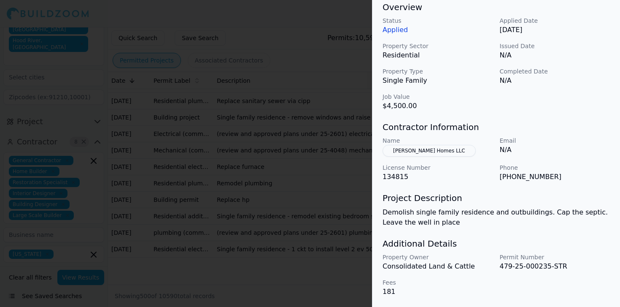
click at [428, 151] on button "[PERSON_NAME] Homes LLC" at bounding box center [429, 151] width 93 height 12
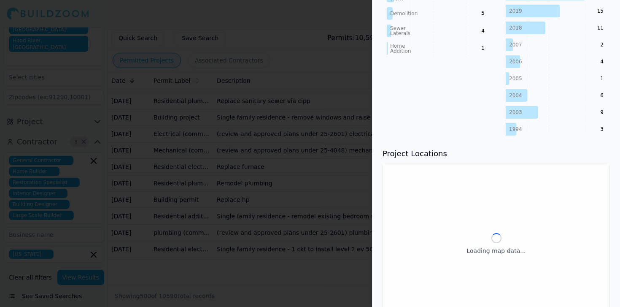
scroll to position [285, 0]
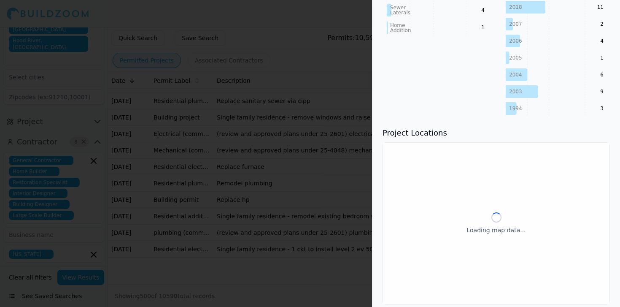
click at [440, 153] on div "Loading map data..." at bounding box center [496, 223] width 227 height 161
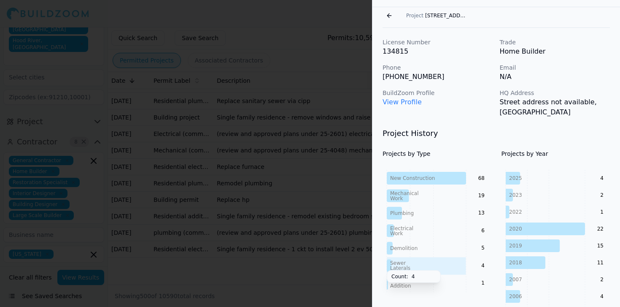
scroll to position [0, 0]
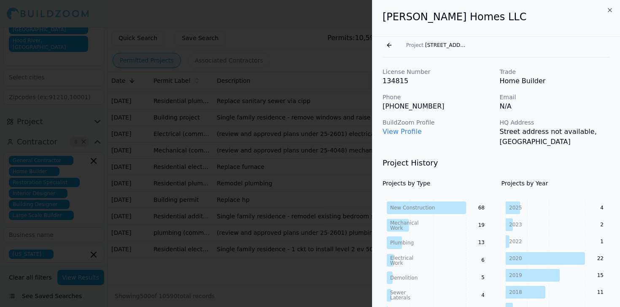
click at [389, 45] on button "Go back" at bounding box center [390, 45] width 14 height 14
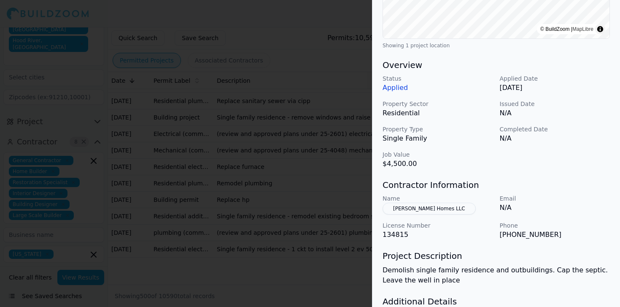
scroll to position [219, 0]
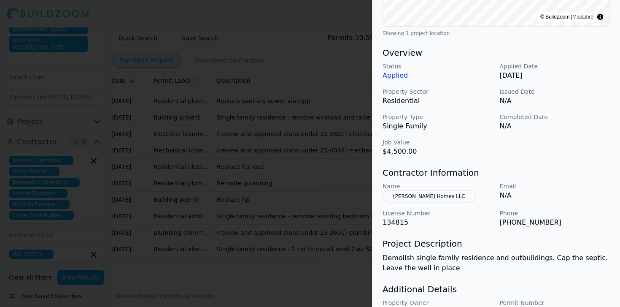
click at [300, 138] on div at bounding box center [310, 153] width 620 height 307
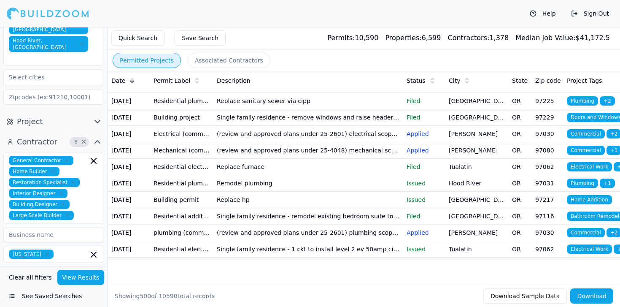
scroll to position [10040, 0]
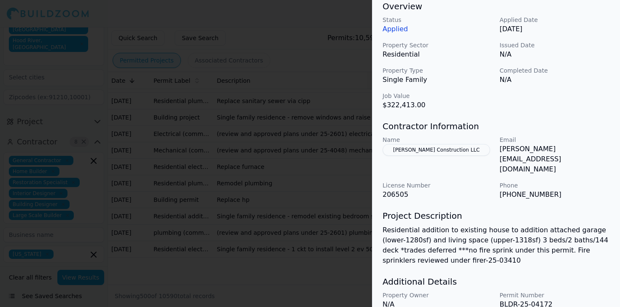
scroll to position [266, 0]
click at [293, 193] on div at bounding box center [310, 153] width 620 height 307
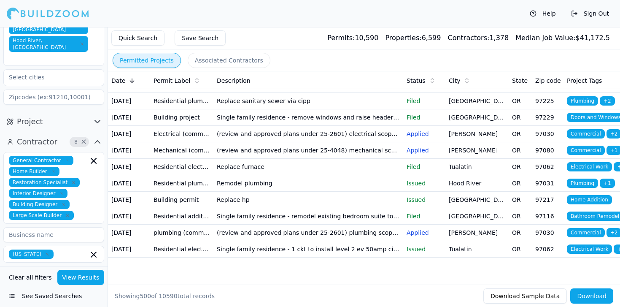
scroll to position [10107, 0]
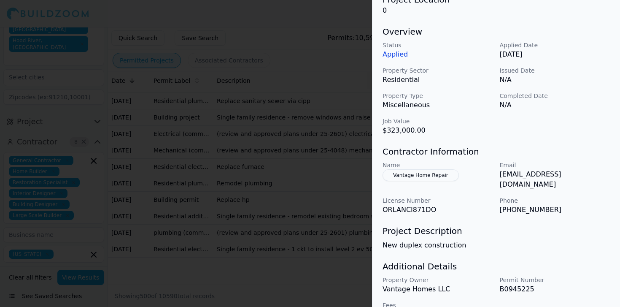
scroll to position [89, 0]
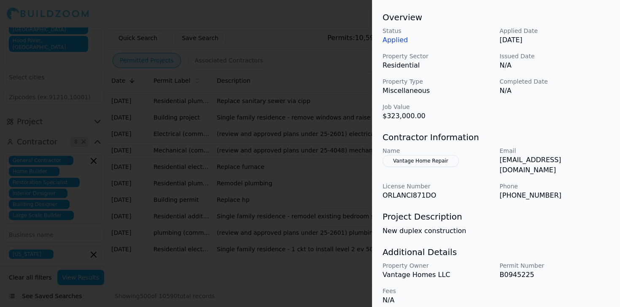
click at [304, 232] on div at bounding box center [310, 153] width 620 height 307
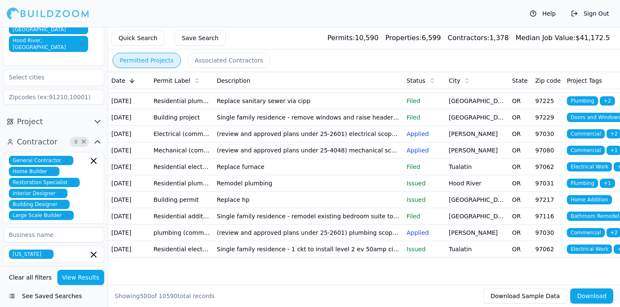
scroll to position [10163, 0]
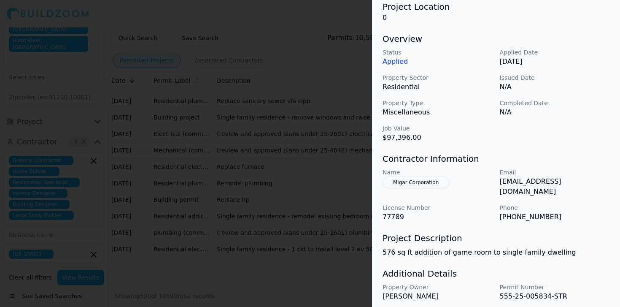
scroll to position [68, 0]
click at [311, 189] on div at bounding box center [310, 153] width 620 height 307
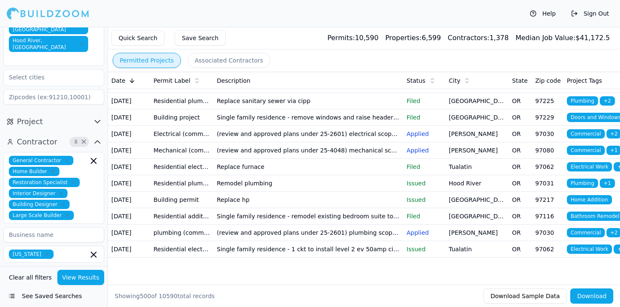
scroll to position [10260, 0]
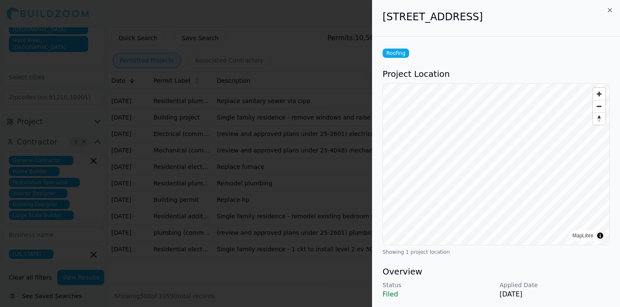
click at [222, 180] on div at bounding box center [310, 153] width 620 height 307
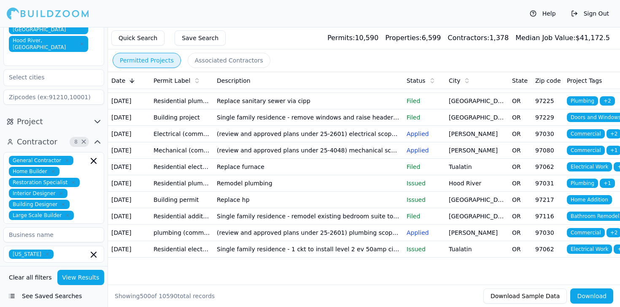
scroll to position [10366, 0]
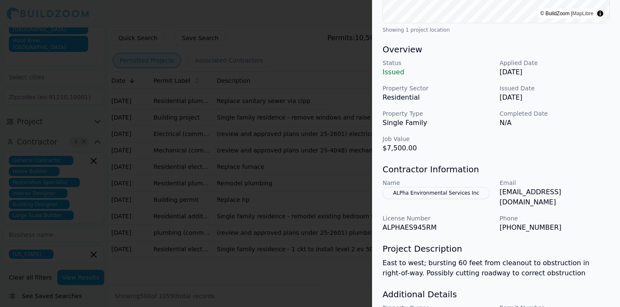
scroll to position [225, 0]
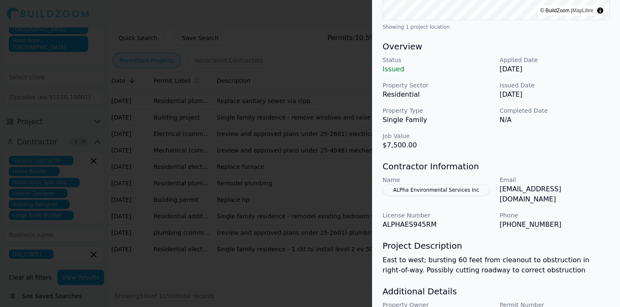
click at [258, 189] on div at bounding box center [310, 153] width 620 height 307
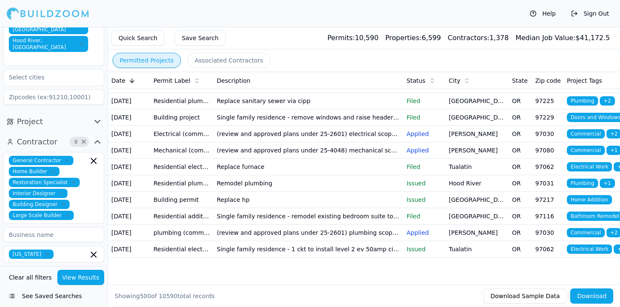
scroll to position [10606, 0]
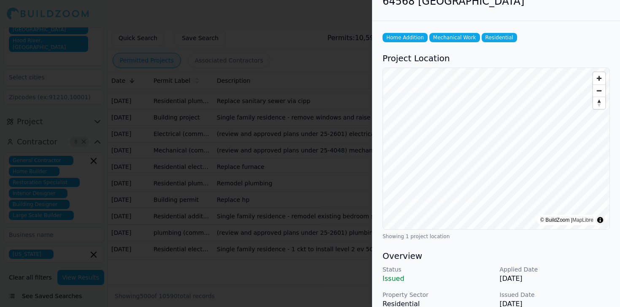
scroll to position [0, 0]
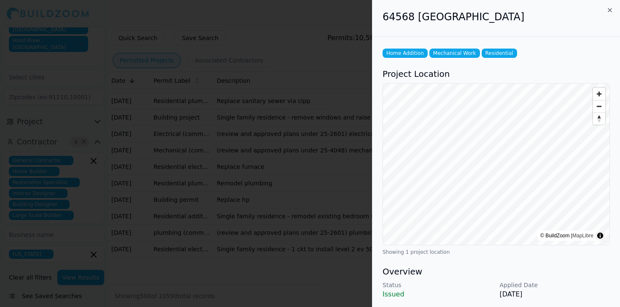
click at [247, 260] on div at bounding box center [310, 153] width 620 height 307
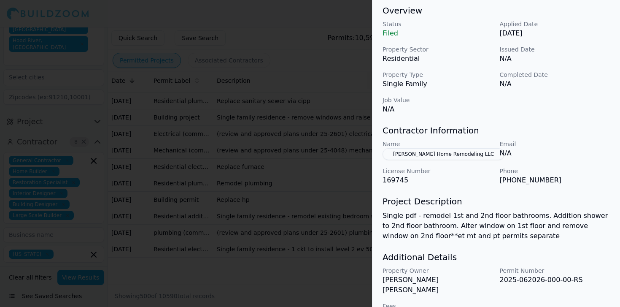
scroll to position [273, 0]
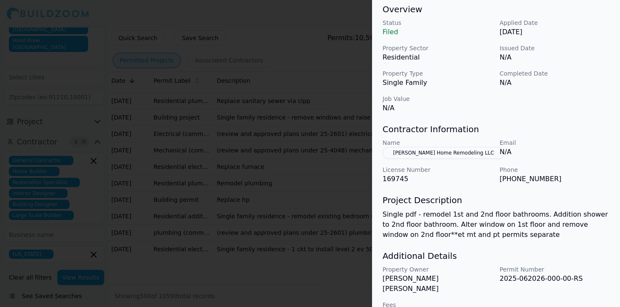
click at [298, 170] on div at bounding box center [310, 153] width 620 height 307
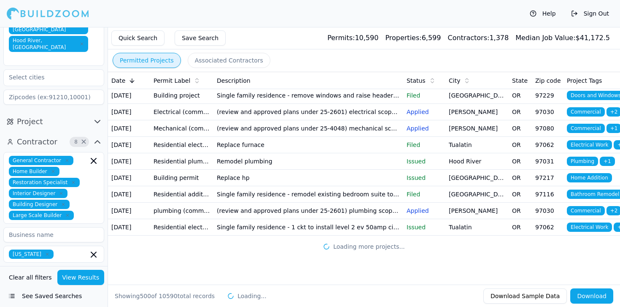
scroll to position [10915, 0]
click at [265, 38] on td "Single family dwelling" at bounding box center [308, 30] width 190 height 16
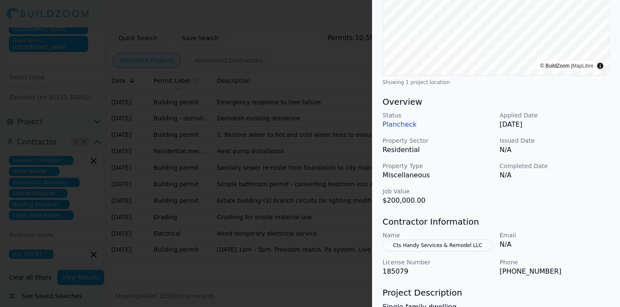
scroll to position [173, 0]
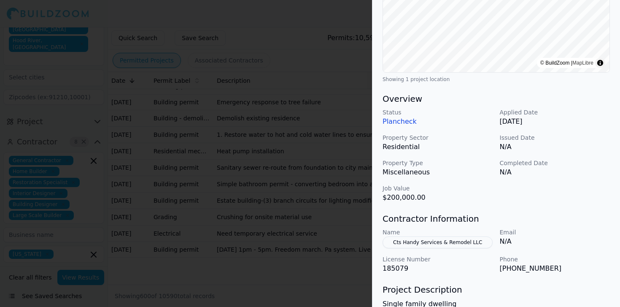
click at [450, 241] on button "Cts Handy Services & Remodel LLC" at bounding box center [438, 242] width 110 height 12
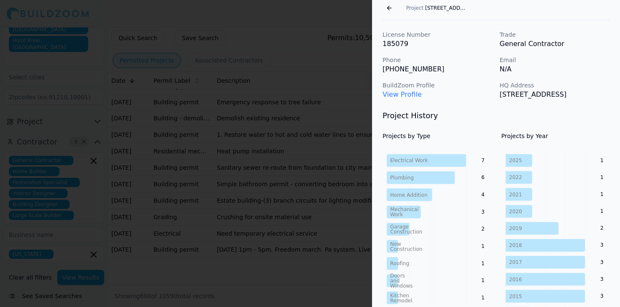
scroll to position [0, 0]
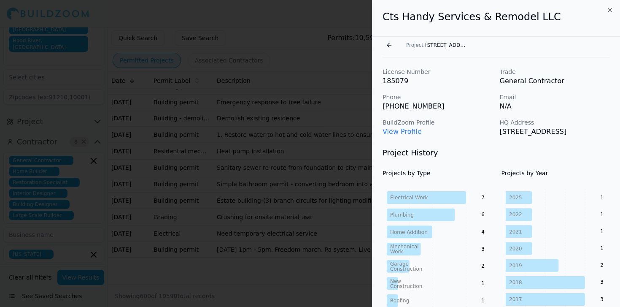
click at [388, 46] on button "Go back" at bounding box center [390, 45] width 14 height 14
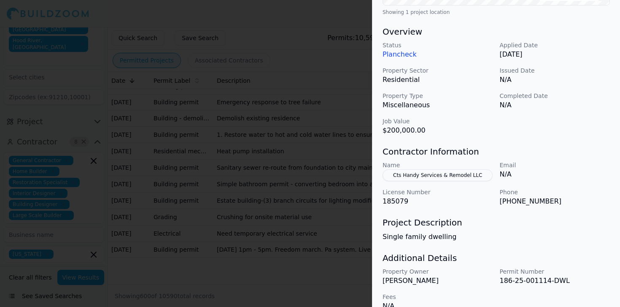
scroll to position [254, 0]
